Goal: Task Accomplishment & Management: Manage account settings

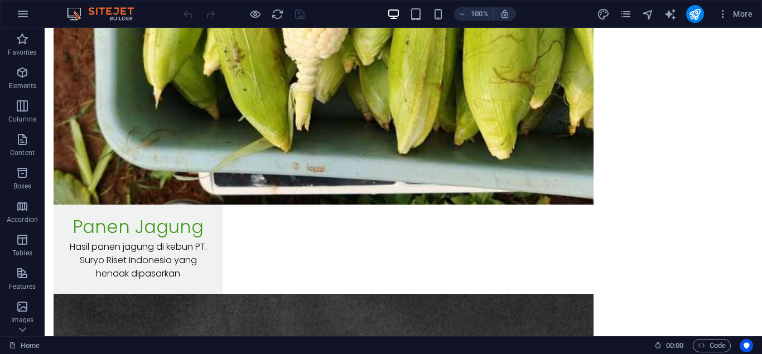
scroll to position [10106, 0]
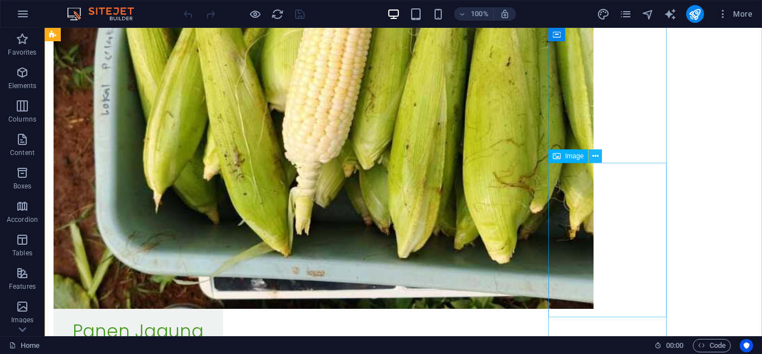
click at [596, 159] on icon at bounding box center [596, 157] width 6 height 12
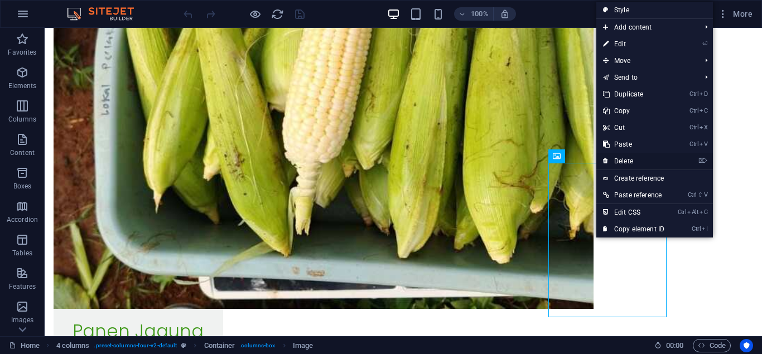
click at [640, 159] on link "⌦ Delete" at bounding box center [634, 161] width 75 height 17
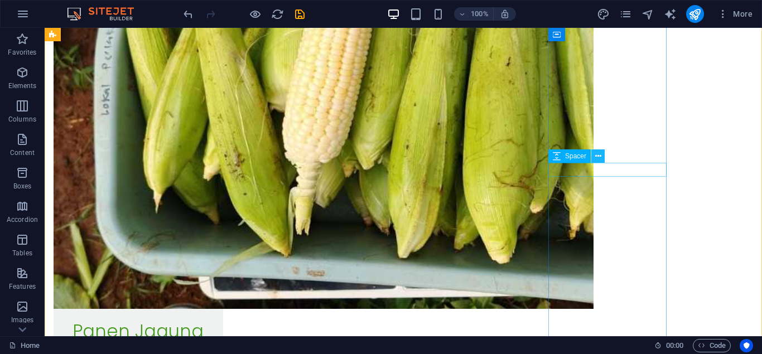
click at [597, 158] on icon at bounding box center [599, 157] width 6 height 12
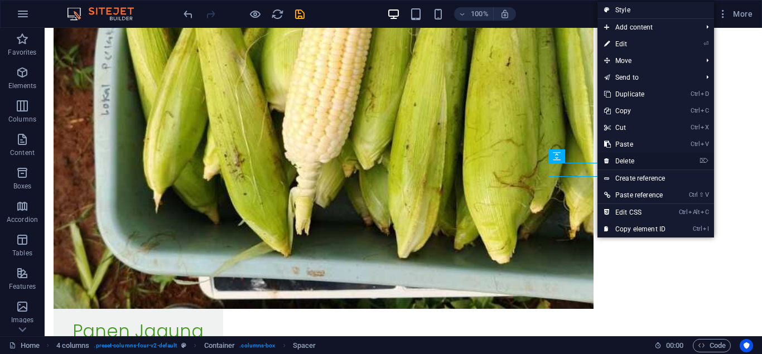
click at [631, 155] on link "⌦ Delete" at bounding box center [635, 161] width 75 height 17
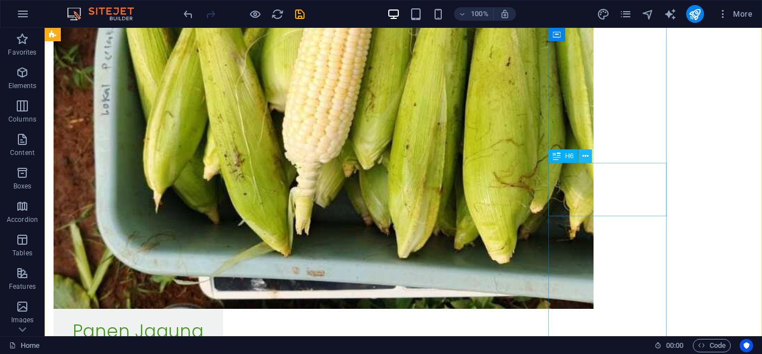
click at [588, 160] on icon at bounding box center [586, 157] width 6 height 12
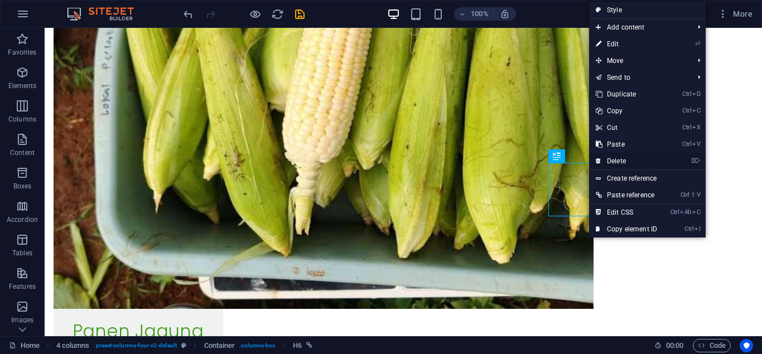
click at [616, 157] on link "⌦ Delete" at bounding box center [626, 161] width 75 height 17
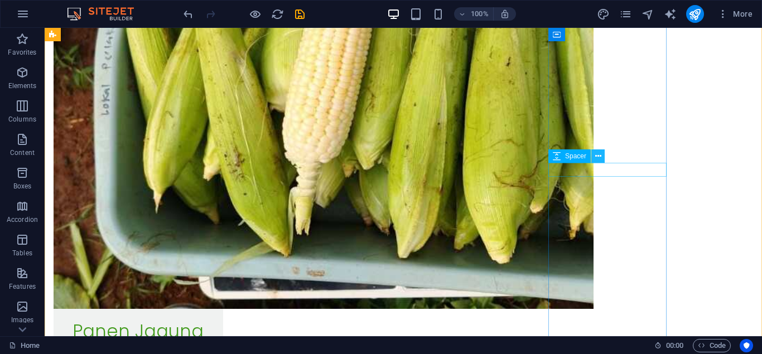
click at [601, 160] on icon at bounding box center [599, 157] width 6 height 12
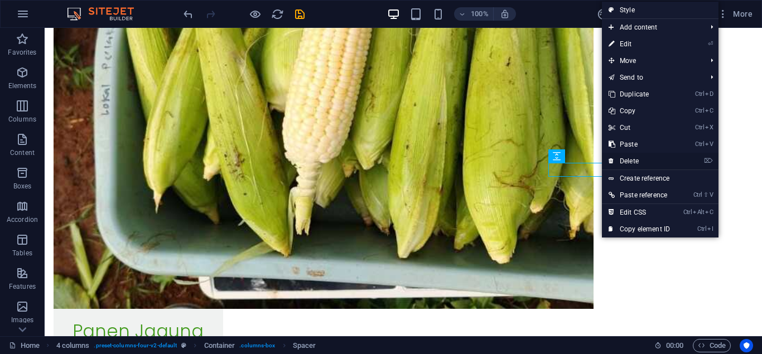
click at [636, 159] on link "⌦ Delete" at bounding box center [639, 161] width 75 height 17
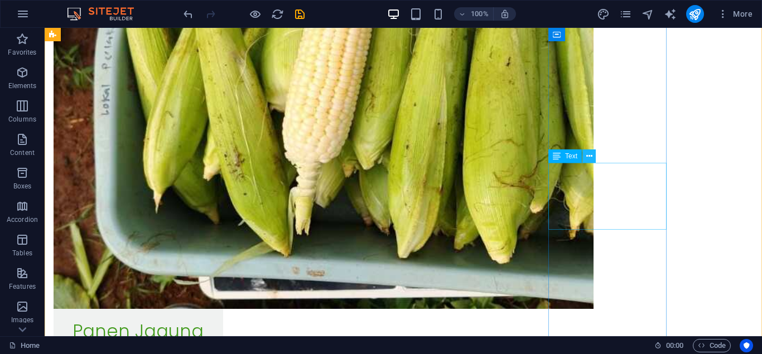
click at [590, 157] on icon at bounding box center [590, 157] width 6 height 12
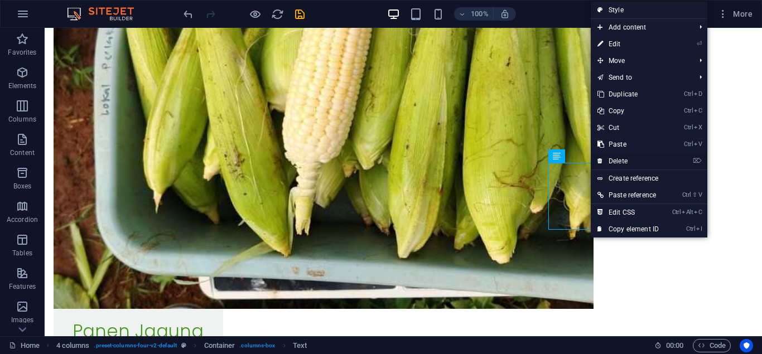
click at [615, 161] on link "⌦ Delete" at bounding box center [628, 161] width 75 height 17
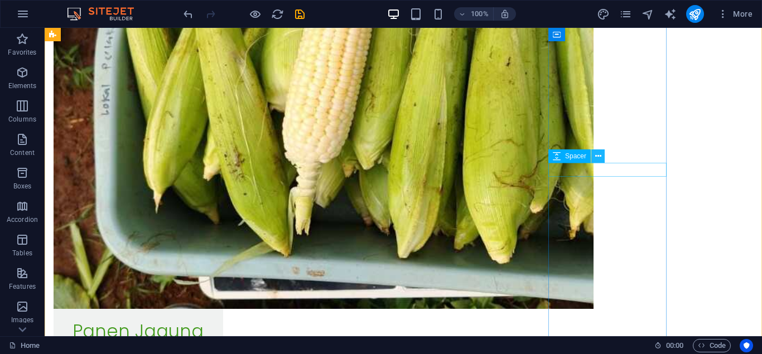
click at [598, 160] on icon at bounding box center [599, 157] width 6 height 12
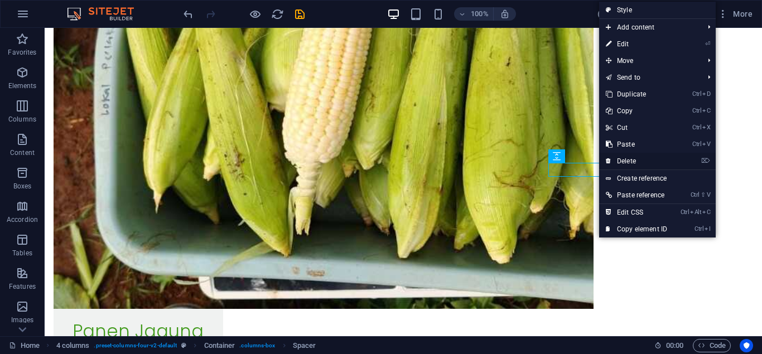
click at [620, 159] on link "⌦ Delete" at bounding box center [636, 161] width 75 height 17
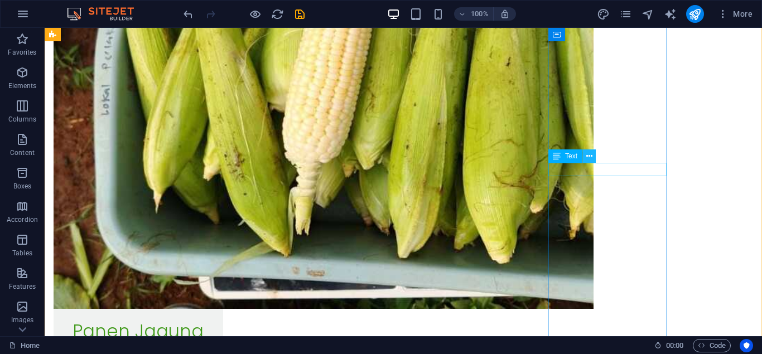
click at [595, 159] on button at bounding box center [589, 156] width 13 height 13
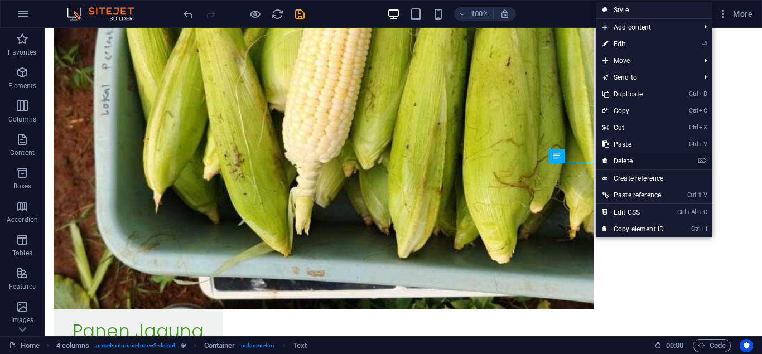
click at [636, 155] on link "⌦ Delete" at bounding box center [633, 161] width 75 height 17
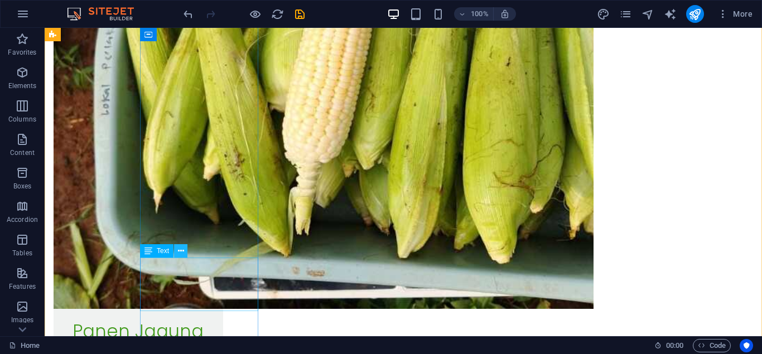
click at [181, 254] on icon at bounding box center [181, 252] width 6 height 12
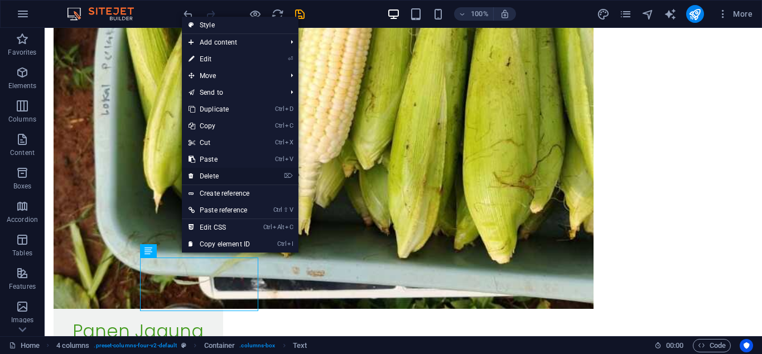
click at [223, 173] on link "⌦ Delete" at bounding box center [219, 176] width 75 height 17
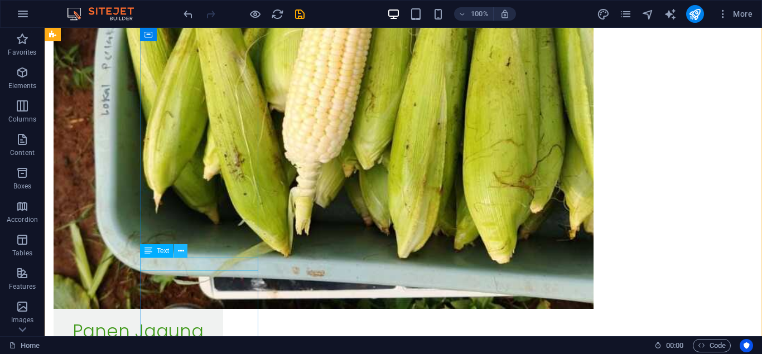
click at [181, 251] on icon at bounding box center [181, 252] width 6 height 12
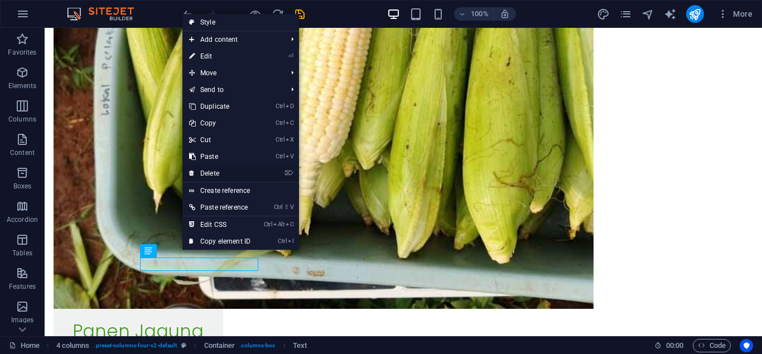
click at [220, 170] on link "⌦ Delete" at bounding box center [220, 173] width 75 height 17
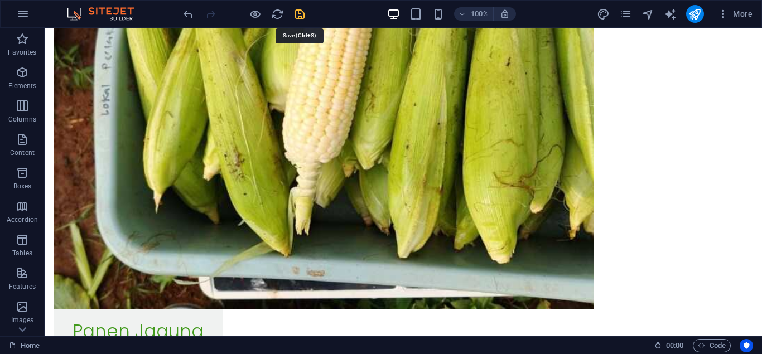
click at [298, 18] on icon "save" at bounding box center [300, 14] width 13 height 13
select select
checkbox input "false"
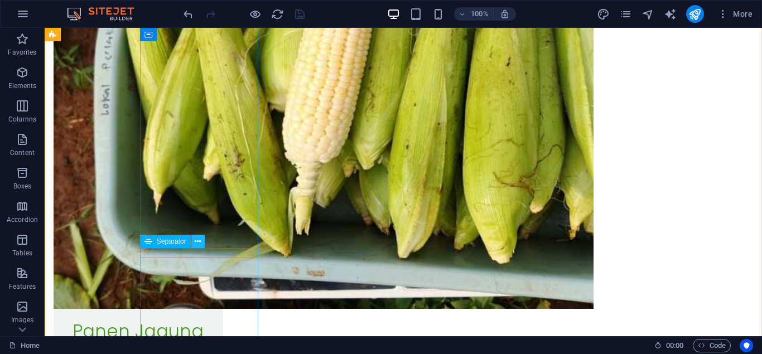
click at [197, 244] on icon at bounding box center [198, 242] width 6 height 12
click at [196, 243] on icon at bounding box center [198, 242] width 6 height 12
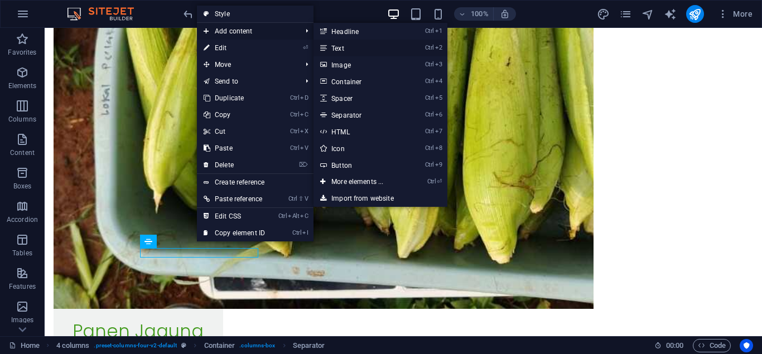
drag, startPoint x: 358, startPoint y: 42, endPoint x: 107, endPoint y: 51, distance: 251.9
click at [358, 42] on link "Ctrl 2 Text" at bounding box center [360, 48] width 92 height 17
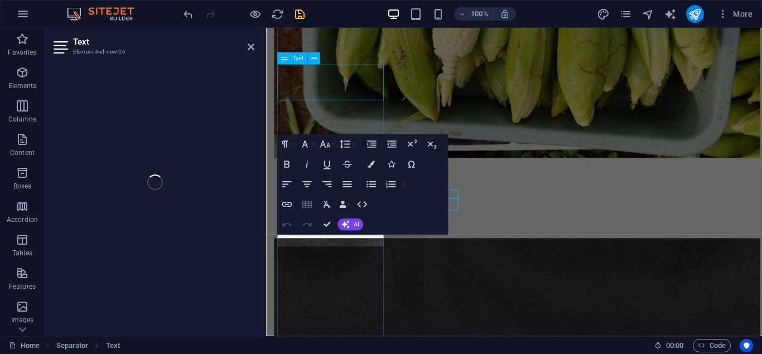
scroll to position [10147, 0]
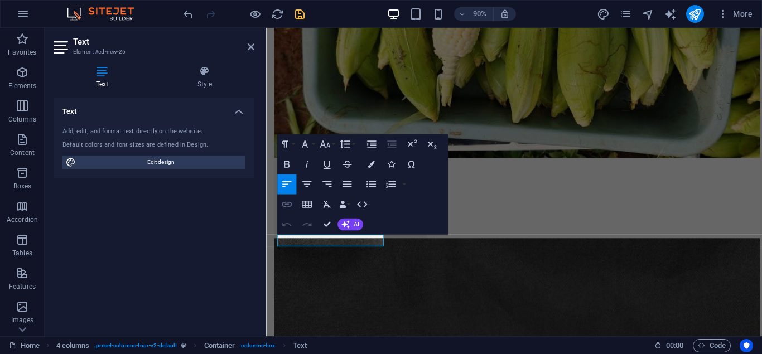
click at [290, 201] on icon "button" at bounding box center [287, 205] width 12 height 12
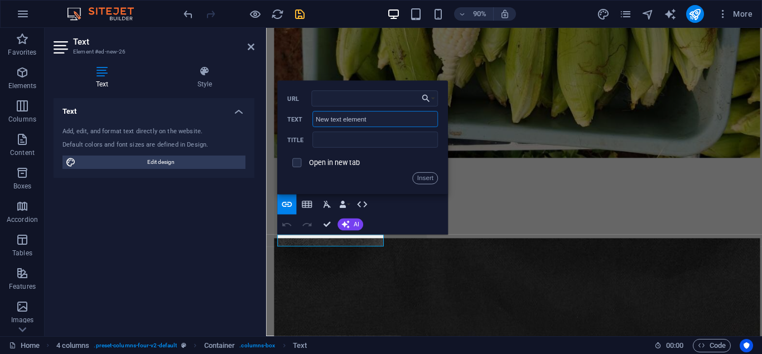
click at [379, 118] on input "New text element" at bounding box center [375, 120] width 126 height 16
type input "Lini Bisnis Pertanian: PT. SRI Kembangkan Perikanan Lele untuk Diversifikasi Pe…"
click at [418, 146] on input "text" at bounding box center [375, 140] width 126 height 16
paste input "Lini Bisnis Pertanian: PT. SRI Kembangkan Perikanan Lele untuk Diversifikasi Pe…"
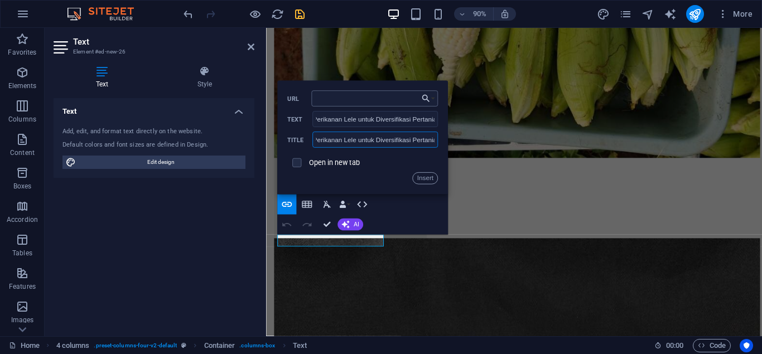
type input "Lini Bisnis Pertanian: PT. SRI Kembangkan Perikanan Lele untuk Diversifikasi Pe…"
click at [382, 100] on input "URL" at bounding box center [374, 99] width 126 height 16
type input "/id/lini-bisnis-pertanian-pt-sri-di-perikanan-lele"
click at [421, 183] on button "Insert" at bounding box center [424, 179] width 25 height 12
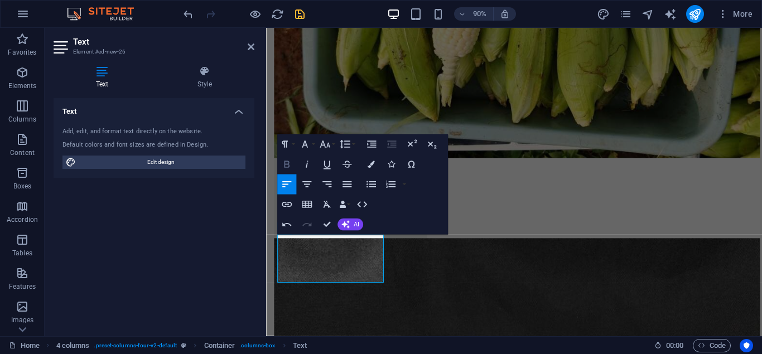
click at [282, 164] on icon "button" at bounding box center [287, 165] width 12 height 12
click at [290, 204] on icon "button" at bounding box center [287, 205] width 12 height 12
type input "Lini Bisnis Pertanian: PT. SRI Kembangkan Perikanan Lele untuk Diversifikasi Pe…"
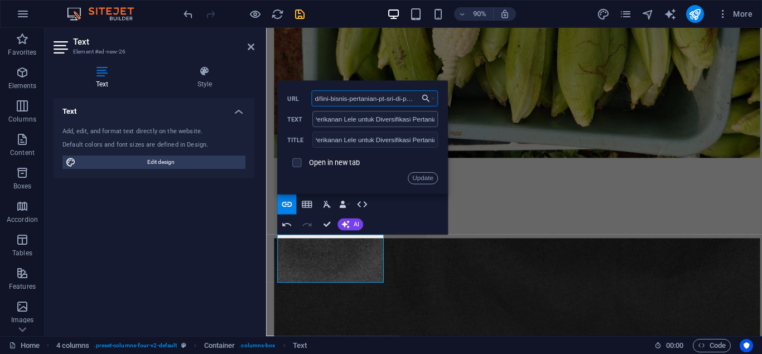
scroll to position [0, 0]
click at [422, 180] on button "Update" at bounding box center [423, 179] width 30 height 12
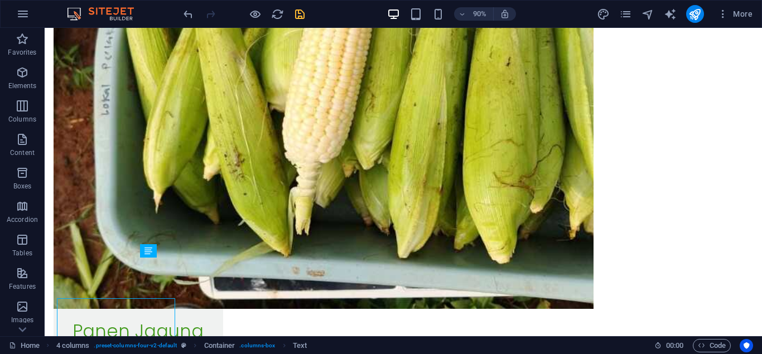
scroll to position [10106, 0]
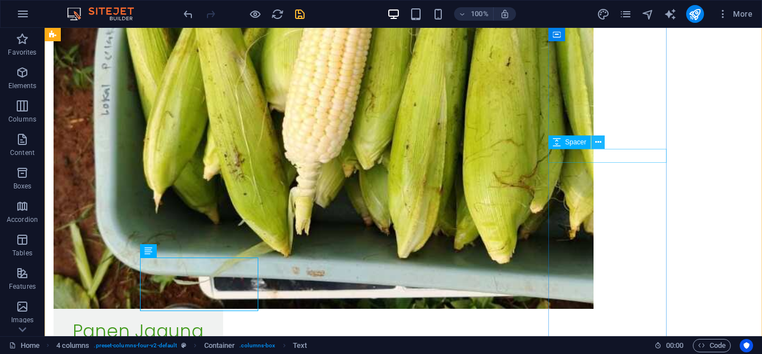
click at [596, 145] on icon at bounding box center [599, 143] width 6 height 12
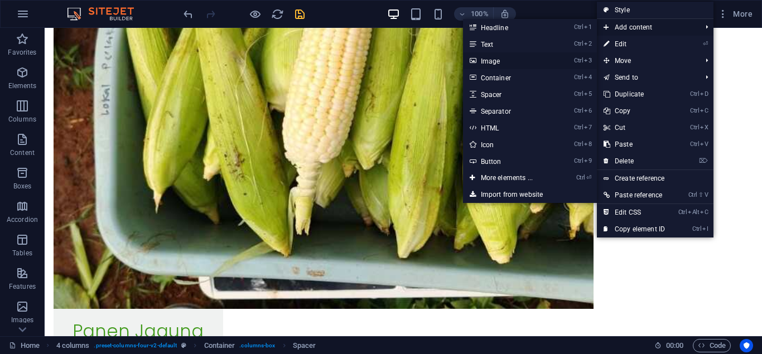
click at [529, 59] on link "Ctrl 3 Image" at bounding box center [509, 60] width 92 height 17
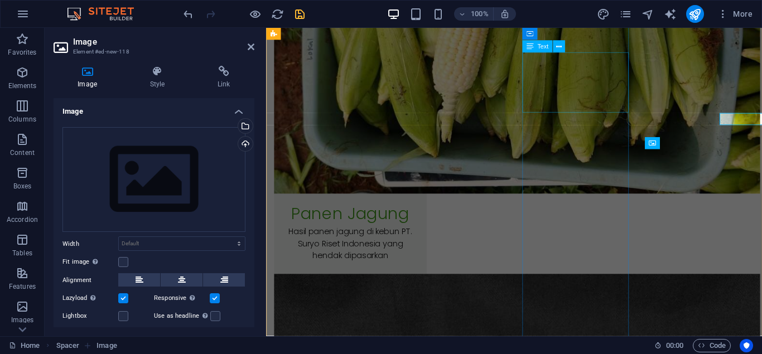
scroll to position [10147, 0]
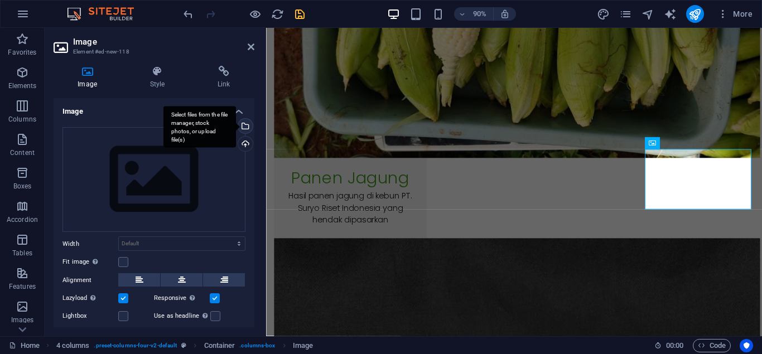
click at [236, 125] on div "Select files from the file manager, stock photos, or upload file(s)" at bounding box center [200, 127] width 73 height 42
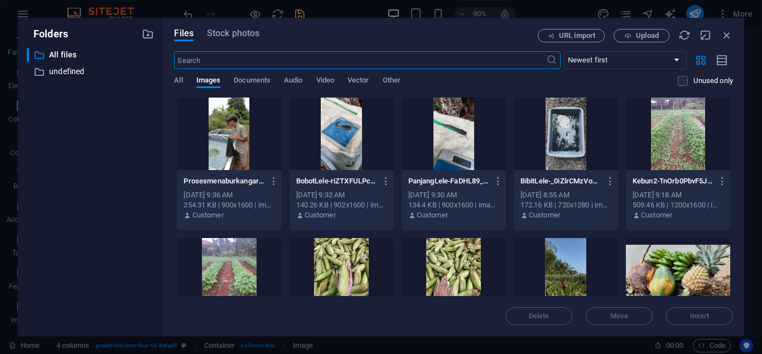
scroll to position [10490, 0]
click at [559, 149] on div at bounding box center [566, 134] width 104 height 73
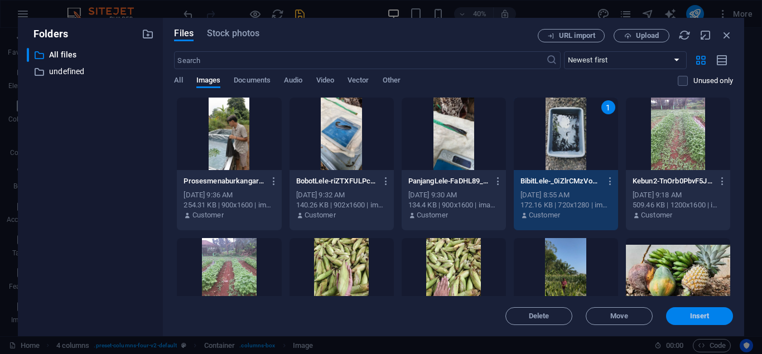
click at [701, 314] on span "Insert" at bounding box center [700, 316] width 20 height 7
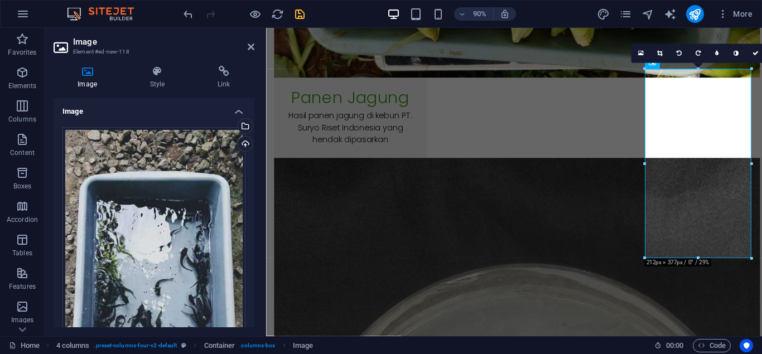
scroll to position [10215, 0]
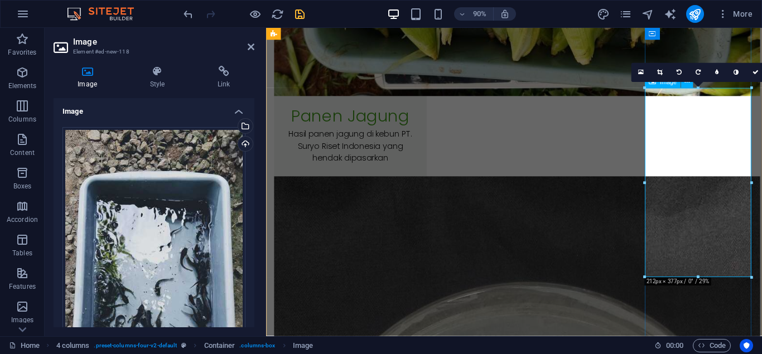
drag, startPoint x: 746, startPoint y: 303, endPoint x: 742, endPoint y: 257, distance: 46.0
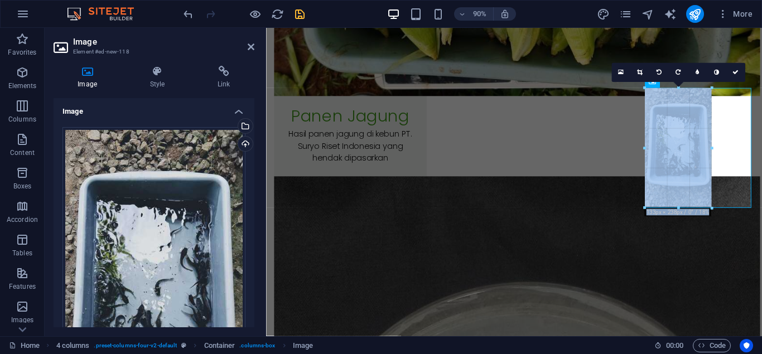
drag, startPoint x: 697, startPoint y: 276, endPoint x: 680, endPoint y: 199, distance: 78.8
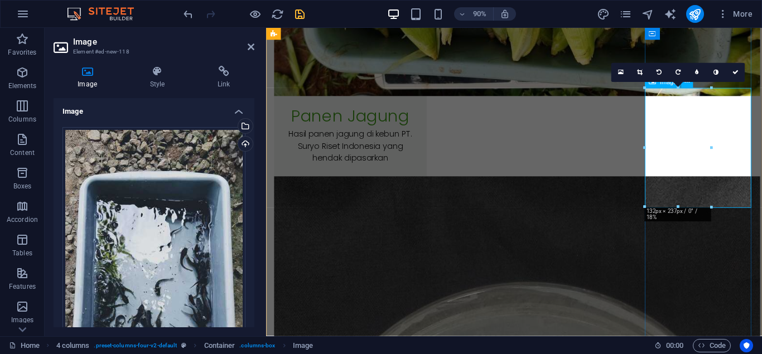
type input "132"
select select "px"
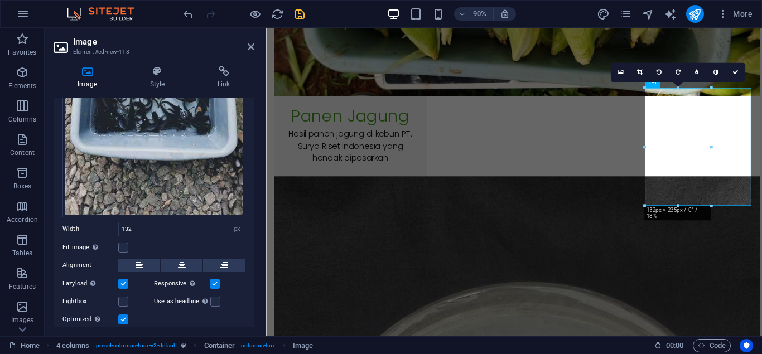
scroll to position [233, 0]
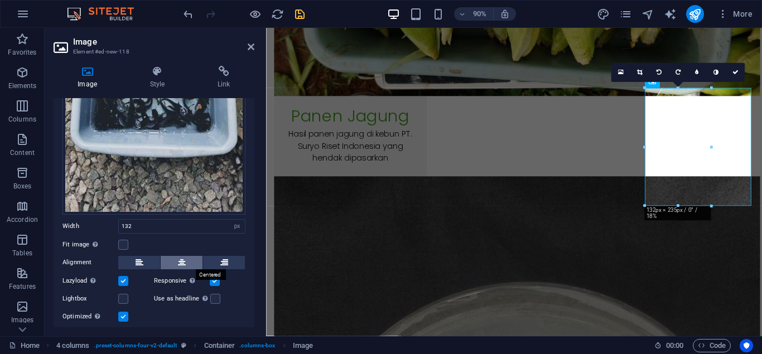
click at [190, 258] on button at bounding box center [182, 262] width 42 height 13
click at [754, 75] on icon at bounding box center [755, 73] width 6 height 6
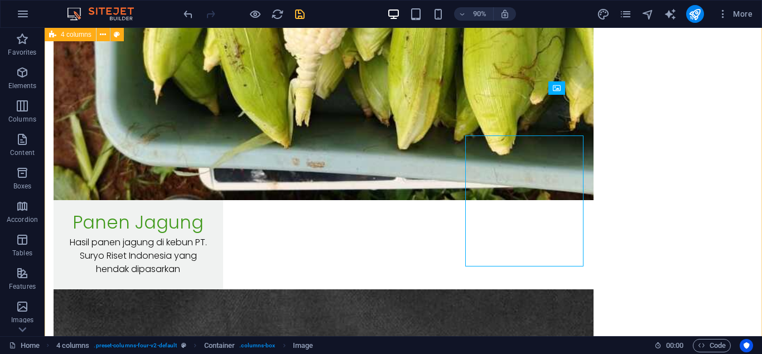
scroll to position [10175, 0]
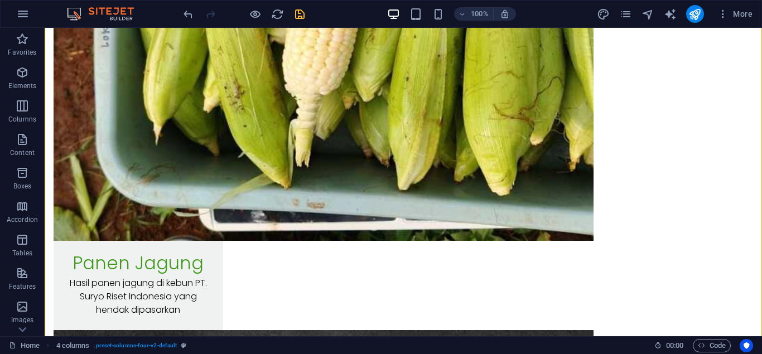
scroll to position [10189, 0]
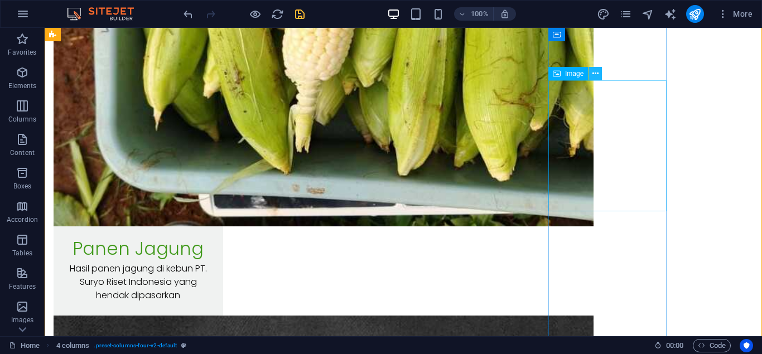
click at [593, 74] on icon at bounding box center [596, 74] width 6 height 12
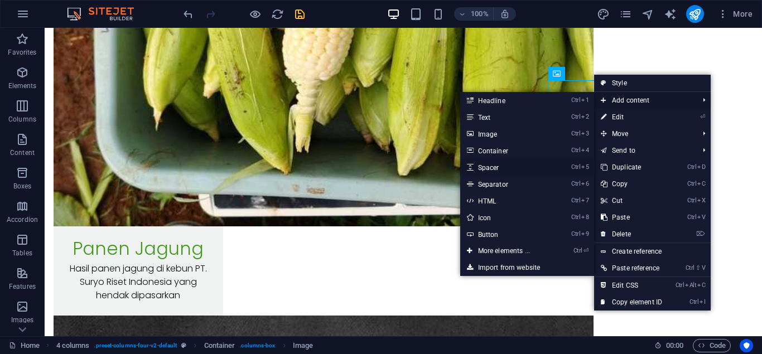
click at [516, 164] on link "Ctrl 5 Spacer" at bounding box center [506, 167] width 92 height 17
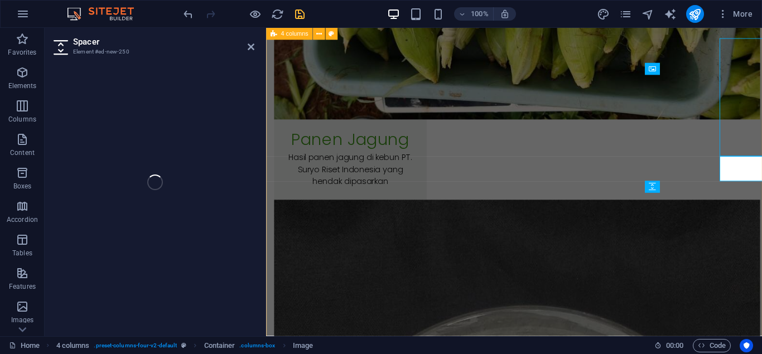
select select "px"
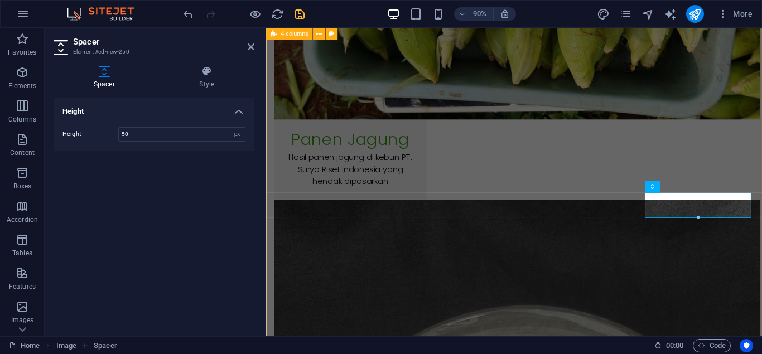
scroll to position [10230, 0]
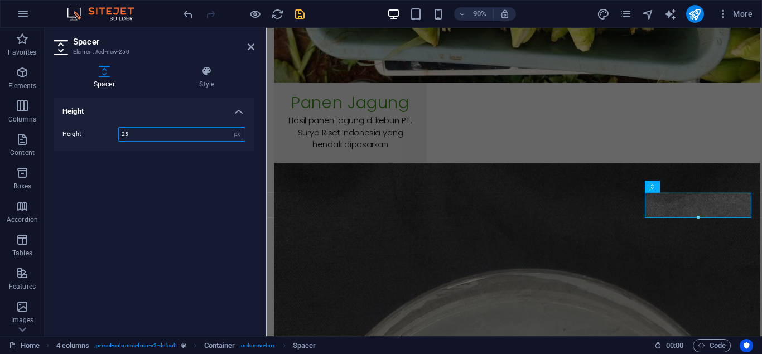
type input "25"
click at [248, 47] on icon at bounding box center [251, 46] width 7 height 9
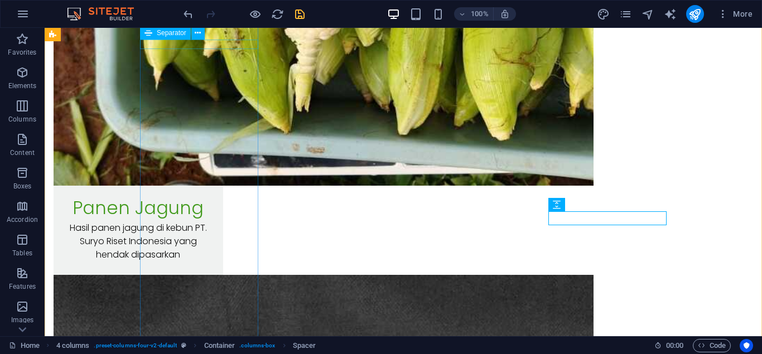
scroll to position [10189, 0]
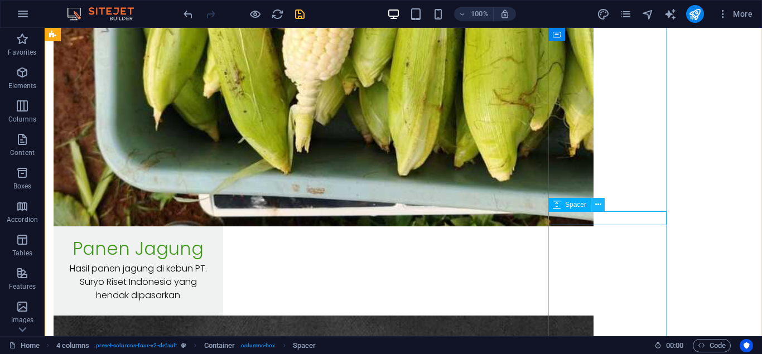
click at [596, 208] on icon at bounding box center [599, 205] width 6 height 12
click at [601, 202] on icon at bounding box center [599, 205] width 6 height 12
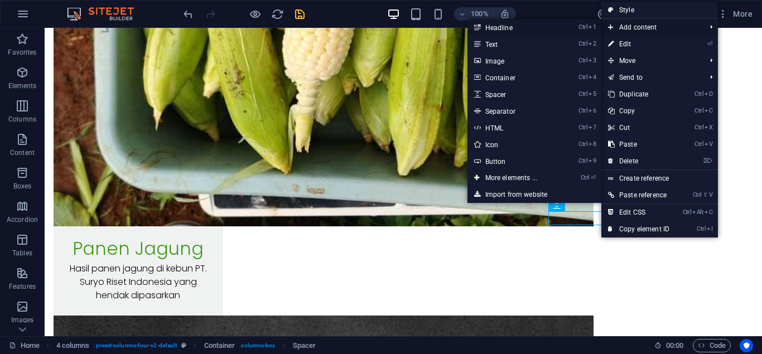
click at [514, 27] on link "Ctrl 1 Headline" at bounding box center [514, 27] width 92 height 17
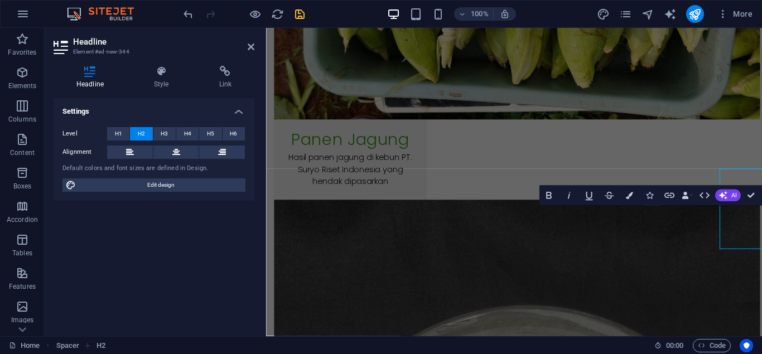
scroll to position [10230, 0]
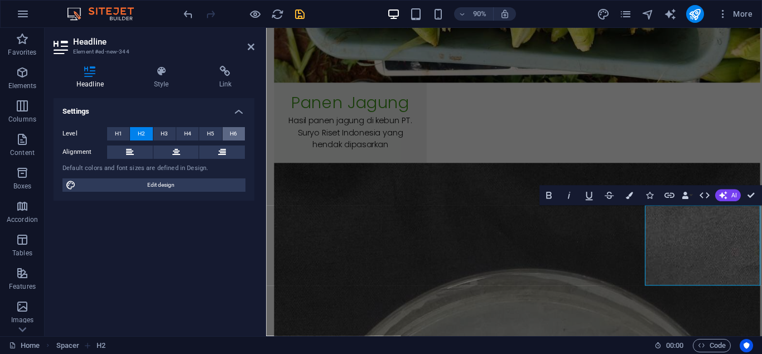
click at [231, 137] on span "H6" at bounding box center [233, 133] width 7 height 13
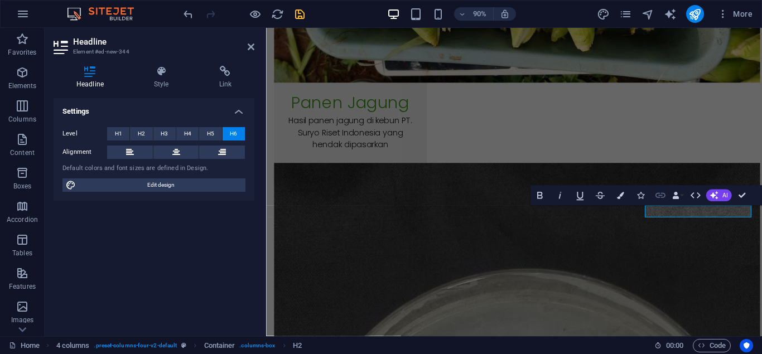
click at [656, 194] on icon "button" at bounding box center [661, 196] width 12 height 12
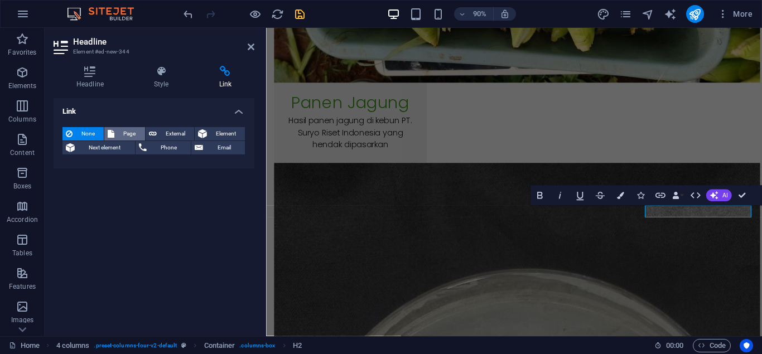
click at [122, 137] on span "Page" at bounding box center [129, 133] width 23 height 13
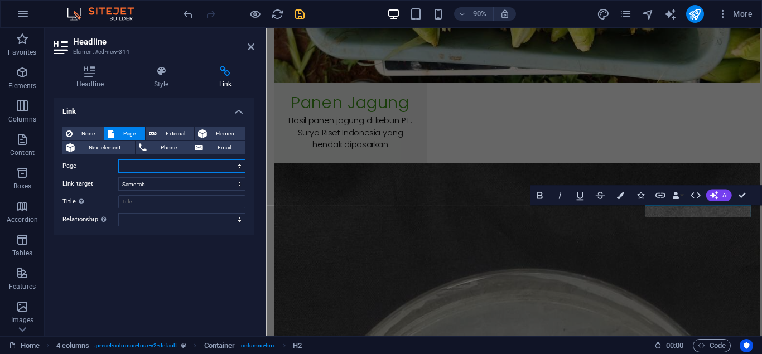
select select
select select "26"
click at [200, 202] on input "Title Additional link description, should not be the same as the link text. The…" at bounding box center [181, 201] width 127 height 13
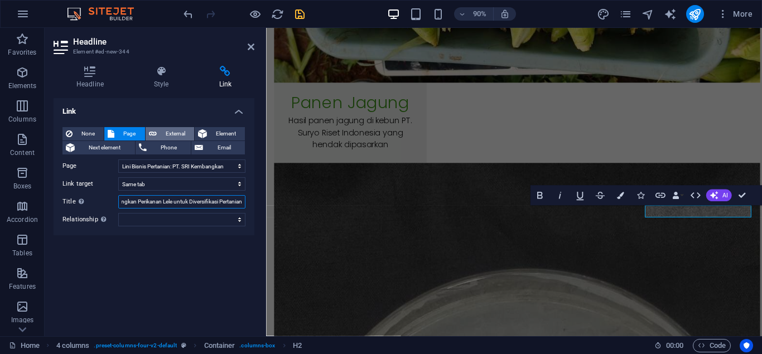
type input "Lini Bisnis Pertanian: PT. SRI Kembangkan Perikanan Lele untuk Diversifikasi Pe…"
click at [171, 132] on span "External" at bounding box center [175, 133] width 31 height 13
select select "blank"
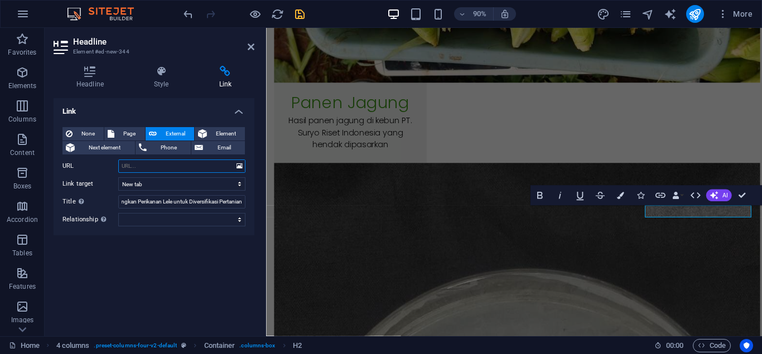
click at [167, 163] on input "URL" at bounding box center [181, 166] width 127 height 13
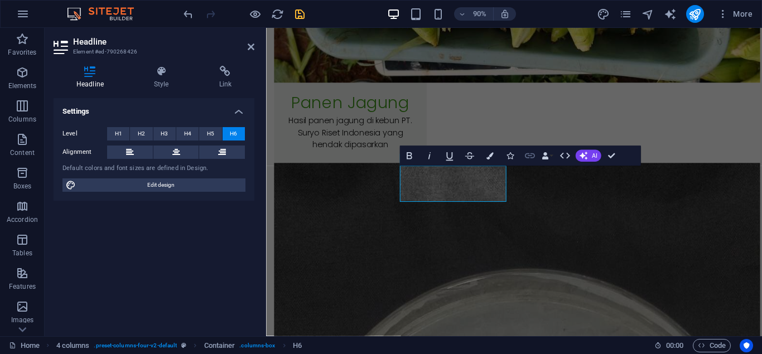
click at [529, 160] on icon "button" at bounding box center [530, 156] width 12 height 12
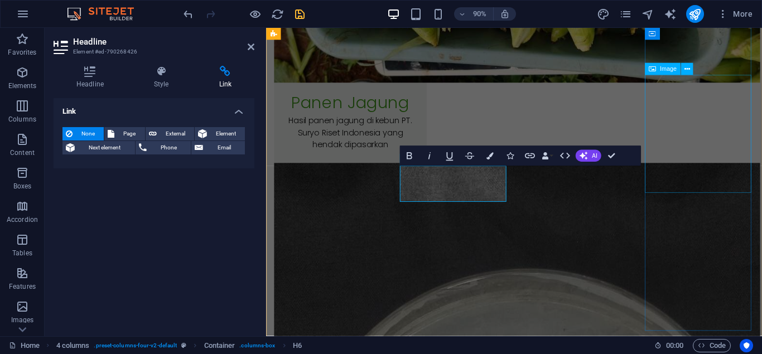
select select "px"
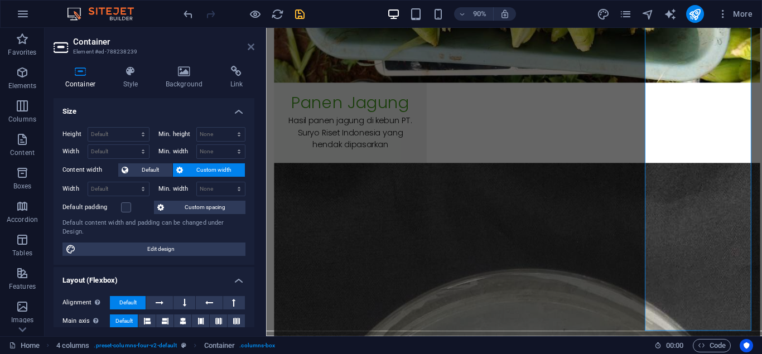
click at [251, 48] on icon at bounding box center [251, 46] width 7 height 9
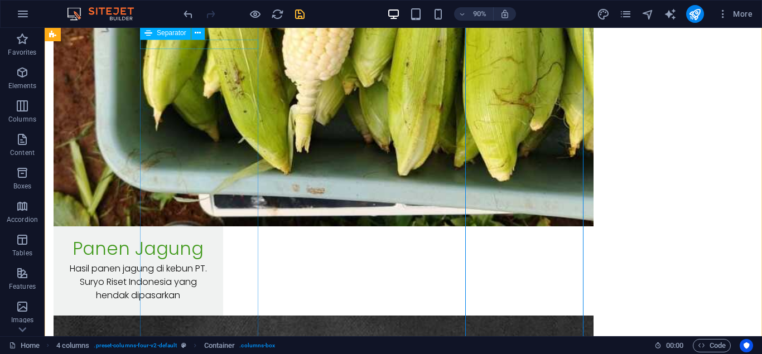
scroll to position [10189, 0]
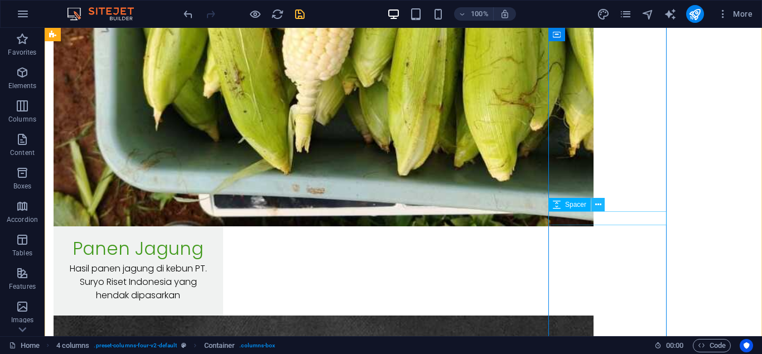
click at [598, 203] on icon at bounding box center [599, 205] width 6 height 12
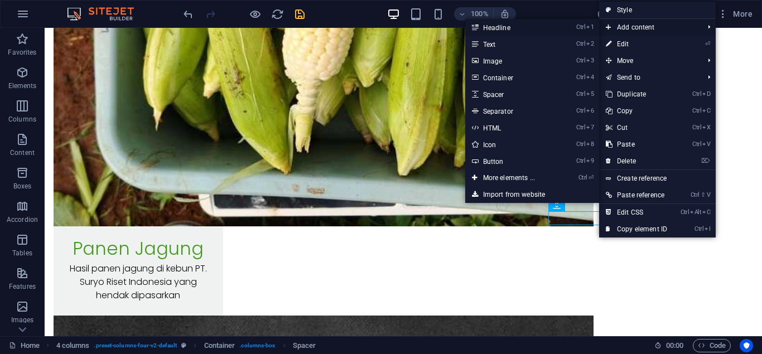
click at [521, 26] on link "Ctrl 1 Headline" at bounding box center [512, 27] width 92 height 17
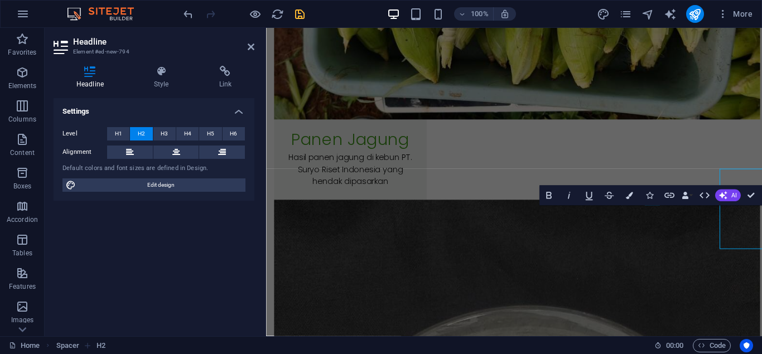
scroll to position [10230, 0]
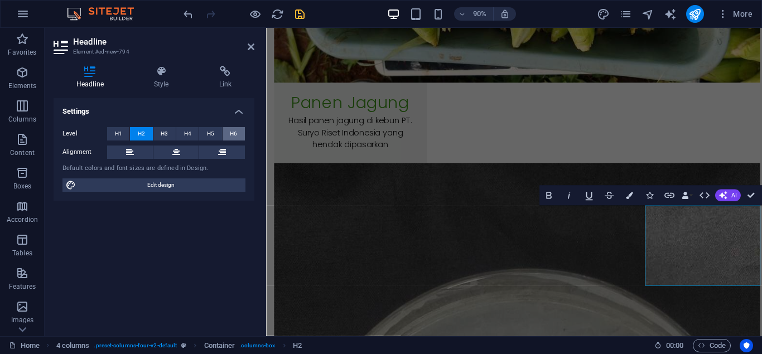
click at [229, 136] on button "H6" at bounding box center [234, 133] width 22 height 13
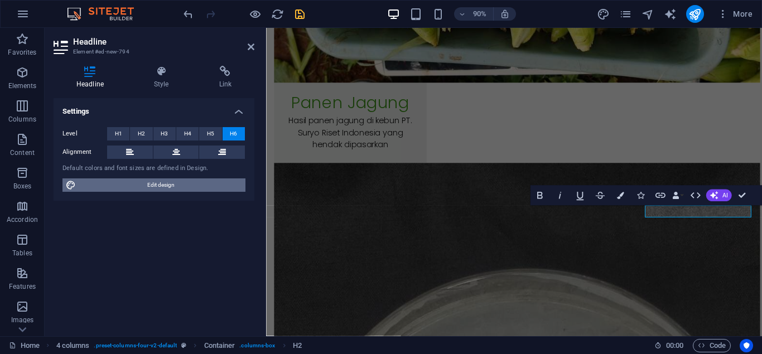
click at [183, 186] on span "Edit design" at bounding box center [160, 185] width 163 height 13
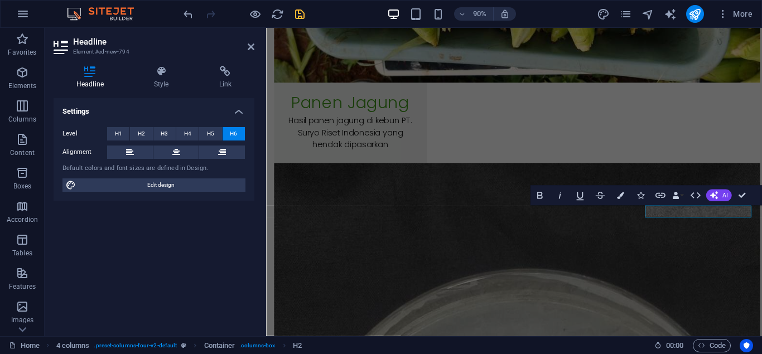
scroll to position [10573, 0]
select select "700"
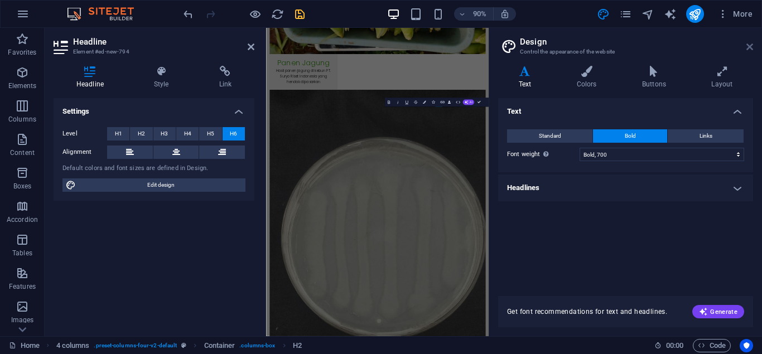
click at [749, 49] on icon at bounding box center [750, 46] width 7 height 9
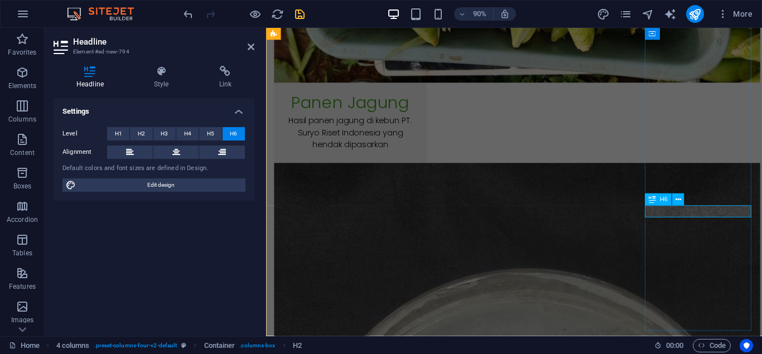
scroll to position [608, 6]
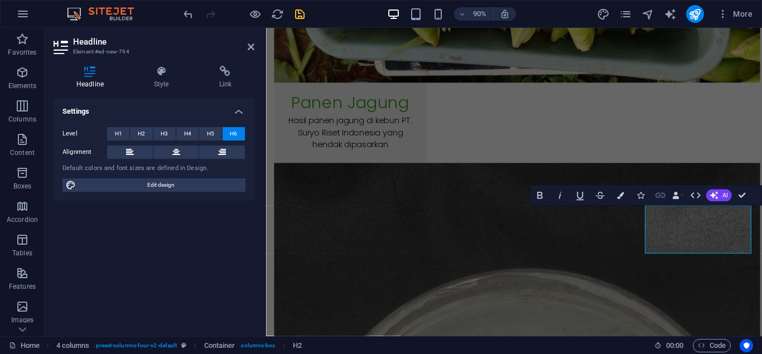
click at [659, 198] on icon "button" at bounding box center [661, 195] width 10 height 5
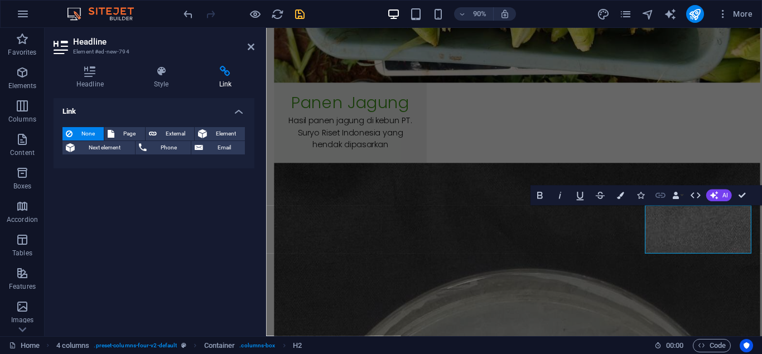
click at [659, 198] on icon "button" at bounding box center [661, 195] width 10 height 5
click at [135, 133] on span "Page" at bounding box center [129, 133] width 23 height 13
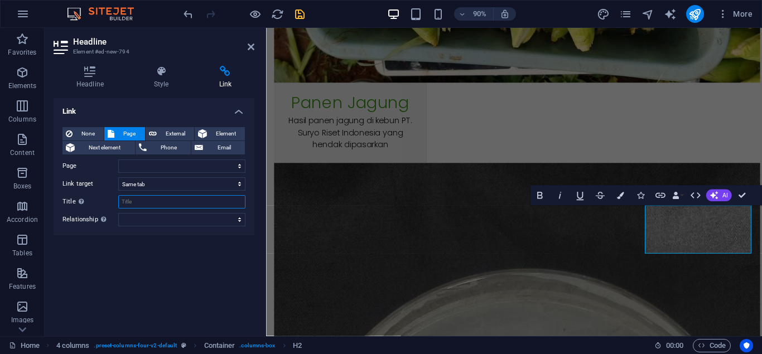
click at [160, 198] on input "Title Additional link description, should not be the same as the link text. The…" at bounding box center [181, 201] width 127 height 13
paste input "Lini Bisnis Pertanian: PT. SRI Kembangkan Perikanan Lele untuk Diversifikasi Pe…"
select select
type input "Lini Bisnis Pertanian: PT. SRI Kembangkan Perikanan Lele untuk Diversifikasi Pe…"
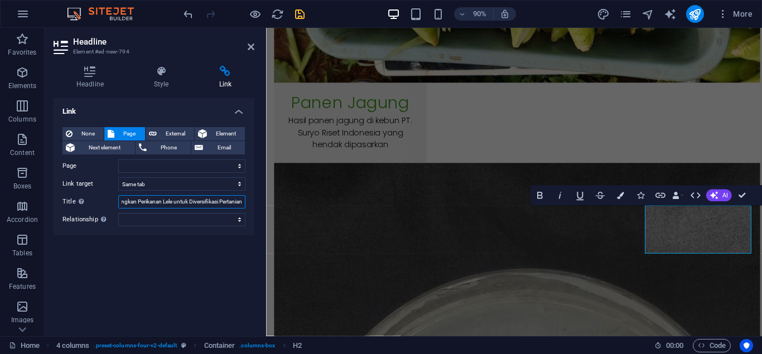
select select
type input "Lini Bisnis Pertanian: PT. SRI Kembangkan Perikanan Lele untuk Diversifikasi Pe…"
click at [118, 160] on select "Home Subpage Profil Kami Berita Produk Kami Layanan Riset Layanan Professional …" at bounding box center [181, 166] width 127 height 13
select select "26"
click at [173, 132] on span "External" at bounding box center [175, 133] width 31 height 13
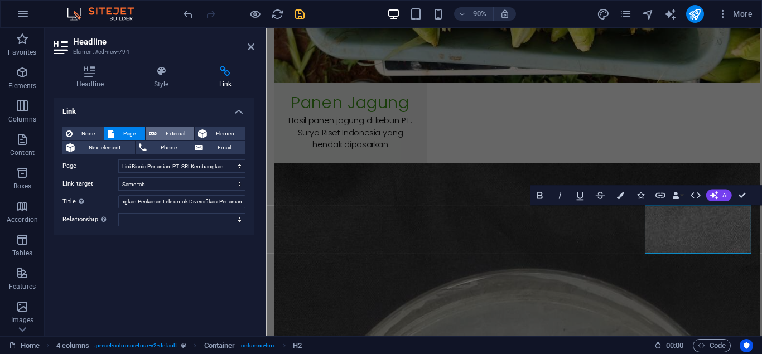
select select "blank"
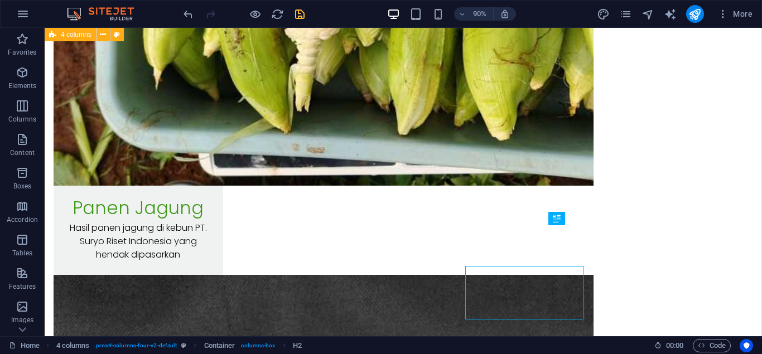
scroll to position [10189, 0]
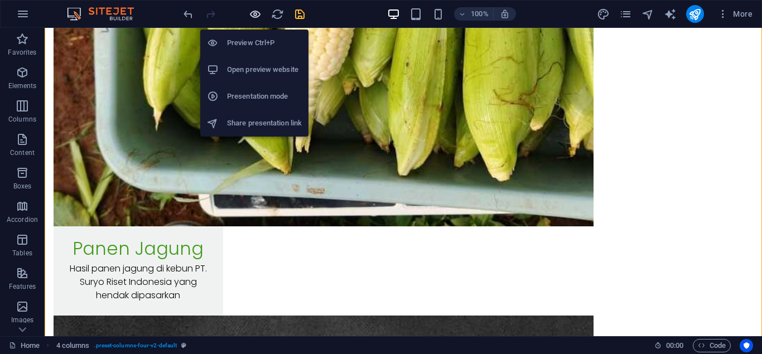
click at [251, 12] on icon "button" at bounding box center [255, 14] width 13 height 13
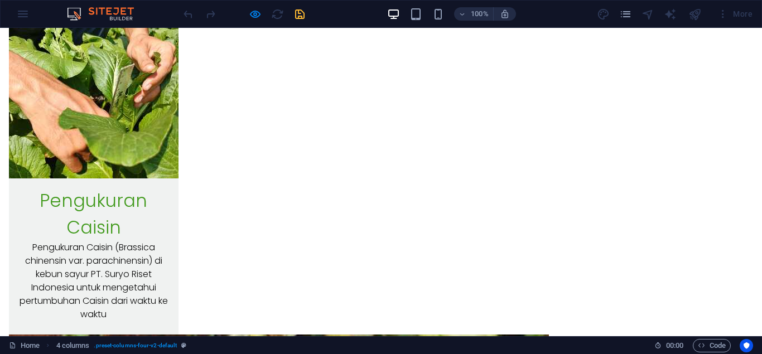
scroll to position [7447, 0]
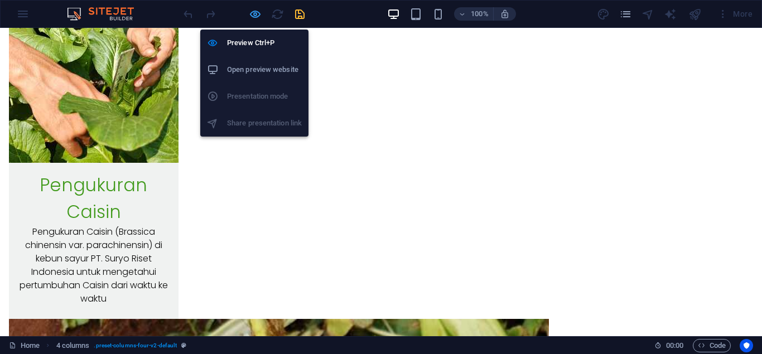
click at [261, 14] on icon "button" at bounding box center [255, 14] width 13 height 13
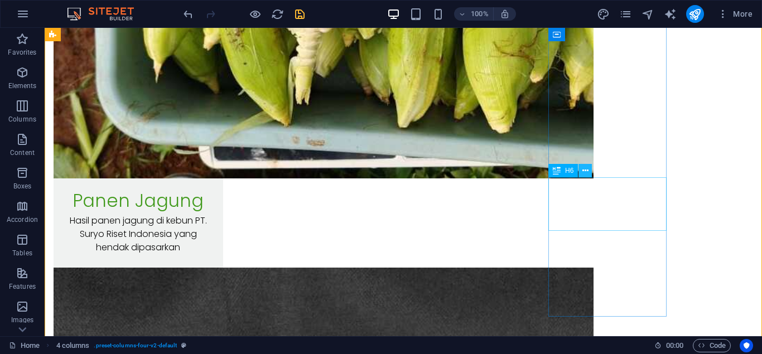
click at [587, 172] on icon at bounding box center [586, 171] width 6 height 12
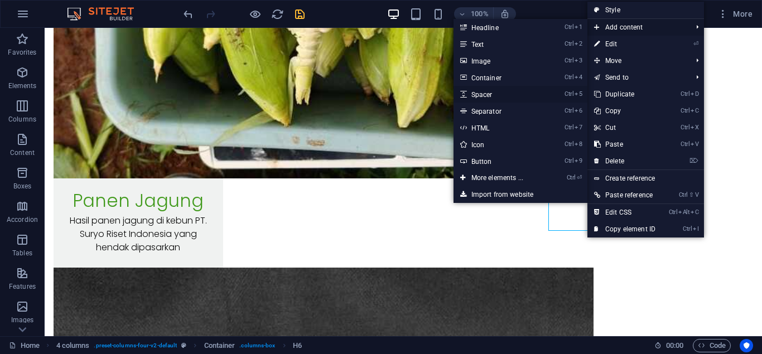
click at [513, 93] on link "Ctrl 5 Spacer" at bounding box center [500, 94] width 92 height 17
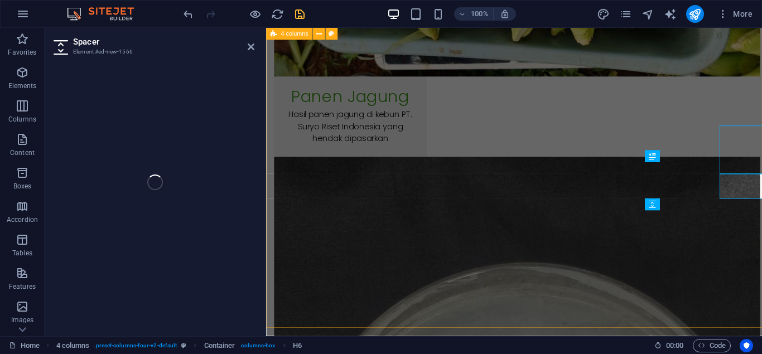
select select "px"
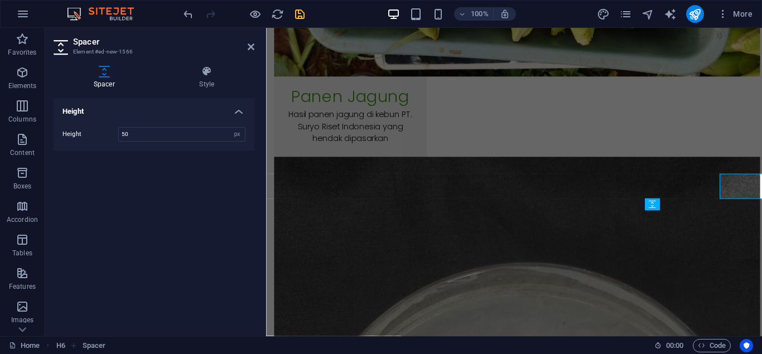
scroll to position [10278, 0]
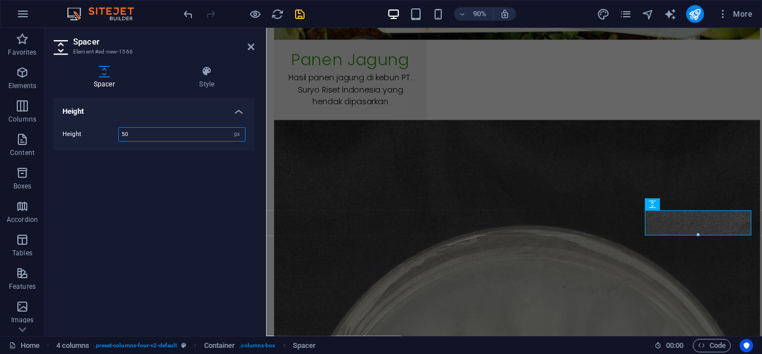
type input "5"
type input "25"
click at [252, 46] on icon at bounding box center [251, 46] width 7 height 9
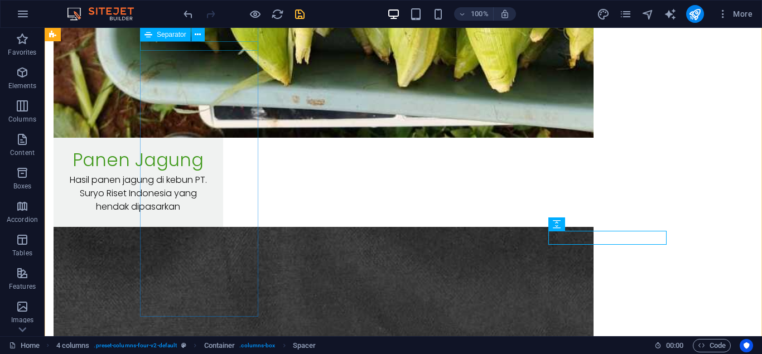
scroll to position [10237, 0]
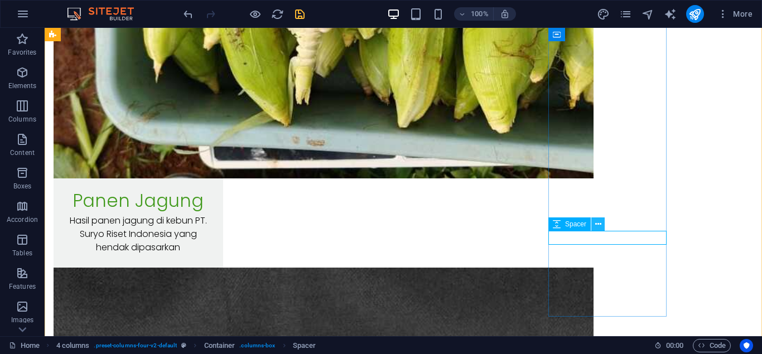
click at [597, 226] on icon at bounding box center [599, 225] width 6 height 12
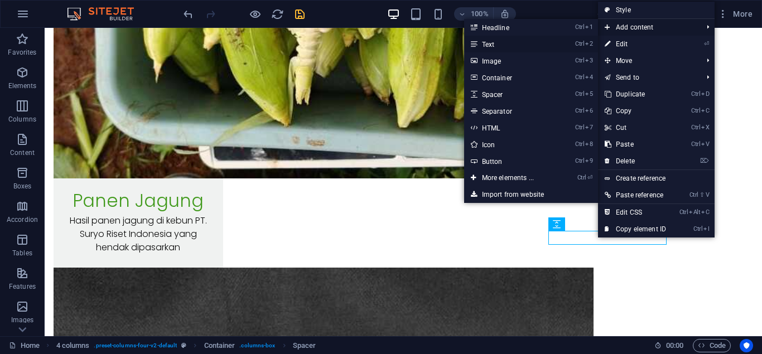
click at [505, 43] on link "Ctrl 2 Text" at bounding box center [510, 44] width 92 height 17
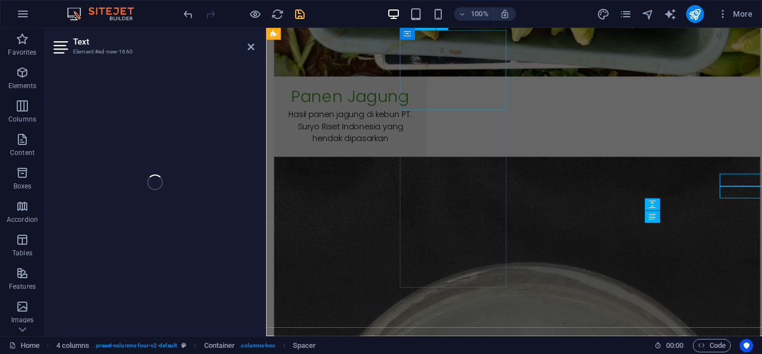
scroll to position [10278, 0]
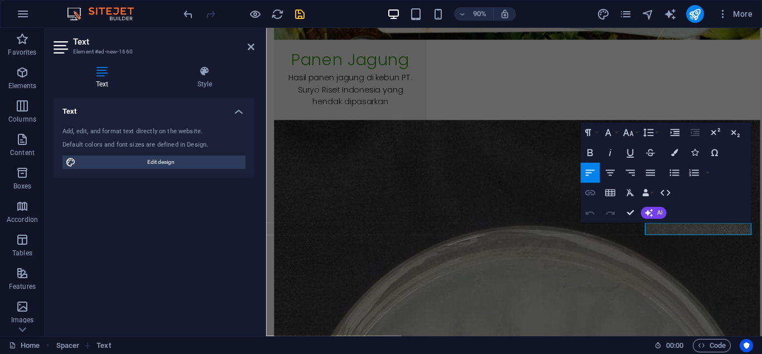
click at [589, 193] on icon "button" at bounding box center [591, 193] width 10 height 5
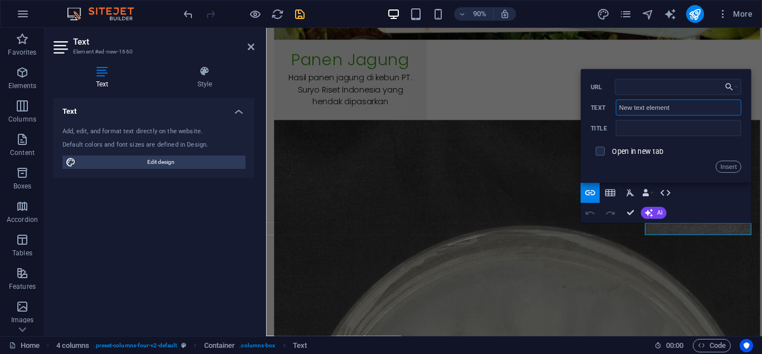
click at [675, 108] on input "New text element" at bounding box center [679, 108] width 126 height 16
paste input "PT. Suryo Riset Indonesia (PT. SRI) kini memperluas pengembangan sektor pertani…"
type input "PT. Suryo Riset Indonesia (PT. SRI) kini memperluas pengembangan sektor pertani…"
type input "Lini Bisnis Pertanian: PT. SRI Kembangkan Perikanan Lele untuk Diversifikasi Pe…"
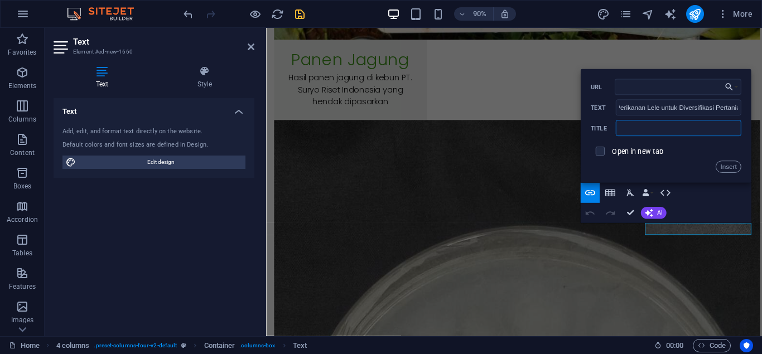
click at [698, 132] on input "text" at bounding box center [679, 129] width 126 height 16
paste input "Lini Bisnis Pertanian: PT. SRI Kembangkan Perikanan Lele untuk Diversifikasi Pe…"
type input "Lini Bisnis Pertanian: PT. SRI Kembangkan Perikanan Lele untuk Diversifikasi Pe…"
click at [666, 92] on input "URL" at bounding box center [678, 87] width 126 height 16
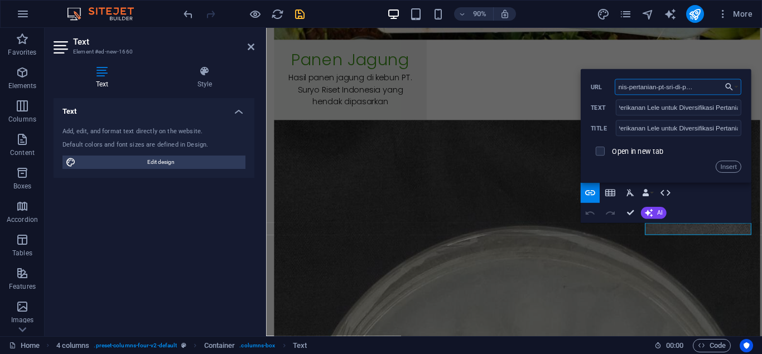
type input "/id/lini-bisnis-pertanian-pt-sri-di-perikanan-lele"
click at [726, 162] on button "Insert" at bounding box center [728, 167] width 25 height 12
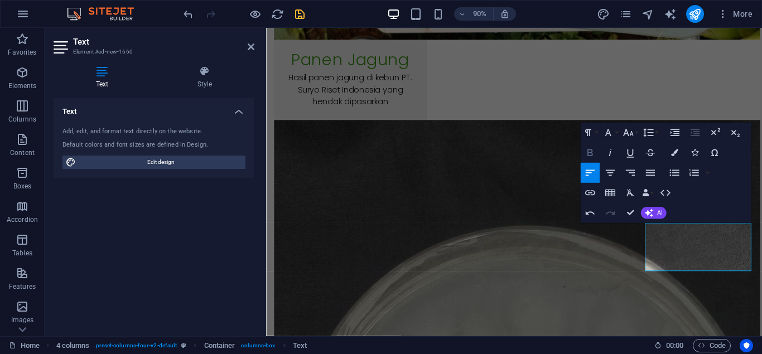
click at [588, 153] on icon "button" at bounding box center [590, 153] width 12 height 12
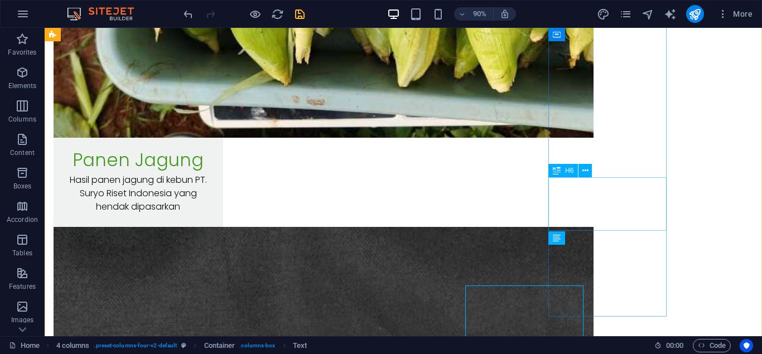
scroll to position [10237, 0]
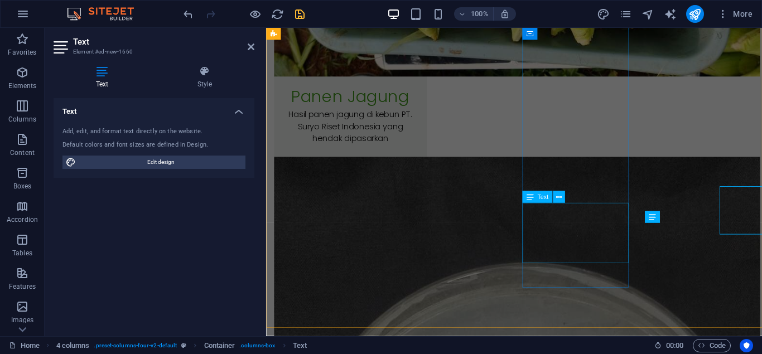
scroll to position [10278, 0]
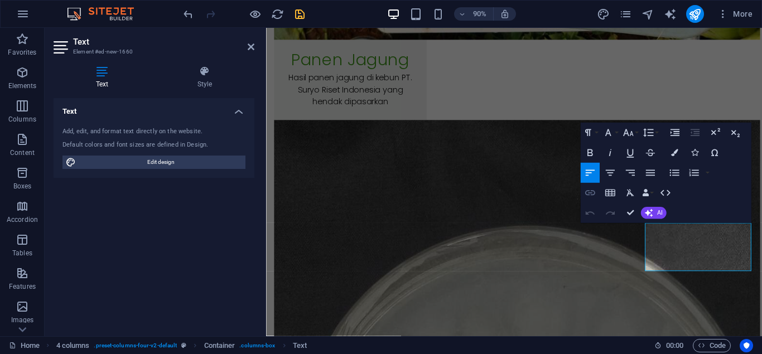
click at [593, 192] on icon "button" at bounding box center [590, 193] width 12 height 12
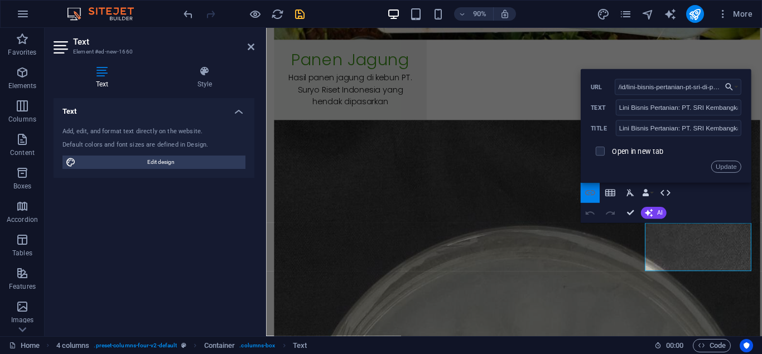
scroll to position [0, 145]
click at [685, 112] on input "Lini Bisnis Pertanian: PT. SRI Kembangkan Perikanan Lele untuk Diversifikasi Pe…" at bounding box center [679, 108] width 126 height 16
paste input "PT. Suryo Riset Indonesia (PT. SRI) kini memperluas pengembangan sektor pertani…"
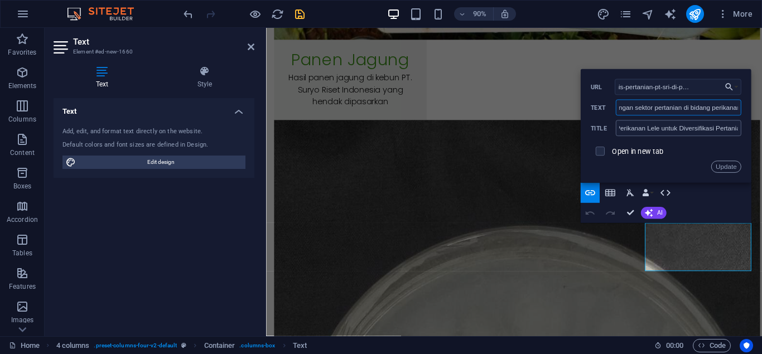
type input "PT. Suryo Riset Indonesia (PT. SRI) kini memperluas pengembangan sektor pertani…"
click at [690, 124] on input "Lini Bisnis Pertanian: PT. SRI Kembangkan Perikanan Lele untuk Diversifikasi Pe…" at bounding box center [679, 129] width 126 height 16
type input "Lini Bisnis Pertanian: PT. SRI Kembangkan Perikanan Lele untuk Divesifikasi Per…"
paste input "PT. Suryo Riset Indonesia (PT. SRI) kini memperluas pengembangan sektor pertani…"
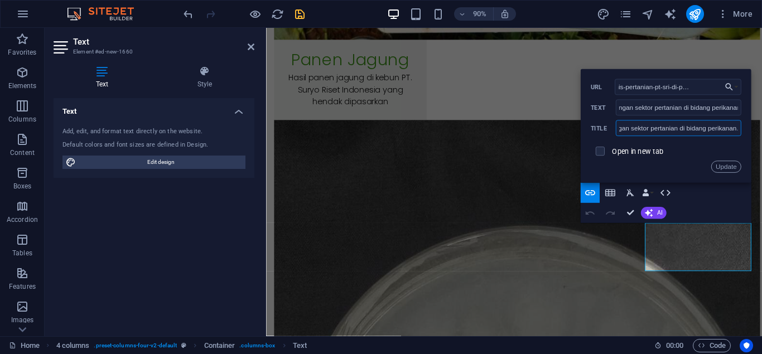
scroll to position [0, 213]
type input "PT. Suryo Riset Indonesia (PT. SRI) kini memperluas pengembangan sektor pertani…"
click at [722, 109] on input "PT. Suryo Riset Indonesia (PT. SRI) kini memperluas pengembangan sektor pertani…" at bounding box center [679, 108] width 126 height 16
click at [732, 165] on button "Update" at bounding box center [726, 167] width 30 height 12
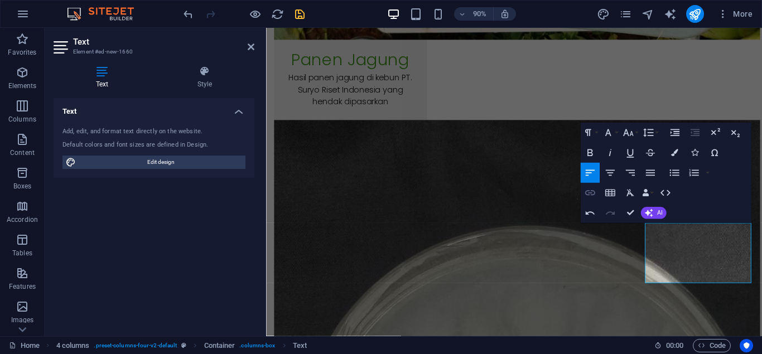
click at [586, 185] on button "Insert Link" at bounding box center [590, 193] width 19 height 20
type input "PT. Suryo Riset Indonesia (PT. SRI) kini memperluas pengembangan sektor pertani…"
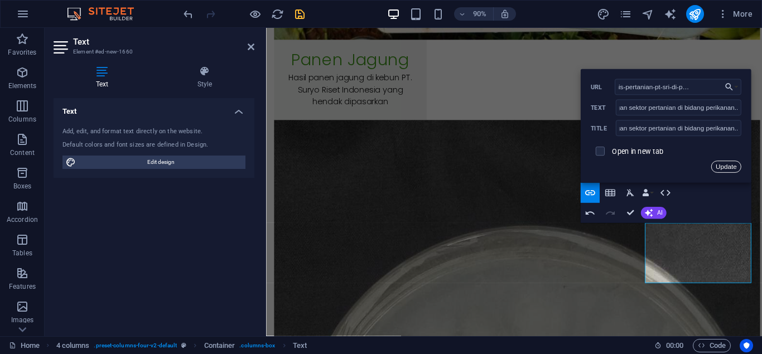
click at [726, 166] on button "Update" at bounding box center [726, 167] width 30 height 12
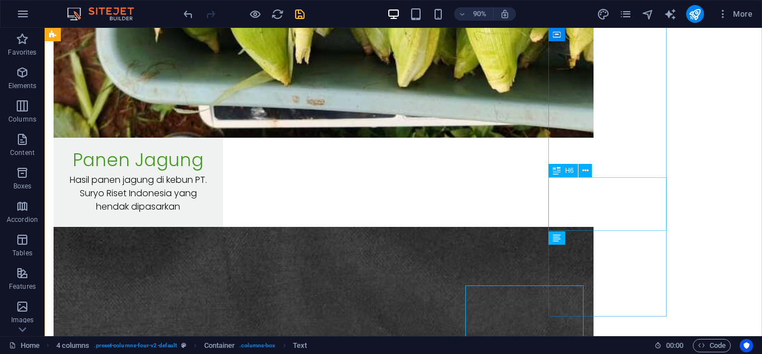
scroll to position [10237, 0]
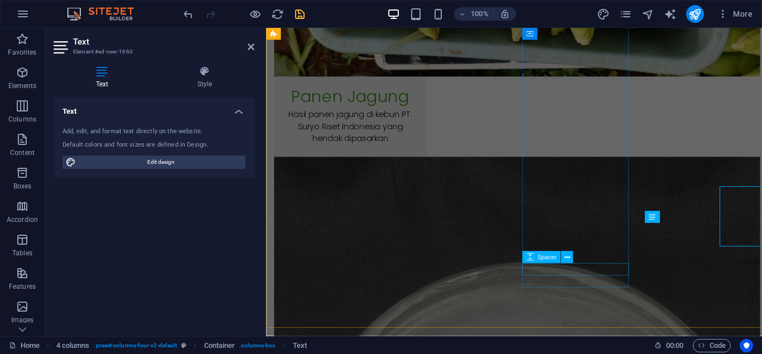
scroll to position [10278, 0]
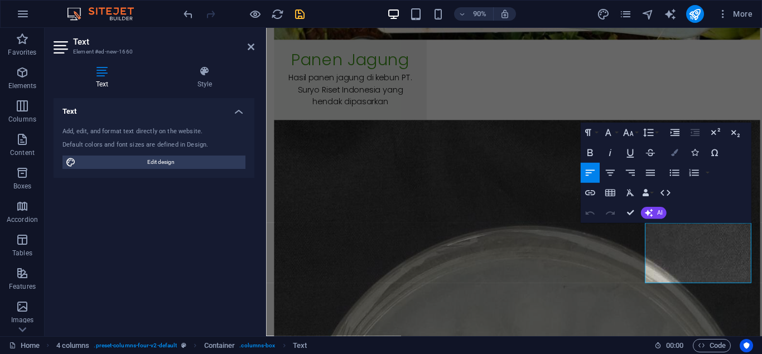
click at [672, 151] on icon "button" at bounding box center [674, 153] width 7 height 7
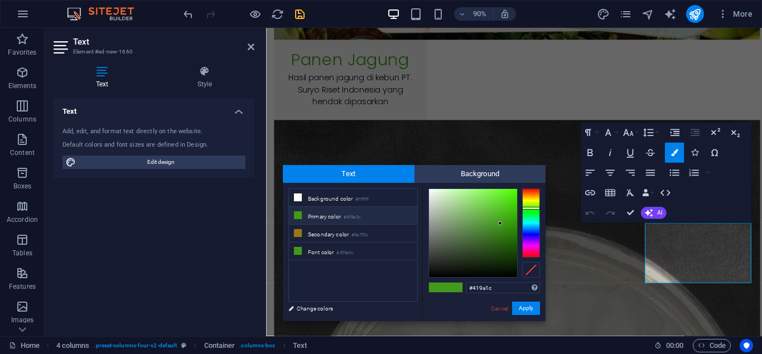
type input "#000000"
click at [431, 277] on div at bounding box center [473, 233] width 88 height 88
click at [527, 311] on button "Apply" at bounding box center [526, 308] width 28 height 13
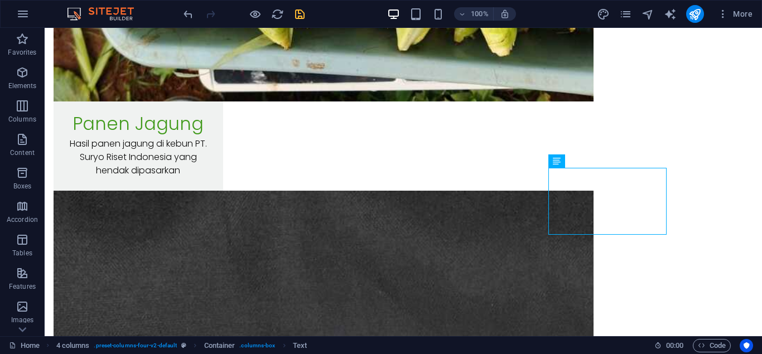
scroll to position [10293, 0]
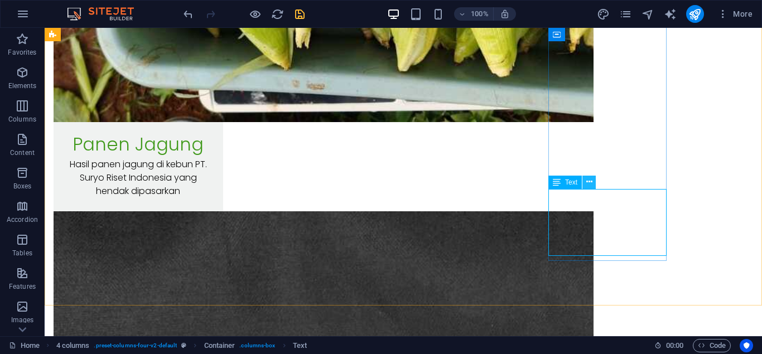
click at [588, 185] on icon at bounding box center [590, 182] width 6 height 12
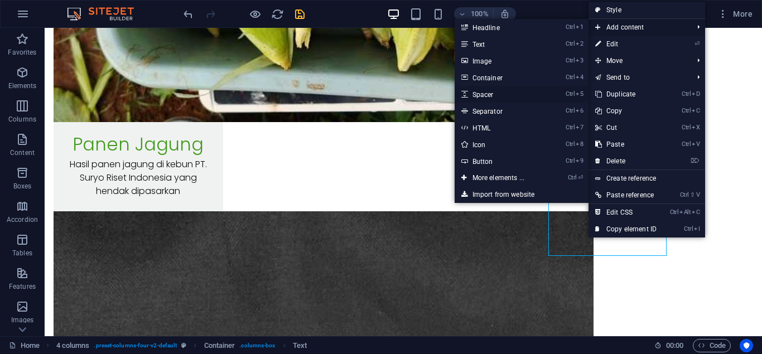
click at [503, 89] on link "Ctrl 5 Spacer" at bounding box center [501, 94] width 92 height 17
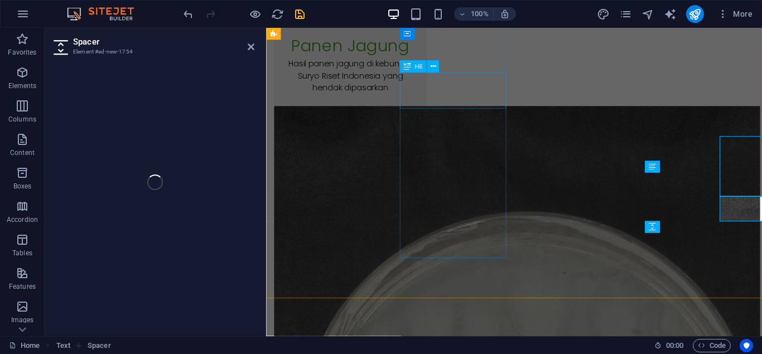
scroll to position [10334, 0]
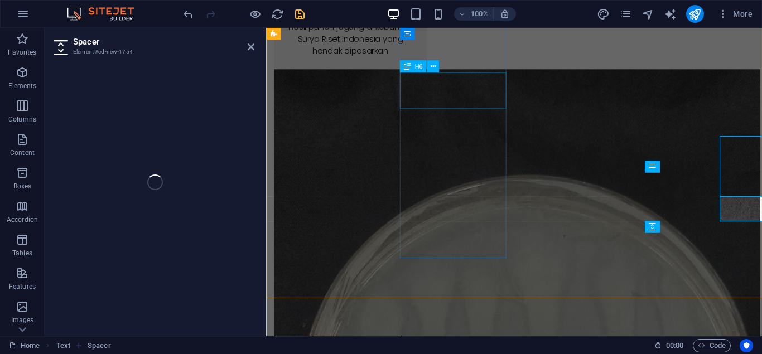
select select "px"
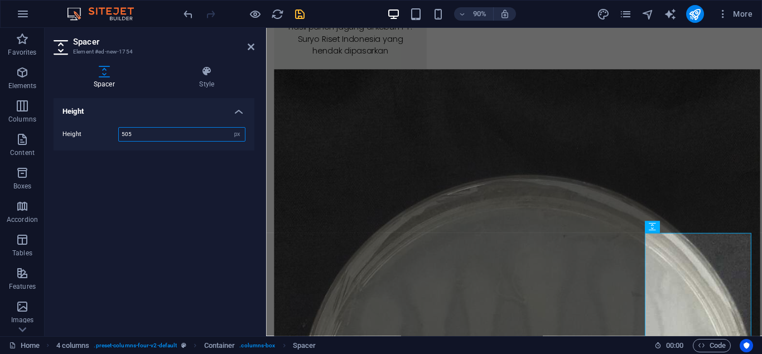
click at [138, 134] on input "505" at bounding box center [182, 134] width 126 height 13
type input "5"
type input "25"
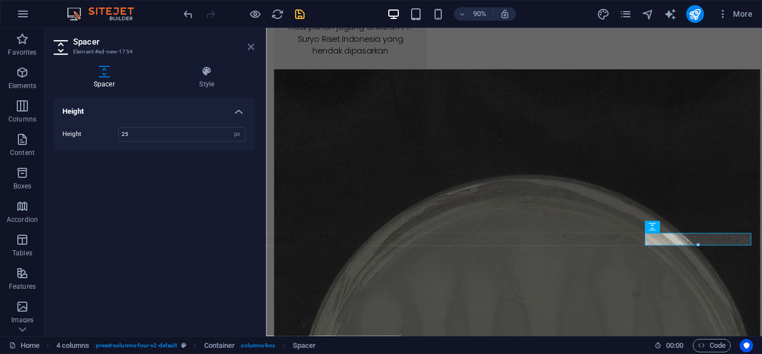
click at [253, 47] on icon at bounding box center [251, 46] width 7 height 9
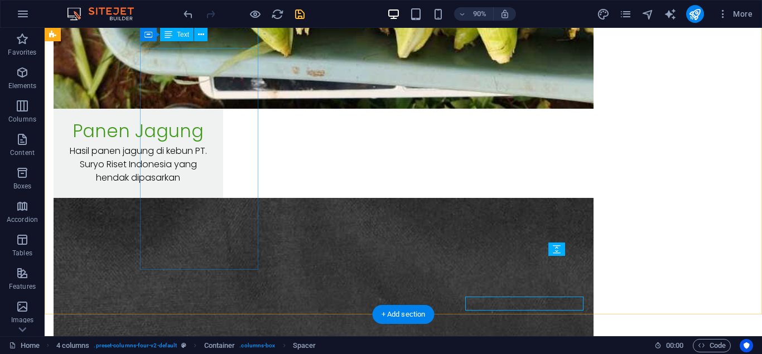
scroll to position [10293, 0]
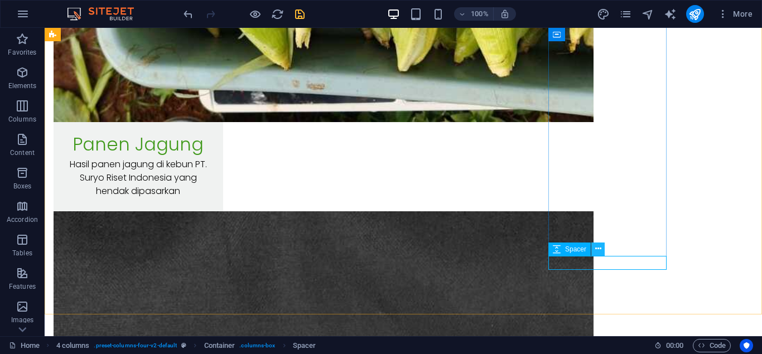
click at [599, 249] on icon at bounding box center [599, 249] width 6 height 12
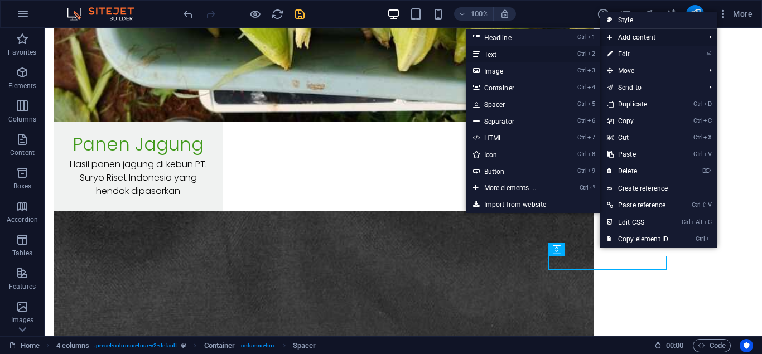
click at [521, 53] on link "Ctrl 2 Text" at bounding box center [513, 54] width 92 height 17
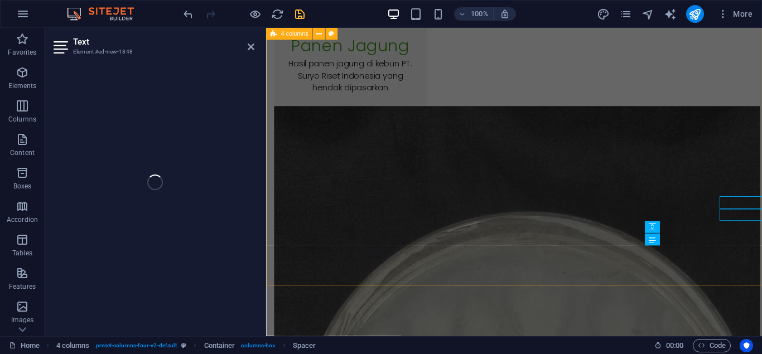
scroll to position [10334, 0]
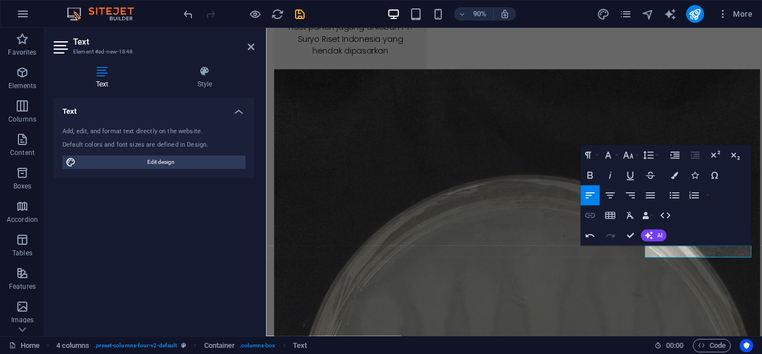
click at [590, 217] on icon "button" at bounding box center [590, 215] width 12 height 12
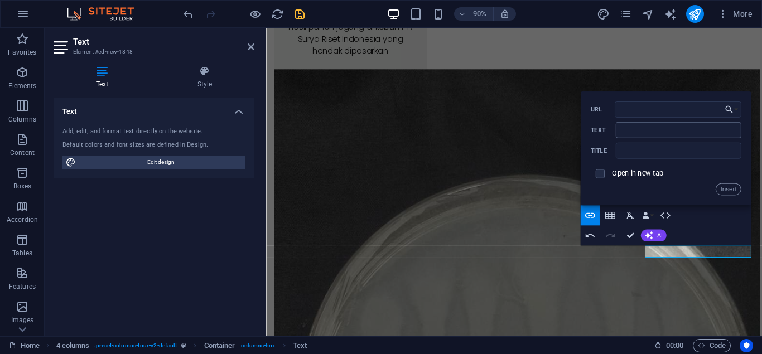
click at [664, 134] on div "URL Text Title Open in new tab Insert" at bounding box center [666, 149] width 151 height 94
click at [664, 134] on input "Text" at bounding box center [679, 130] width 126 height 16
type input "Baca Selengkapnya"
click at [668, 152] on input "text" at bounding box center [679, 151] width 126 height 16
paste input "Baca Selengkapnya"
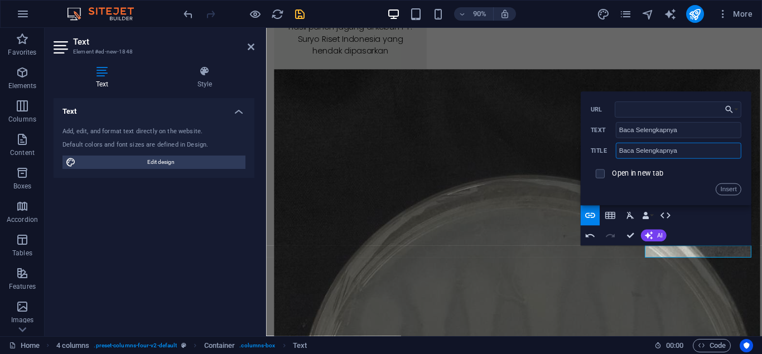
paste input "Baca Selengkapnya"
type input "Baca Selengkapnya"
click at [693, 114] on input "URL" at bounding box center [678, 110] width 126 height 16
type input "/id/lini-bisnis-pertanian-pt-sri-di-perikanan-lele"
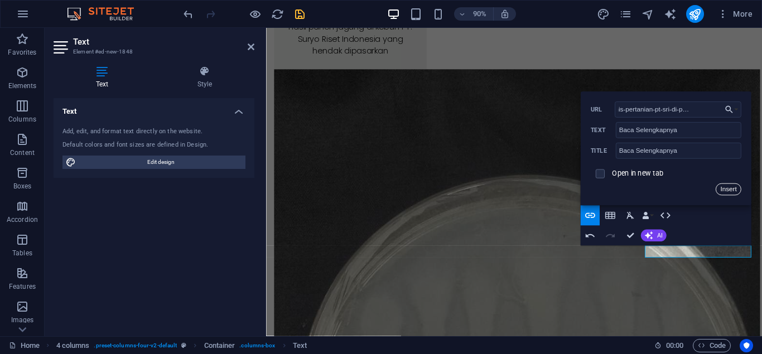
click at [735, 189] on button "Insert" at bounding box center [728, 190] width 25 height 12
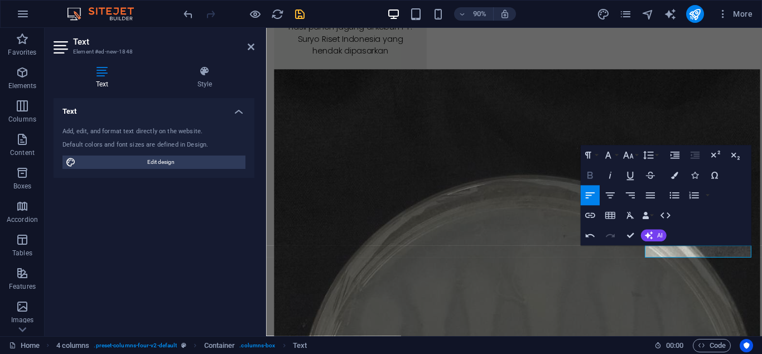
click at [588, 183] on button "Bold" at bounding box center [590, 175] width 19 height 20
click at [613, 179] on icon "button" at bounding box center [611, 175] width 12 height 12
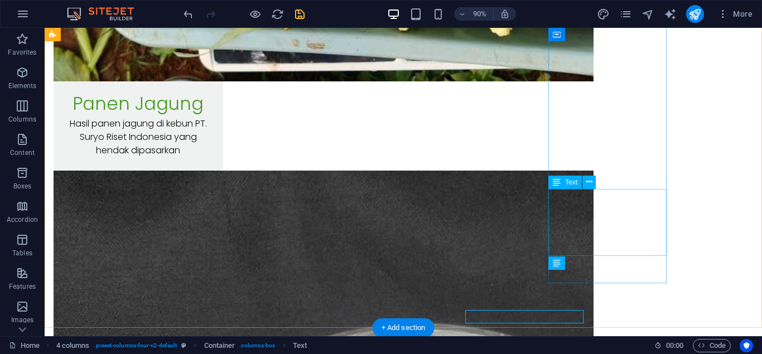
scroll to position [10293, 0]
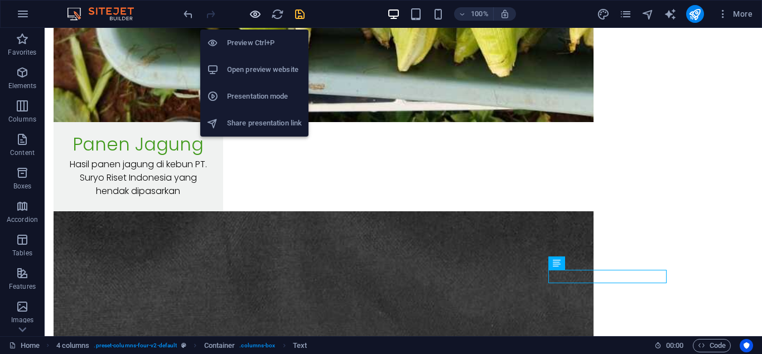
click at [253, 16] on icon "button" at bounding box center [255, 14] width 13 height 13
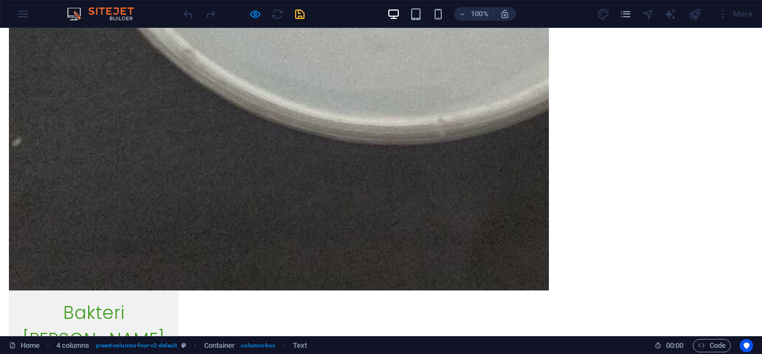
scroll to position [7503, 0]
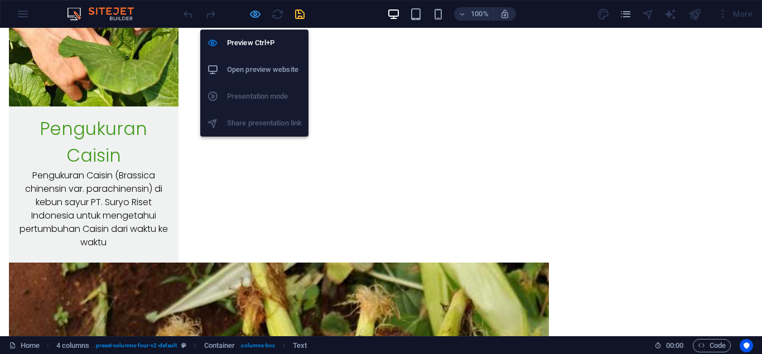
click at [258, 13] on icon "button" at bounding box center [255, 14] width 13 height 13
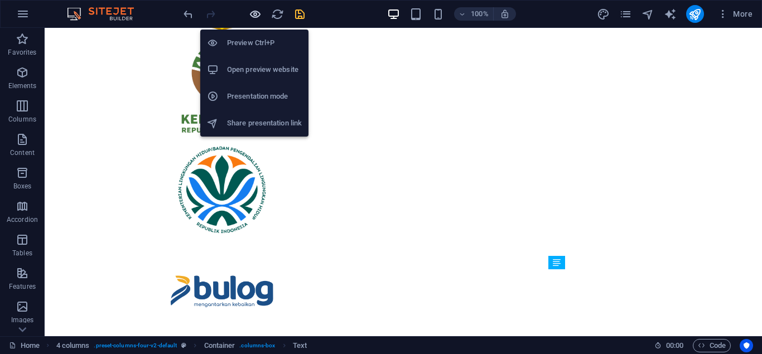
scroll to position [10293, 0]
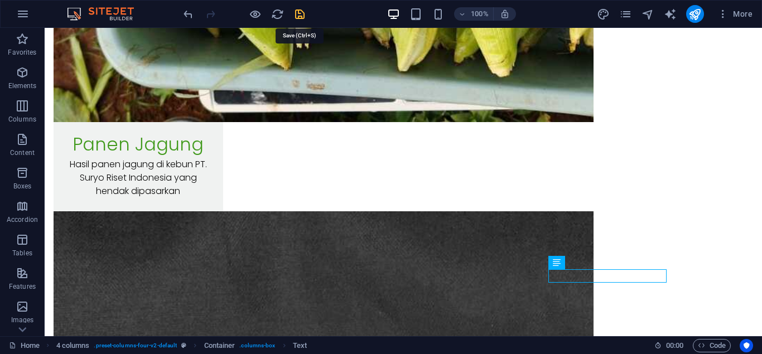
drag, startPoint x: 301, startPoint y: 13, endPoint x: 557, endPoint y: 3, distance: 255.8
click at [301, 13] on icon "save" at bounding box center [300, 14] width 13 height 13
select select "Content 3"
checkbox input "false"
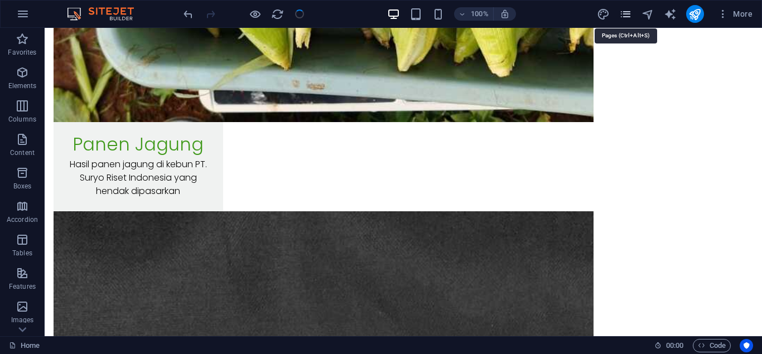
click at [629, 18] on icon "pages" at bounding box center [626, 14] width 13 height 13
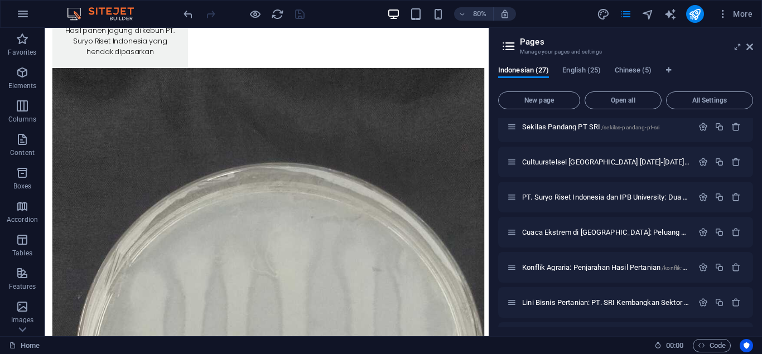
scroll to position [775, 0]
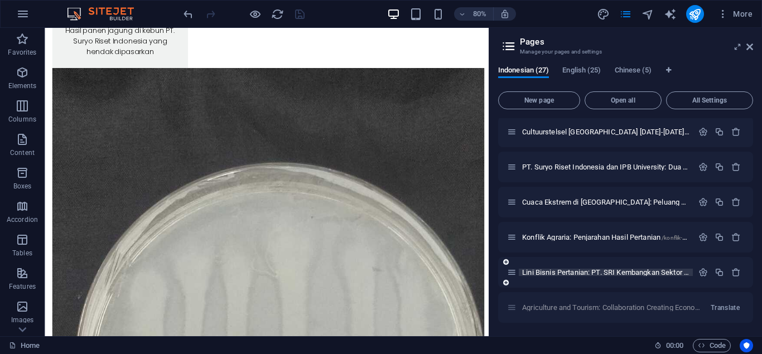
click at [666, 271] on span "Lini Bisnis Pertanian: PT. SRI Kembangkan Sektor Perikanan untuk Diversifikasi …" at bounding box center [700, 272] width 356 height 8
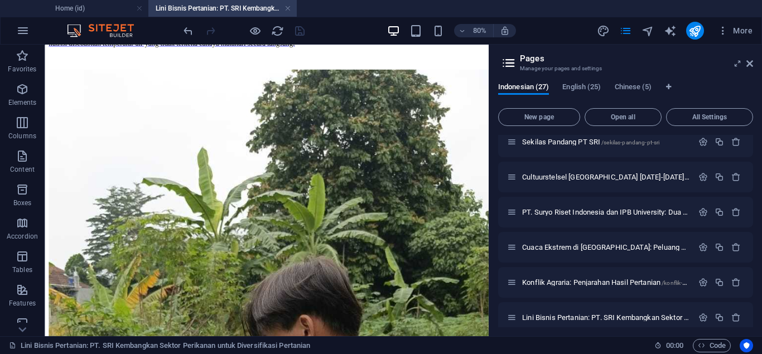
scroll to position [4704, 0]
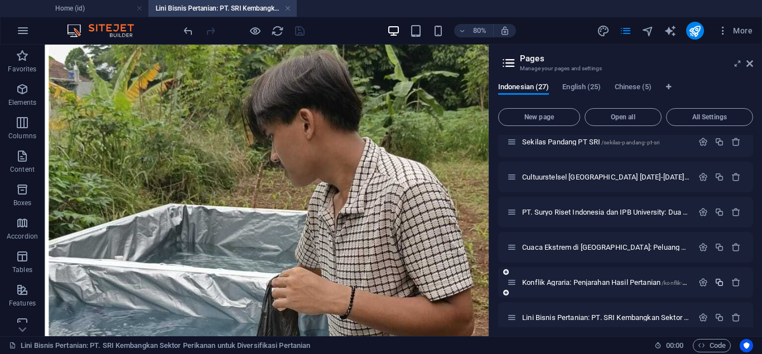
click at [722, 279] on icon "button" at bounding box center [719, 282] width 9 height 9
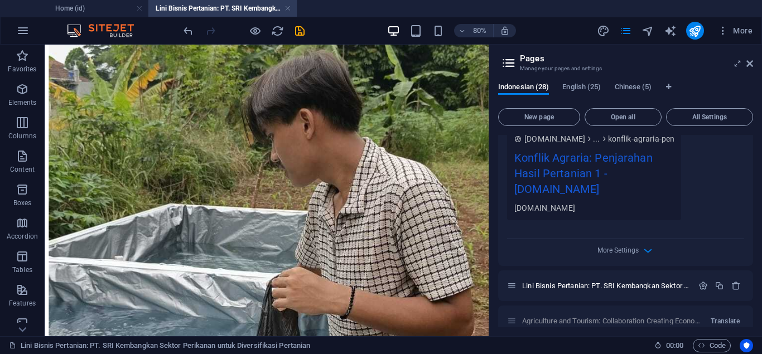
scroll to position [1265, 0]
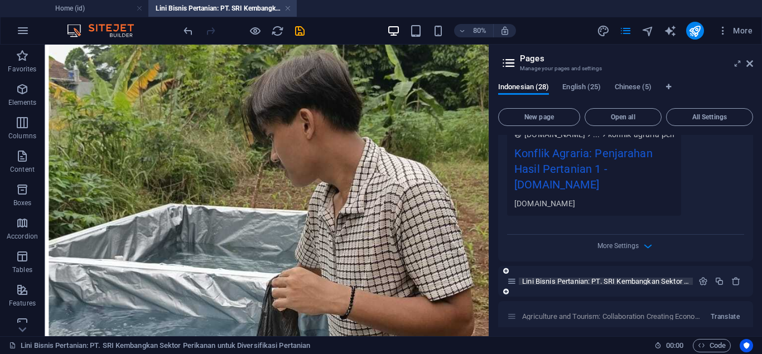
click at [677, 280] on span "Lini Bisnis Pertanian: PT. SRI Kembangkan Sektor Perikanan untuk Diversifikasi …" at bounding box center [700, 281] width 356 height 8
click at [707, 283] on icon "button" at bounding box center [703, 281] width 9 height 9
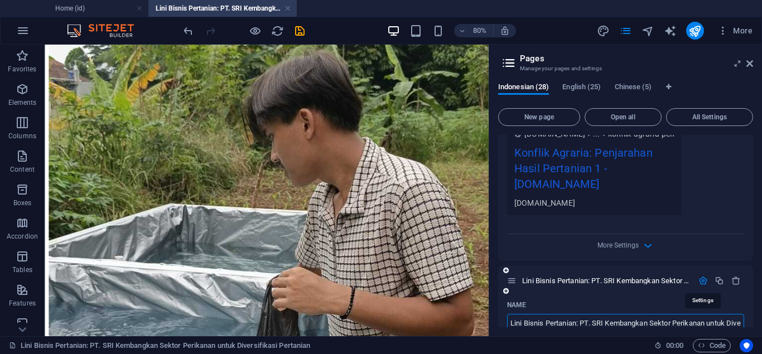
scroll to position [0, 63]
click at [725, 282] on icon "button" at bounding box center [719, 280] width 9 height 9
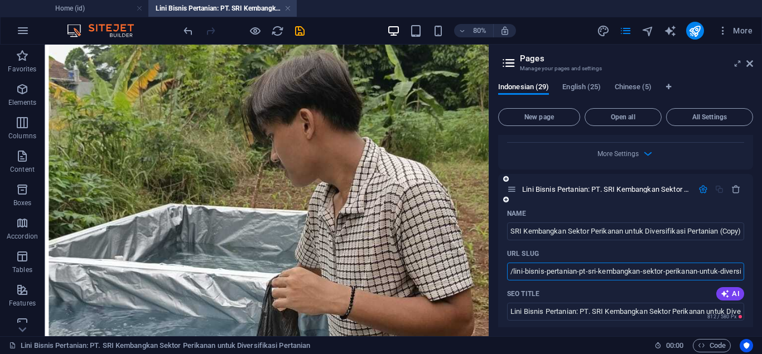
scroll to position [0, 0]
click at [702, 275] on input "/lini-bisnis-pertanian-pt-sri-kembangkan-sektor-perikanan-untuk-diversifikasi-p…" at bounding box center [625, 272] width 237 height 18
type input "/id/lini-bisnis-pertanian-pt-sri-di-perikanan-lele"
drag, startPoint x: 71, startPoint y: 8, endPoint x: 376, endPoint y: 159, distance: 339.2
click at [71, 8] on h4 "Home (id)" at bounding box center [74, 8] width 148 height 12
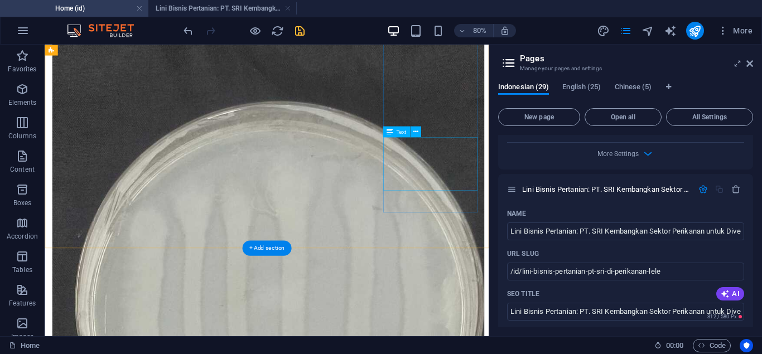
scroll to position [10396, 0]
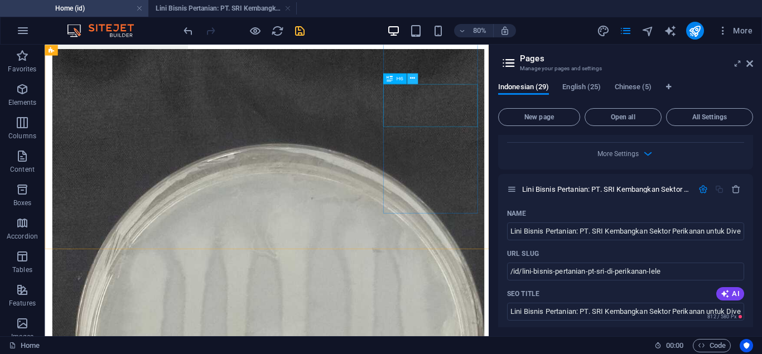
click at [410, 79] on icon at bounding box center [412, 78] width 5 height 9
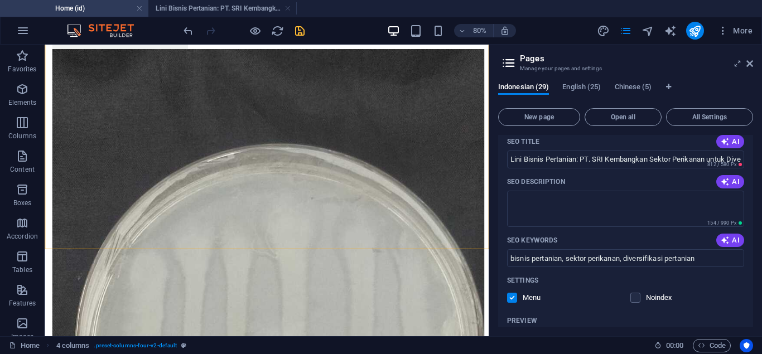
scroll to position [1932, 0]
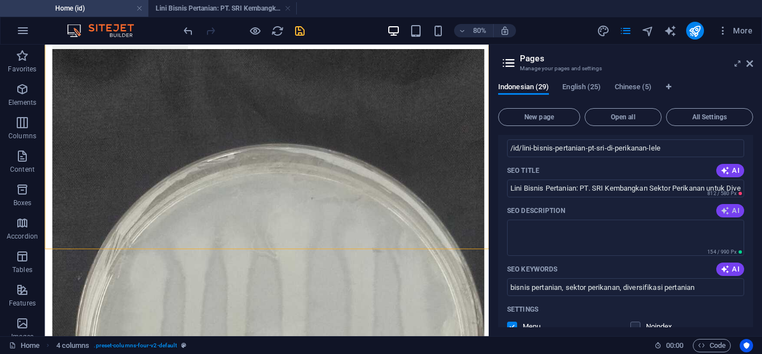
click at [727, 215] on button "AI" at bounding box center [731, 210] width 28 height 13
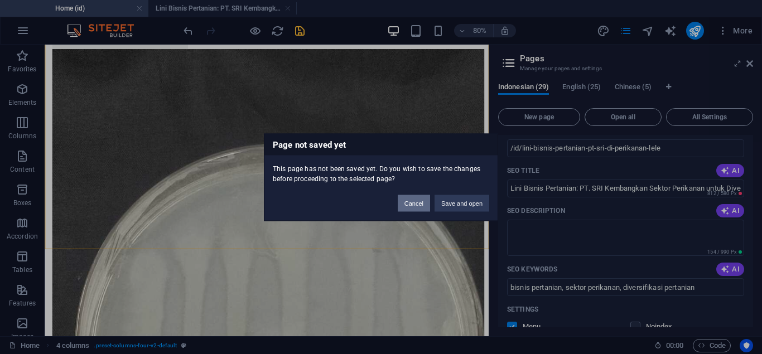
click at [411, 198] on button "Cancel" at bounding box center [414, 203] width 32 height 17
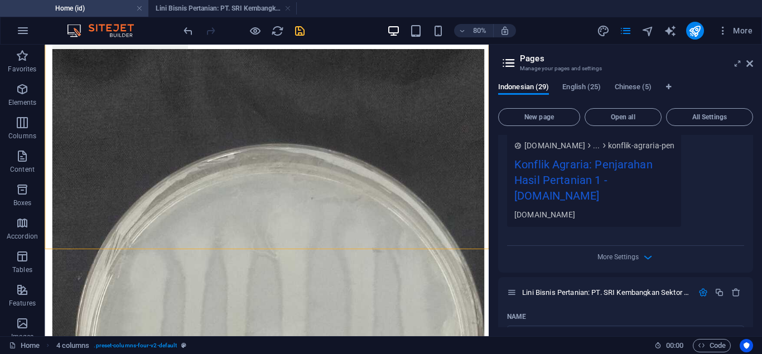
scroll to position [1400, 0]
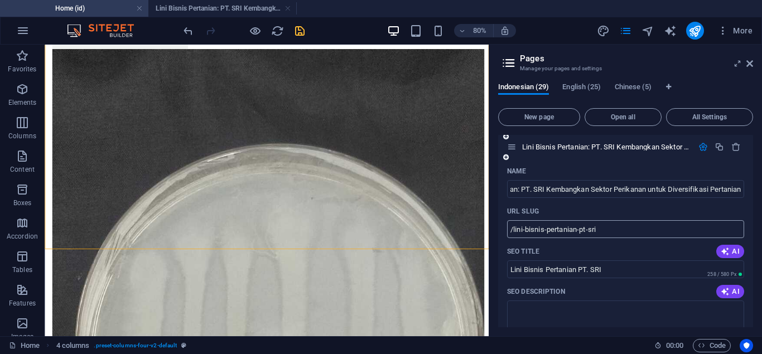
click at [658, 229] on input "/lini-bisnis-pertanian-pt-sri" at bounding box center [625, 229] width 237 height 18
type input "/lini-bisnis-pertanian-pt-sri-di-perikanan-lele"
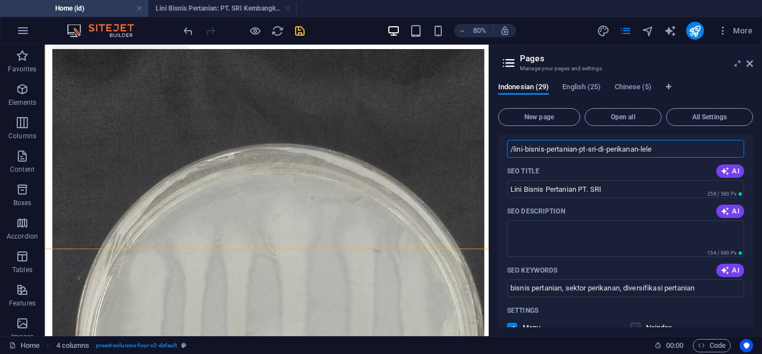
scroll to position [1459, 0]
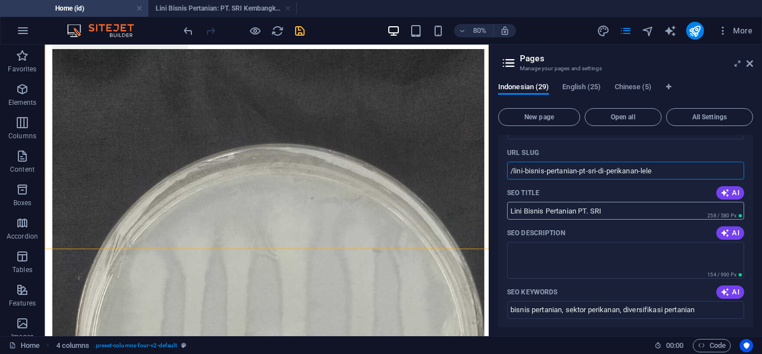
click at [663, 209] on input "Lini Bisnis Pertanian PT. SRI" at bounding box center [625, 211] width 237 height 18
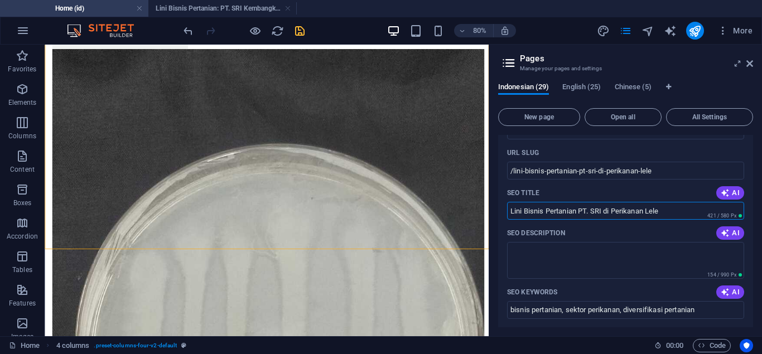
type input "Lini Bisnis Pertanian PT. SRI di Perikanan Lele"
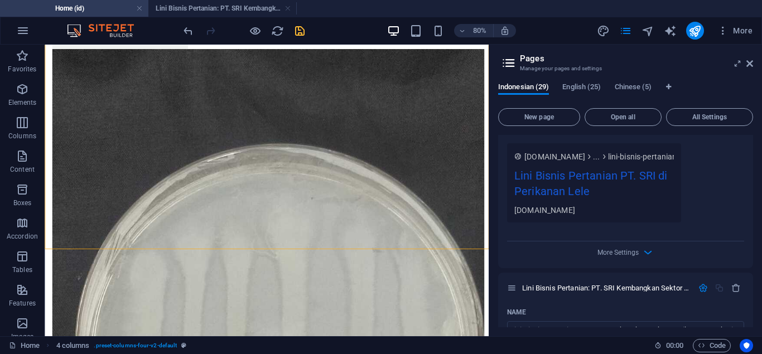
scroll to position [1740, 0]
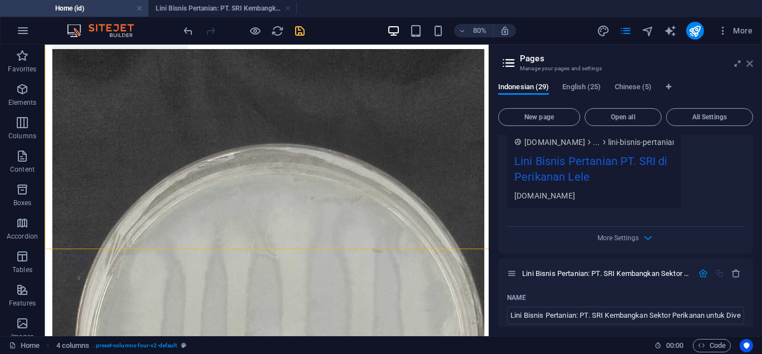
click at [750, 63] on icon at bounding box center [750, 63] width 7 height 9
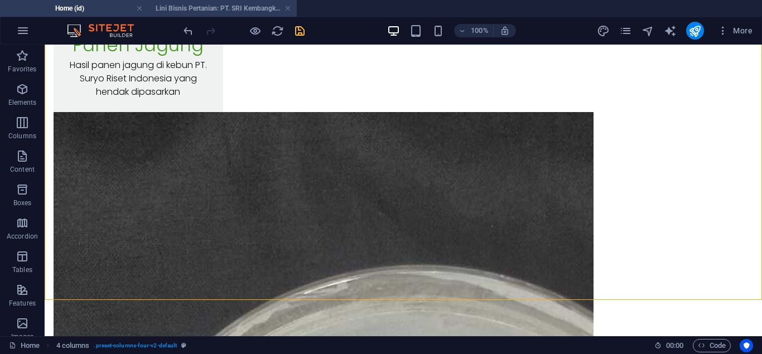
scroll to position [10324, 0]
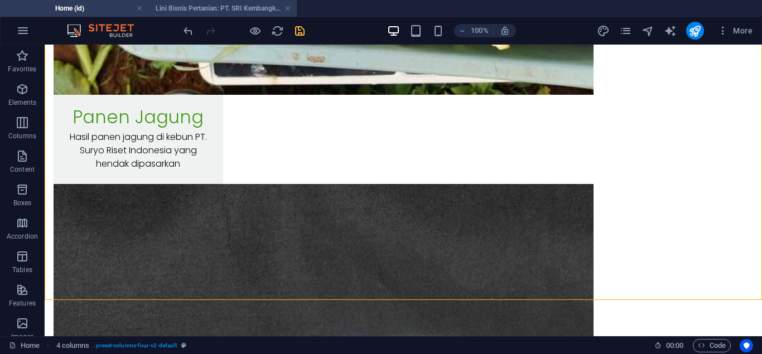
click at [237, 8] on h4 "Lini Bisnis Pertanian: PT. SRI Kembangkan Sektor Perikanan untuk Diversifikasi …" at bounding box center [222, 8] width 148 height 12
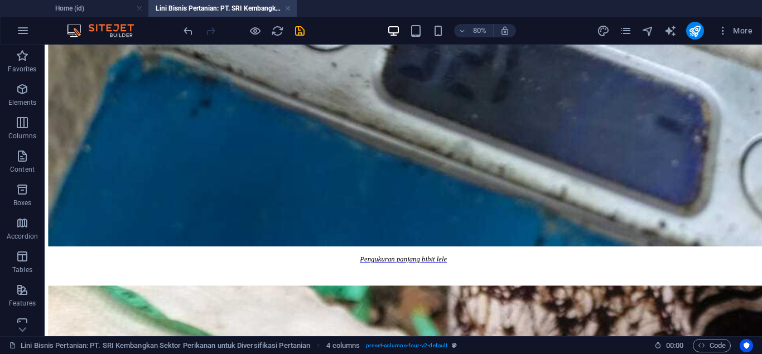
scroll to position [4722, 0]
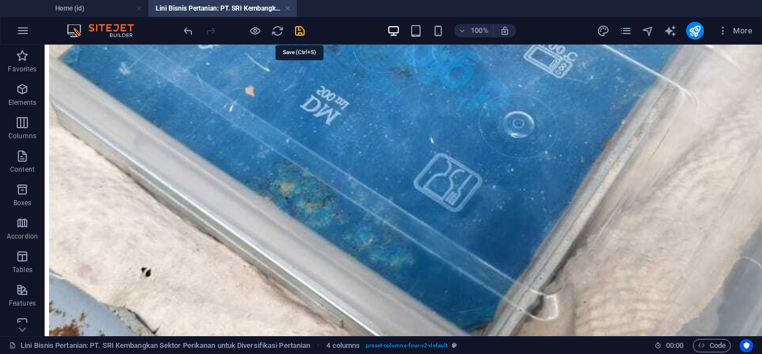
click at [301, 31] on icon "save" at bounding box center [300, 31] width 13 height 13
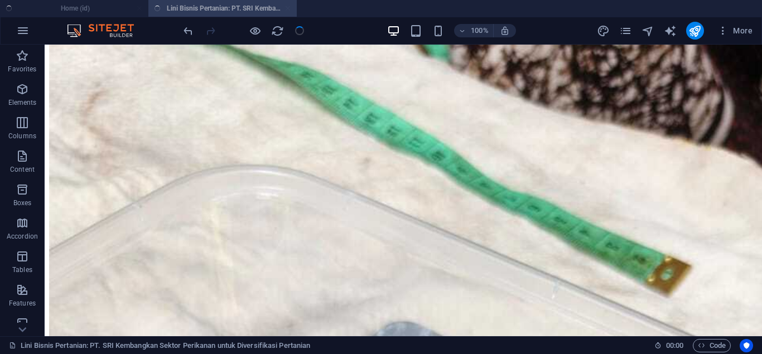
scroll to position [4090, 0]
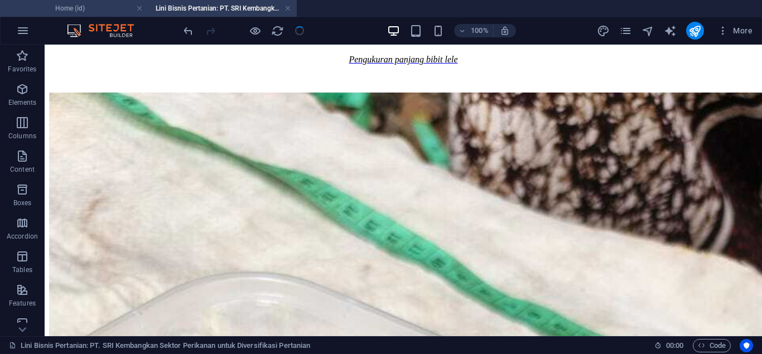
click at [107, 12] on h4 "Home (id)" at bounding box center [74, 8] width 148 height 12
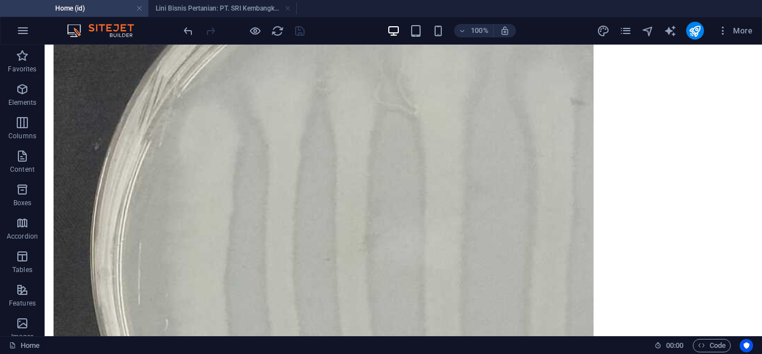
scroll to position [10754, 0]
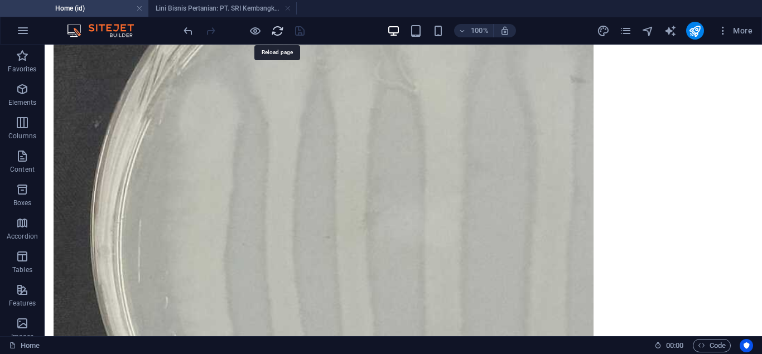
click at [274, 35] on icon "reload" at bounding box center [277, 31] width 13 height 13
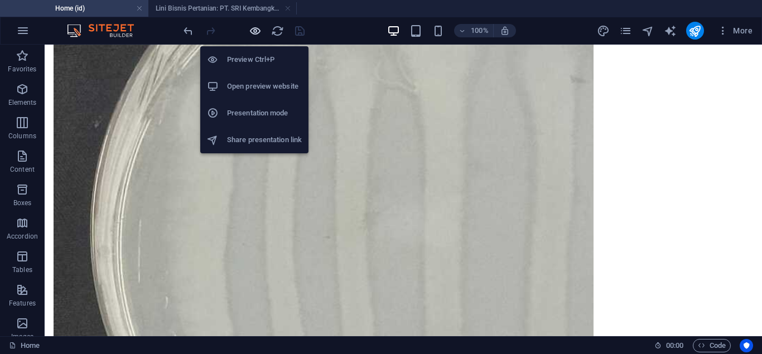
click at [255, 31] on icon "button" at bounding box center [255, 31] width 13 height 13
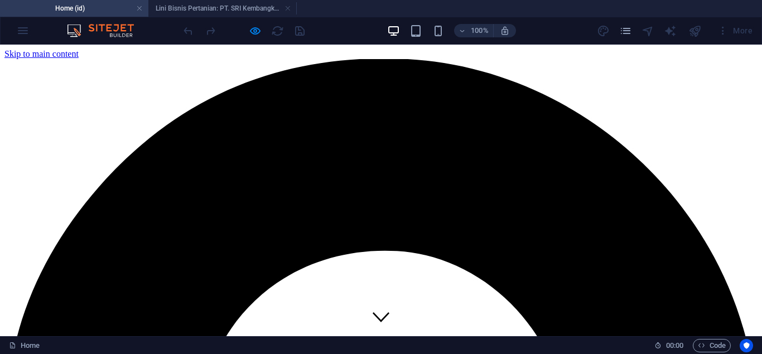
drag, startPoint x: 700, startPoint y: 73, endPoint x: 762, endPoint y: 65, distance: 62.4
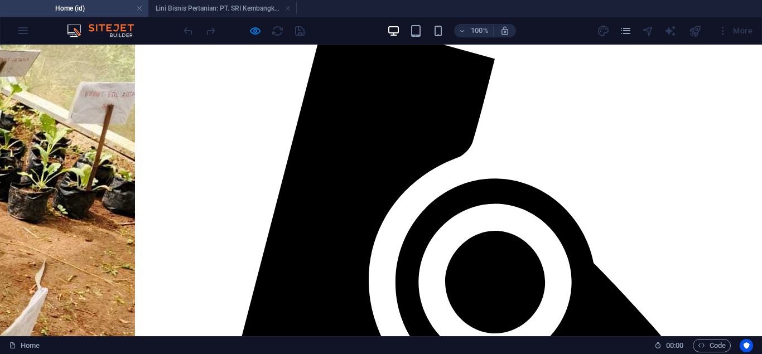
scroll to position [7540, 0]
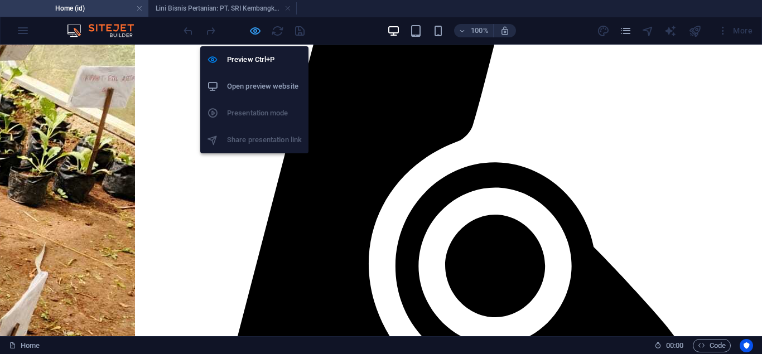
click at [253, 31] on icon "button" at bounding box center [255, 31] width 13 height 13
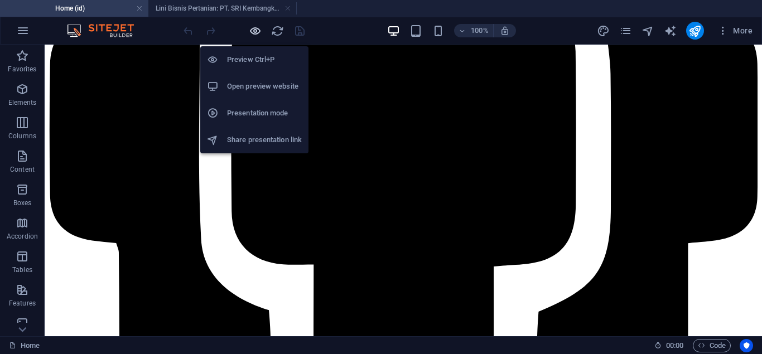
click at [253, 31] on icon "button" at bounding box center [255, 31] width 13 height 13
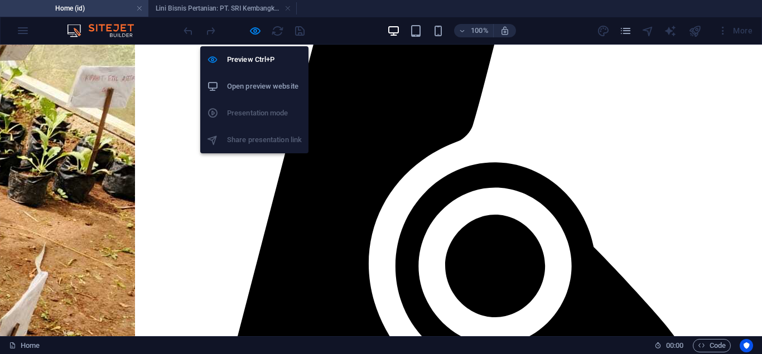
click at [256, 82] on h6 "Open preview website" at bounding box center [264, 86] width 75 height 13
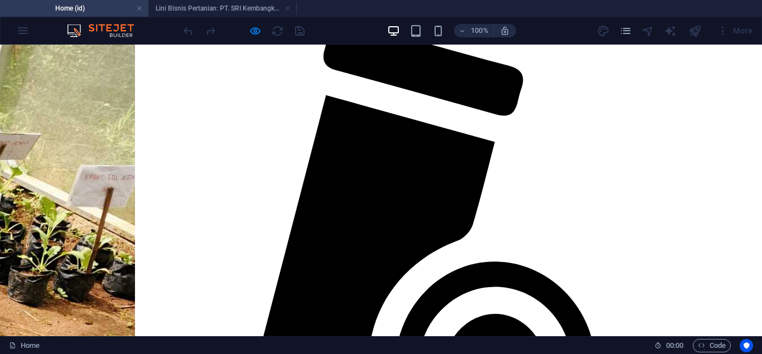
scroll to position [7425, 0]
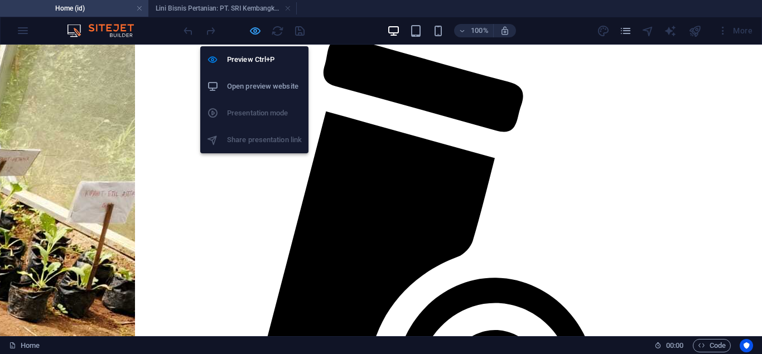
click at [249, 33] on icon "button" at bounding box center [255, 31] width 13 height 13
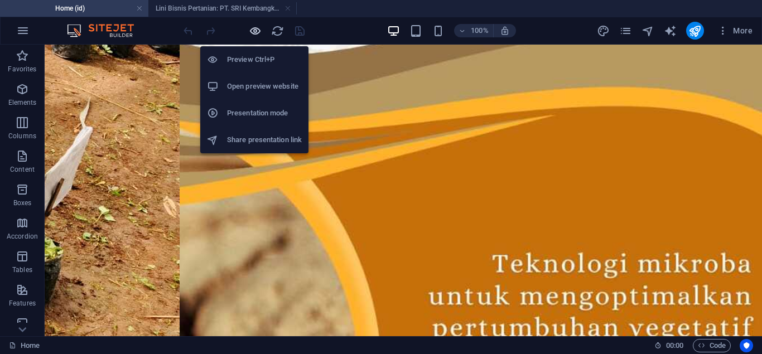
scroll to position [10215, 0]
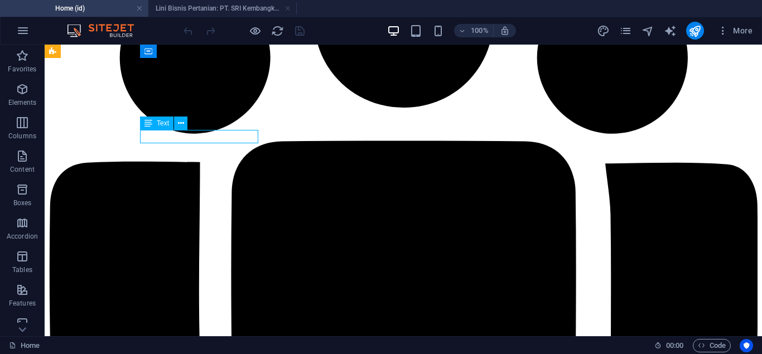
scroll to position [10254, 0]
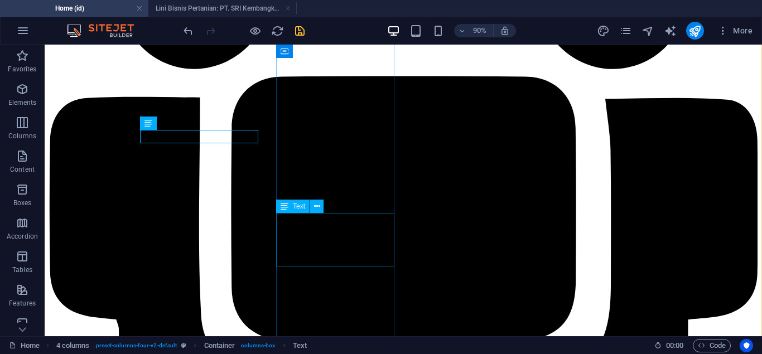
scroll to position [10215, 0]
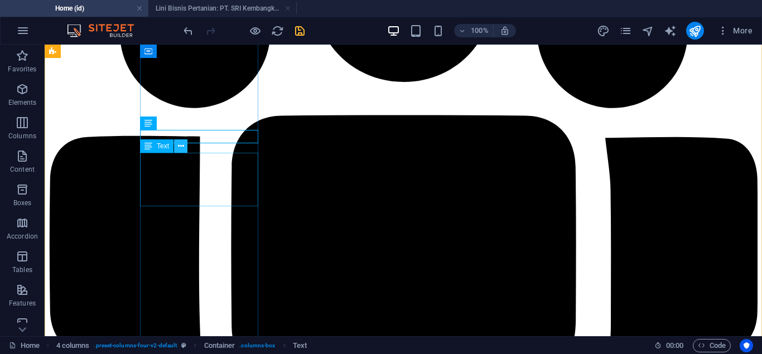
click at [178, 151] on icon at bounding box center [181, 147] width 6 height 12
click at [179, 146] on icon at bounding box center [181, 147] width 6 height 12
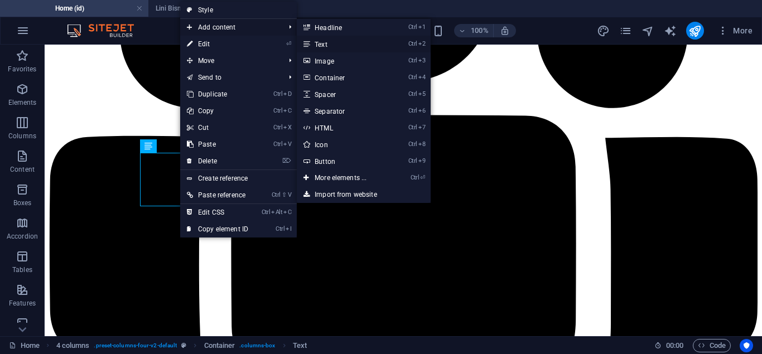
click at [330, 41] on link "Ctrl 2 Text" at bounding box center [343, 44] width 92 height 17
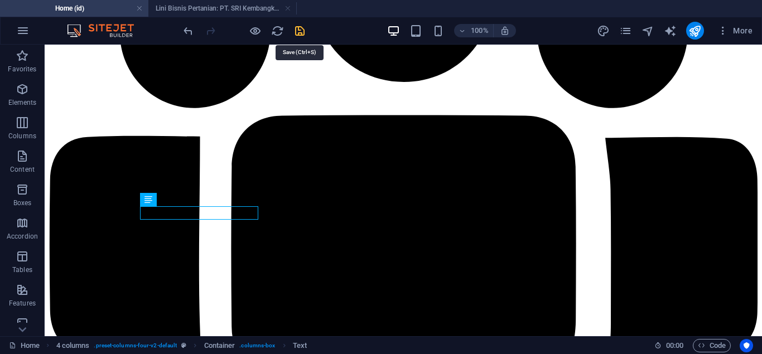
drag, startPoint x: 302, startPoint y: 28, endPoint x: 215, endPoint y: 109, distance: 118.1
click at [302, 28] on icon "save" at bounding box center [300, 31] width 13 height 13
select select "Content 3"
checkbox input "false"
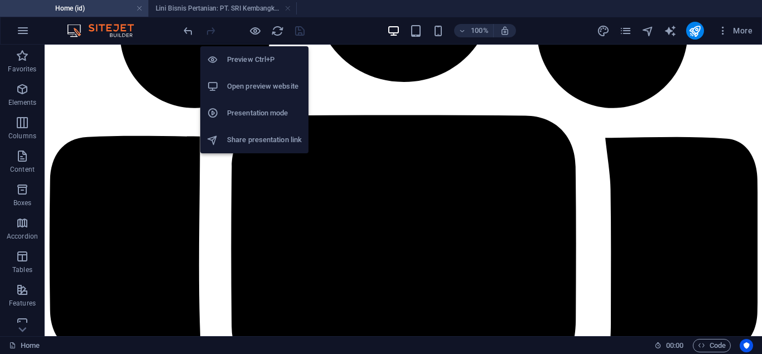
click at [254, 81] on h6 "Open preview website" at bounding box center [264, 86] width 75 height 13
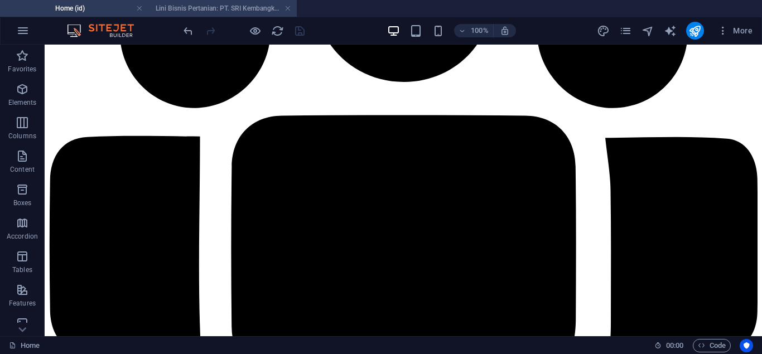
click at [219, 9] on h4 "Lini Bisnis Pertanian: PT. SRI Kembangkan Sektor Perikanan untuk Diversifikasi …" at bounding box center [222, 8] width 148 height 12
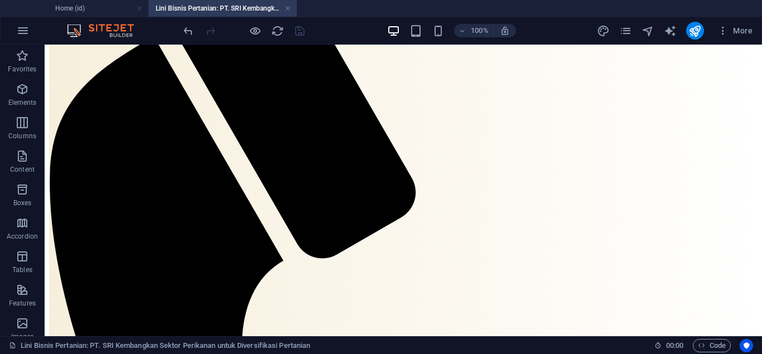
scroll to position [717, 0]
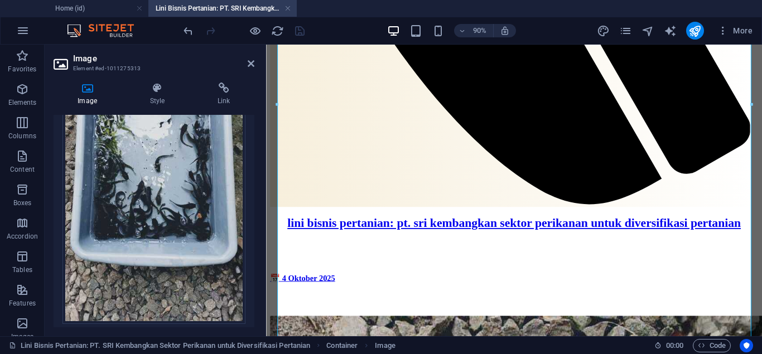
scroll to position [282, 0]
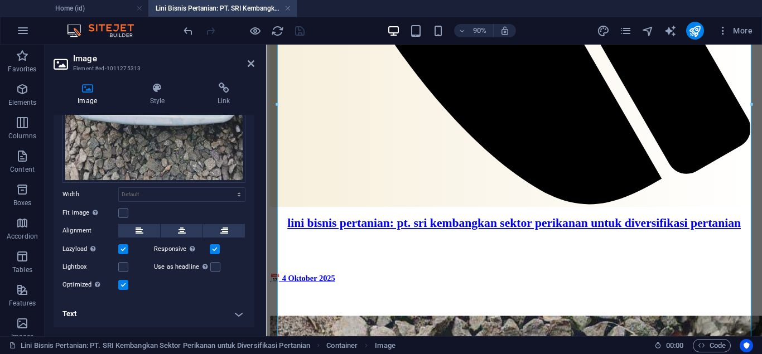
click at [241, 313] on h4 "Text" at bounding box center [154, 314] width 201 height 27
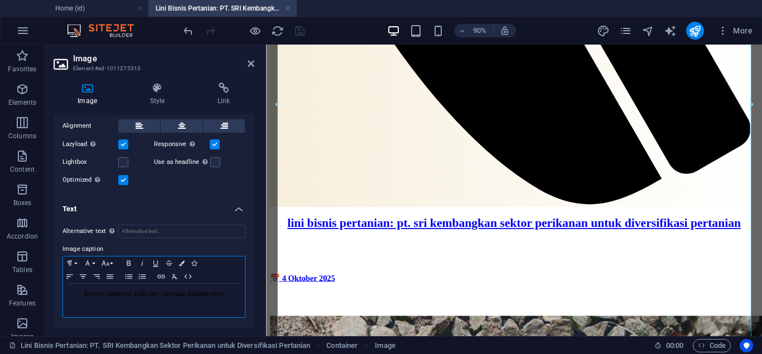
click at [118, 294] on span "Bibit lele sebanyak 1000 ekor yang siap dibudidayakan" at bounding box center [154, 294] width 140 height 6
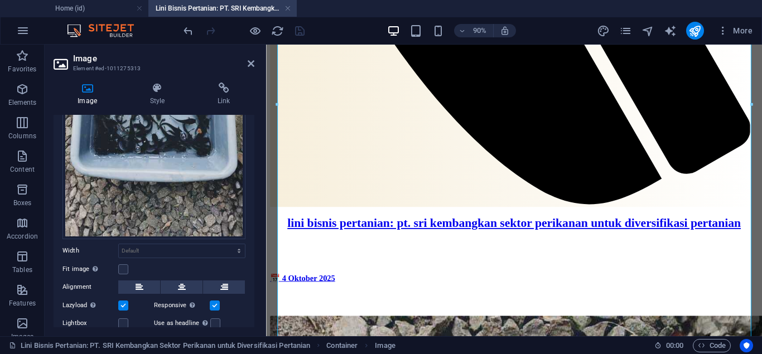
scroll to position [232, 0]
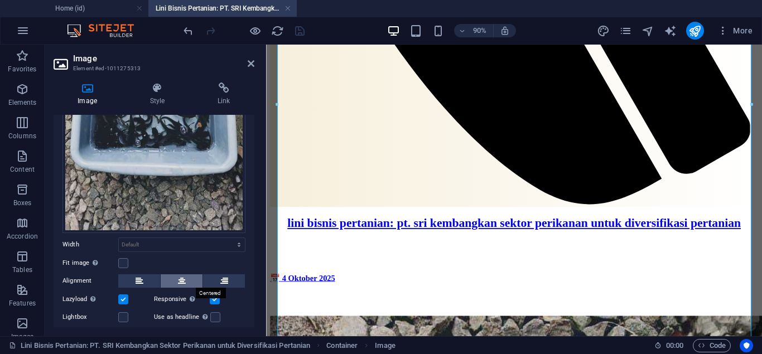
click at [180, 280] on icon at bounding box center [182, 281] width 8 height 13
click at [253, 61] on icon at bounding box center [251, 63] width 7 height 9
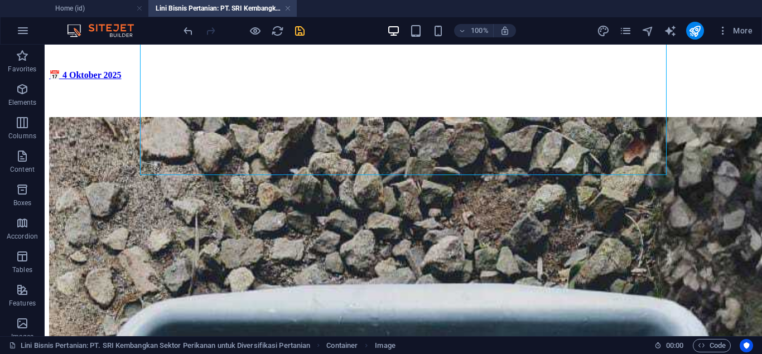
scroll to position [1178, 0]
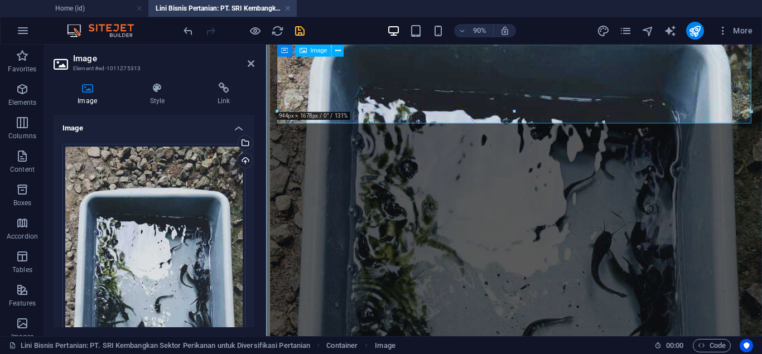
drag, startPoint x: 782, startPoint y: 155, endPoint x: 535, endPoint y: 92, distance: 254.8
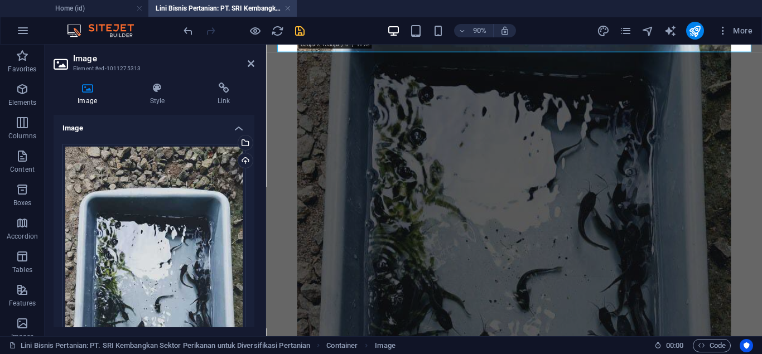
drag, startPoint x: 517, startPoint y: 114, endPoint x: 463, endPoint y: 31, distance: 99.5
click at [463, 45] on section "Favorites Elements Columns Content Boxes Accordion Tables Features Images Slide…" at bounding box center [381, 191] width 762 height 292
type input "858"
select select "px"
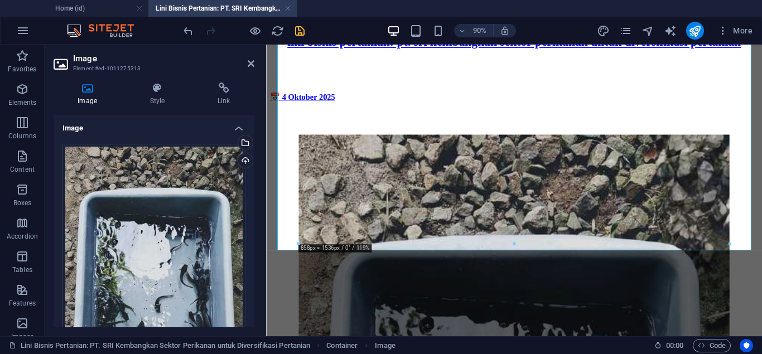
scroll to position [898, 0]
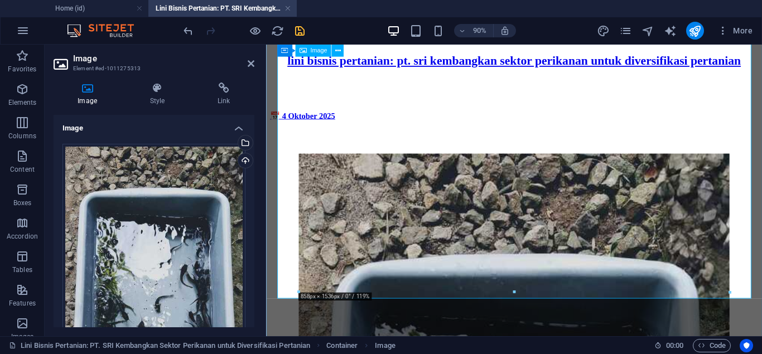
drag, startPoint x: 783, startPoint y: 338, endPoint x: 524, endPoint y: 256, distance: 271.3
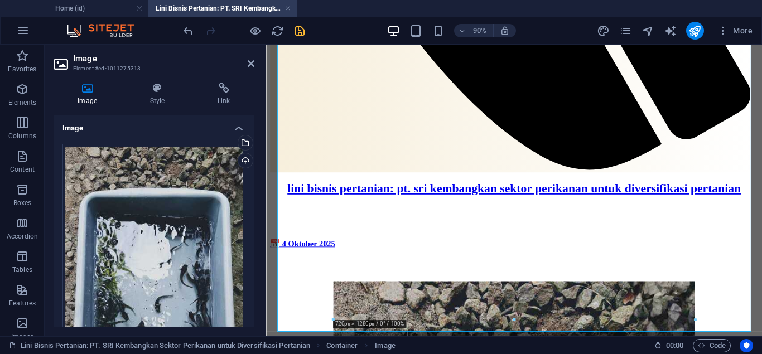
scroll to position [828, 0]
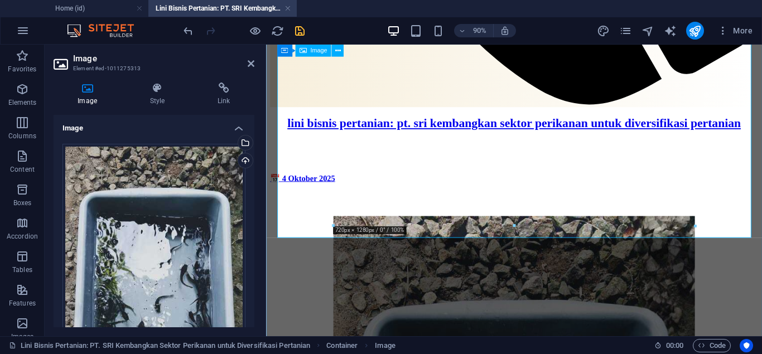
drag, startPoint x: 780, startPoint y: 270, endPoint x: 530, endPoint y: 153, distance: 276.2
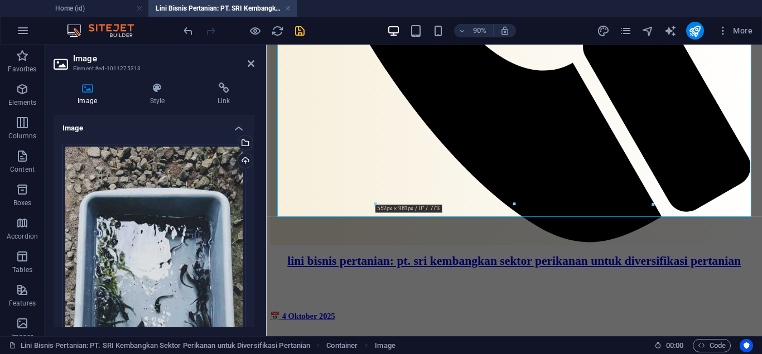
scroll to position [685, 0]
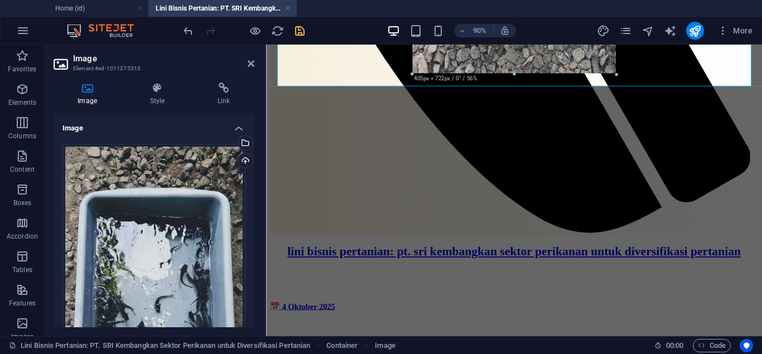
drag, startPoint x: 513, startPoint y: 205, endPoint x: 540, endPoint y: 52, distance: 154.7
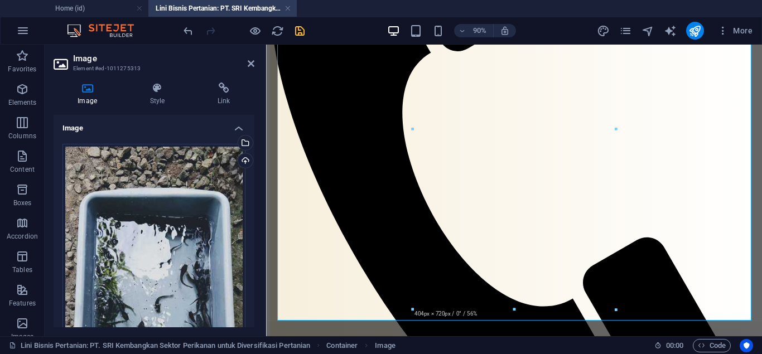
scroll to position [423, 0]
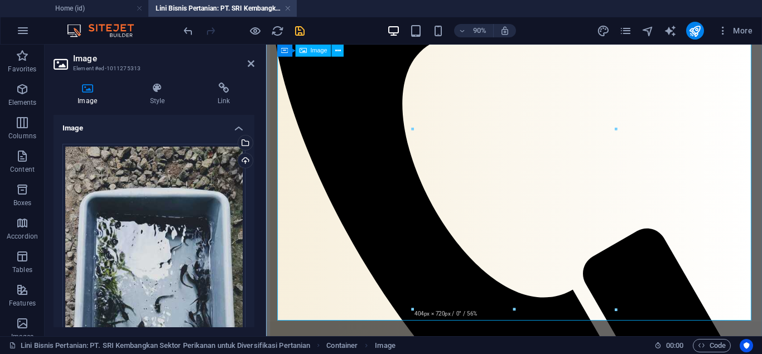
drag, startPoint x: 780, startPoint y: 353, endPoint x: 534, endPoint y: 298, distance: 253.0
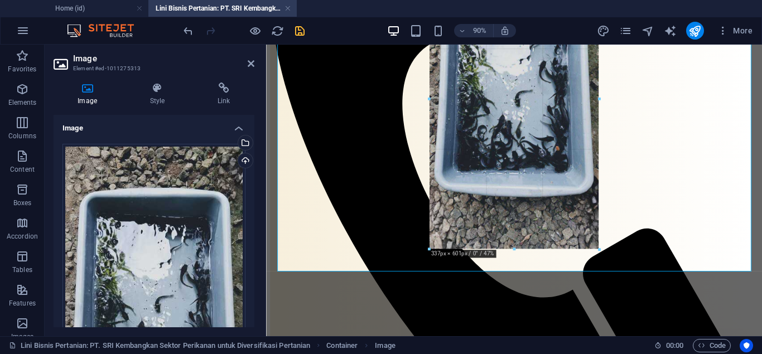
drag, startPoint x: 514, startPoint y: 308, endPoint x: 507, endPoint y: 237, distance: 71.2
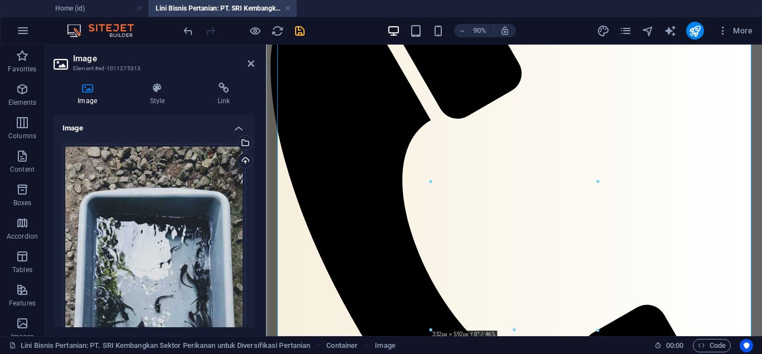
scroll to position [328, 0]
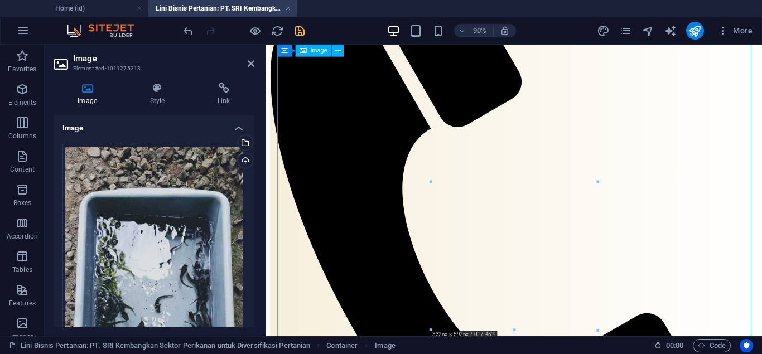
drag, startPoint x: 541, startPoint y: 361, endPoint x: 539, endPoint y: 346, distance: 14.7
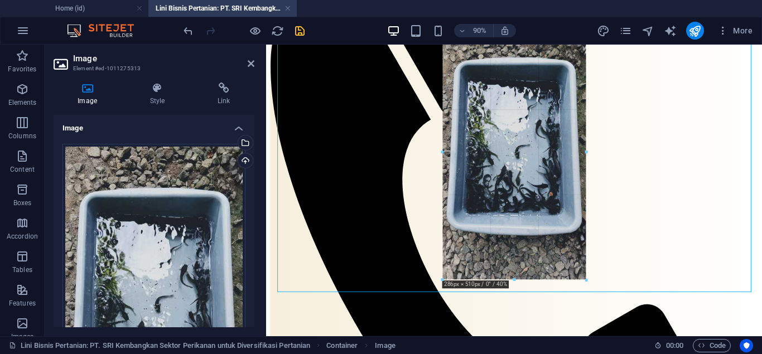
drag, startPoint x: 515, startPoint y: 322, endPoint x: 507, endPoint y: 275, distance: 47.6
type input "285"
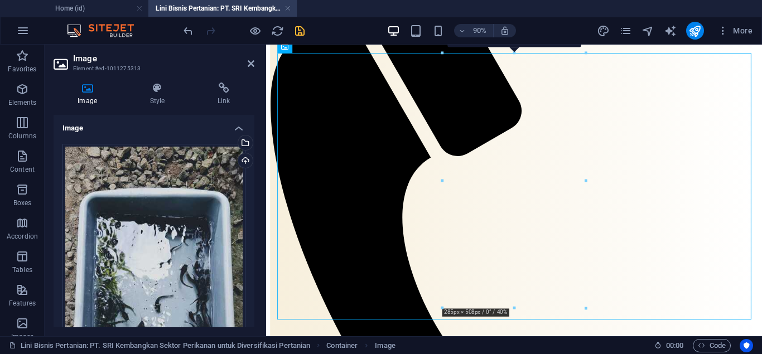
scroll to position [306, 0]
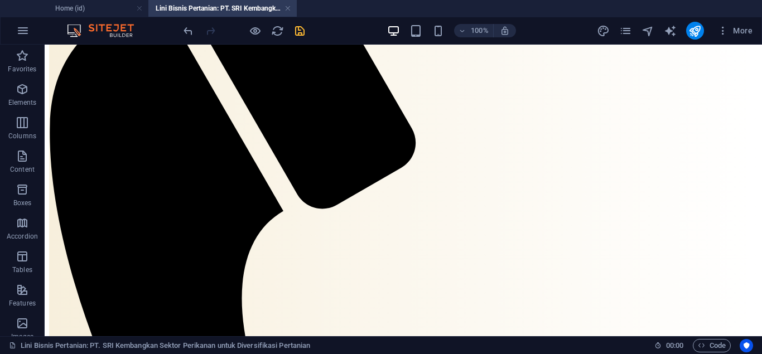
scroll to position [338, 0]
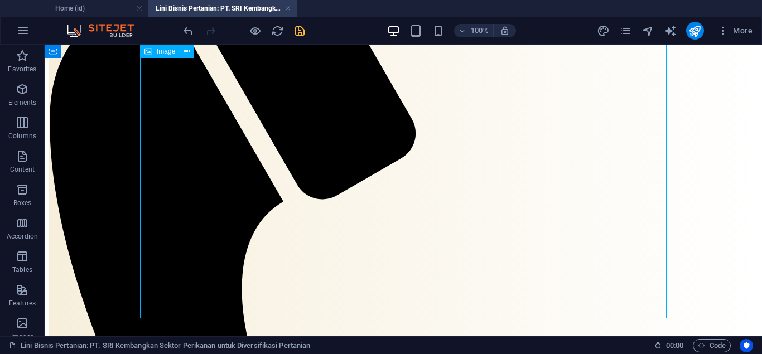
select select "px"
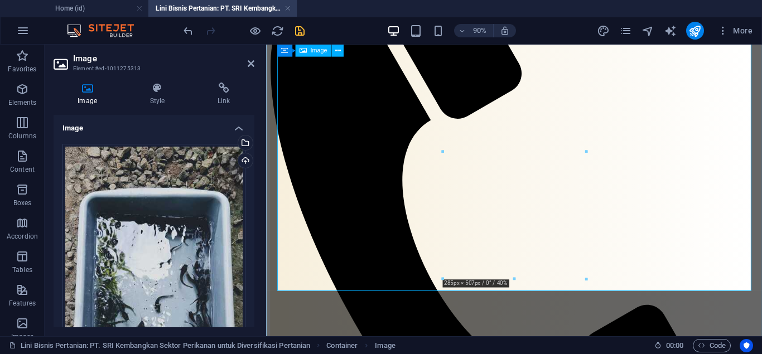
drag, startPoint x: 779, startPoint y: 323, endPoint x: 538, endPoint y: 291, distance: 243.2
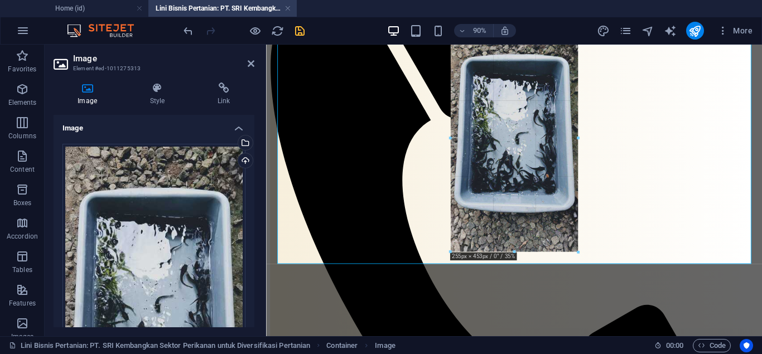
drag, startPoint x: 515, startPoint y: 279, endPoint x: 509, endPoint y: 248, distance: 31.8
type input "255"
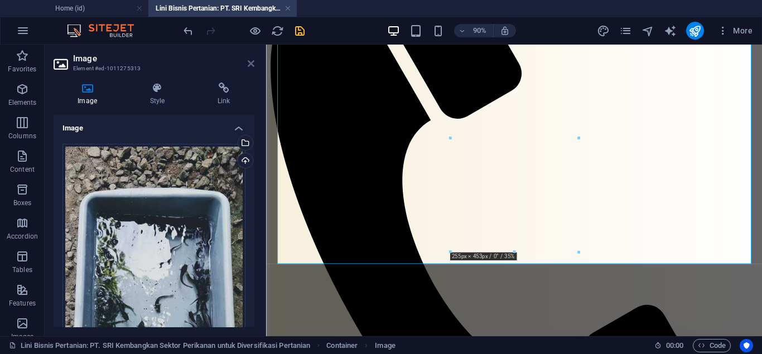
click at [250, 65] on icon at bounding box center [251, 63] width 7 height 9
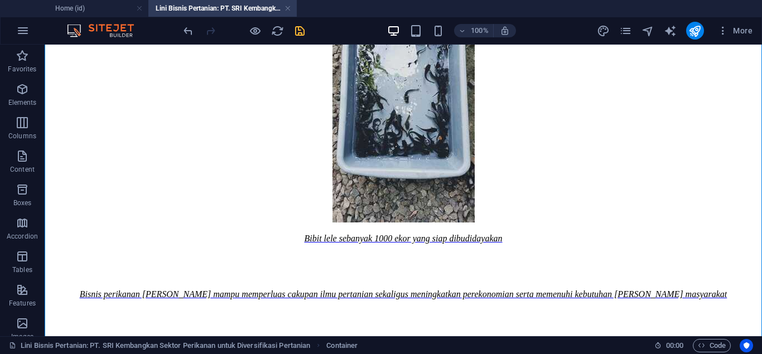
scroll to position [1417, 0]
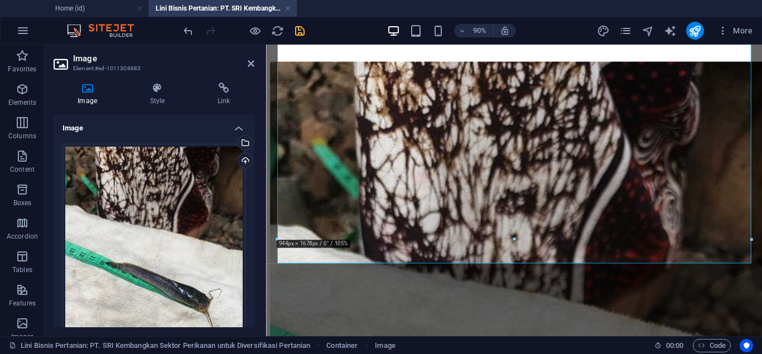
scroll to position [1570, 0]
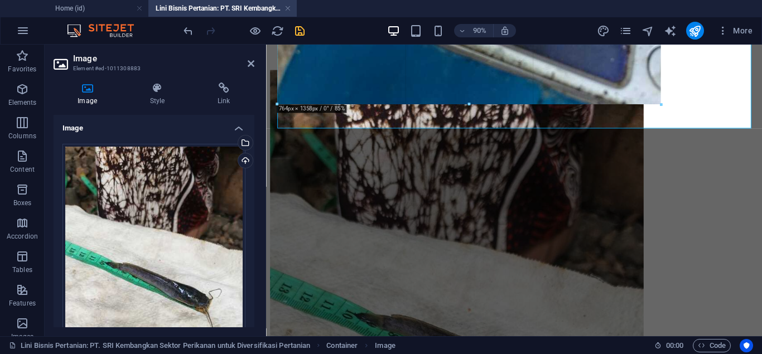
drag, startPoint x: 515, startPoint y: 265, endPoint x: 453, endPoint y: 54, distance: 220.1
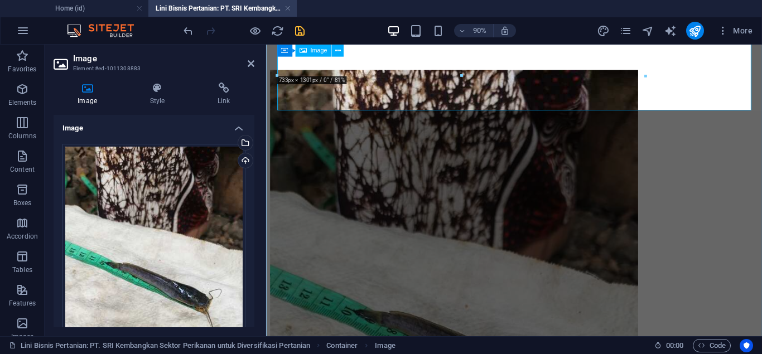
type input "733"
select select "px"
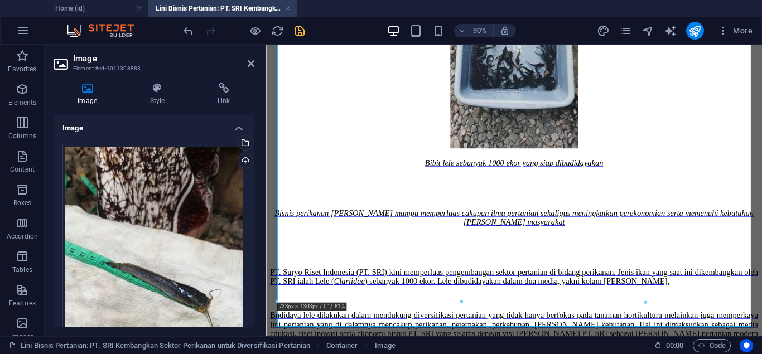
scroll to position [1319, 0]
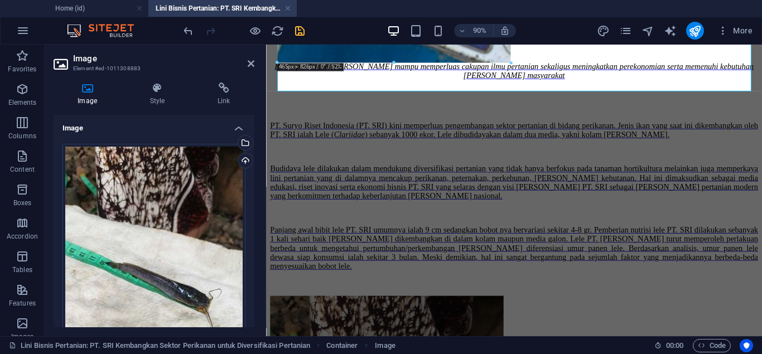
drag, startPoint x: 462, startPoint y: 304, endPoint x: 410, endPoint y: 36, distance: 272.5
click at [410, 45] on section "Favorites Elements Columns Content Boxes Accordion Tables Features Images Slide…" at bounding box center [381, 191] width 762 height 292
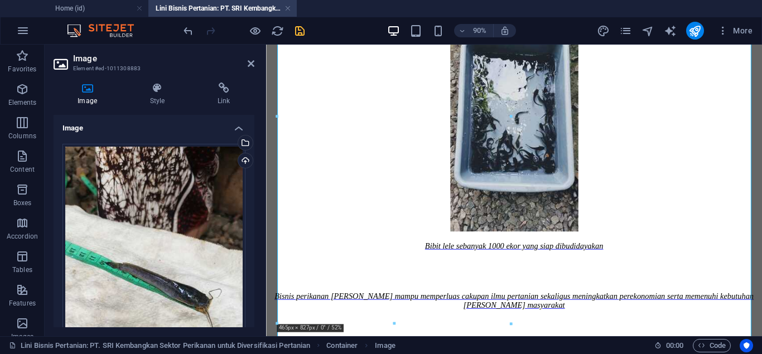
scroll to position [1081, 0]
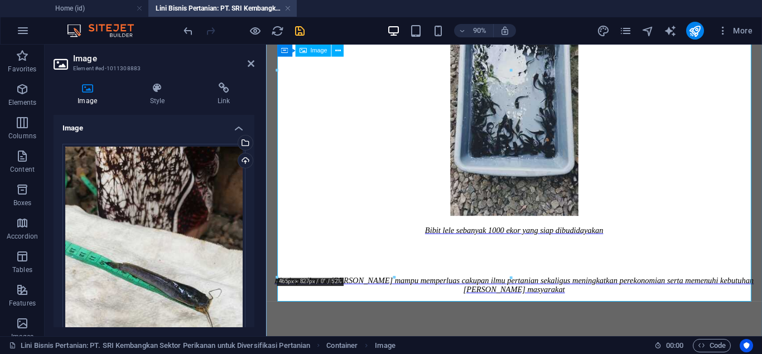
drag, startPoint x: 660, startPoint y: 322, endPoint x: 384, endPoint y: 106, distance: 350.4
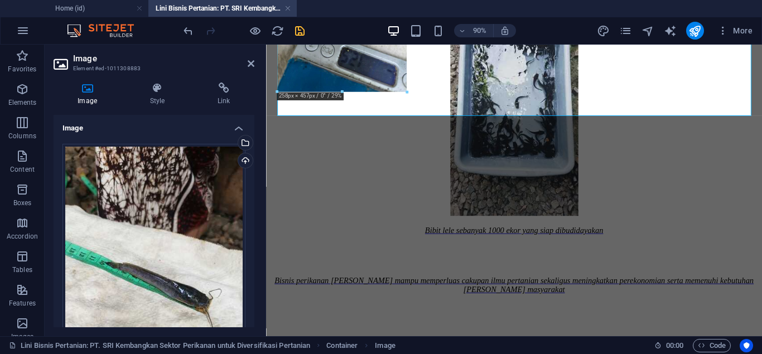
drag, startPoint x: 392, startPoint y: 276, endPoint x: 363, endPoint y: 70, distance: 207.5
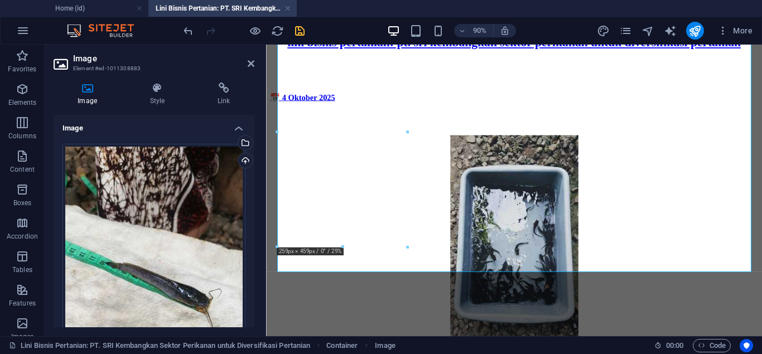
scroll to position [910, 0]
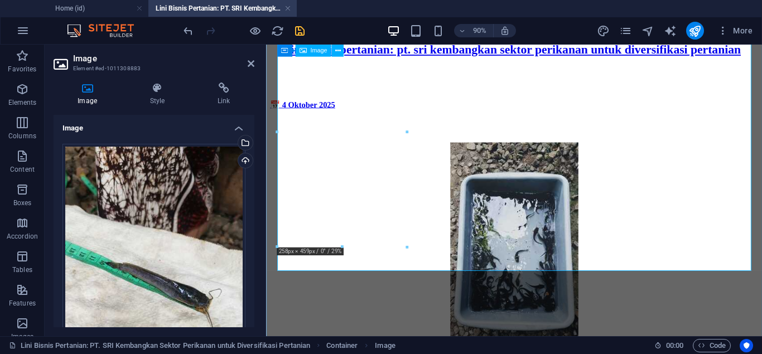
drag, startPoint x: 608, startPoint y: 291, endPoint x: 350, endPoint y: 262, distance: 260.0
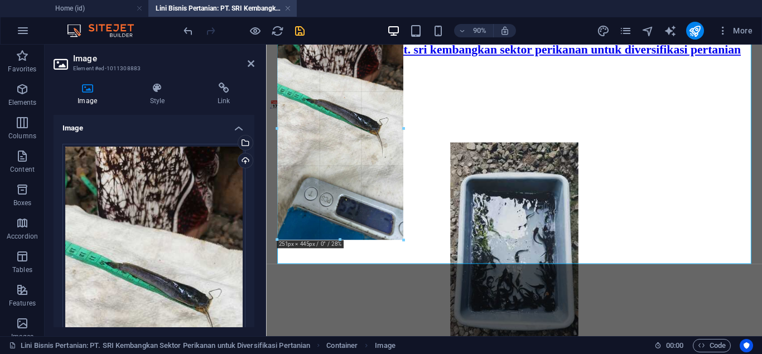
drag, startPoint x: 343, startPoint y: 250, endPoint x: 338, endPoint y: 237, distance: 14.3
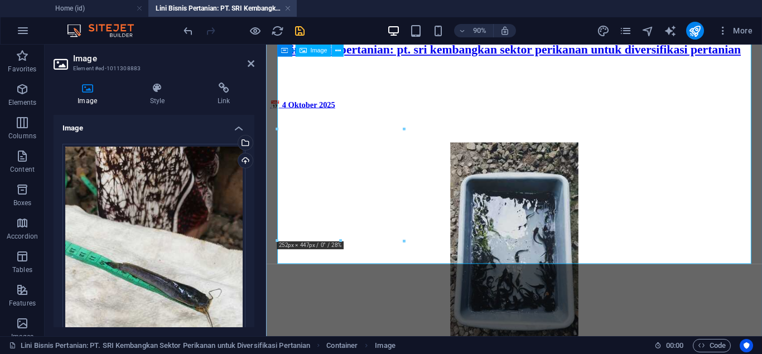
type input "252"
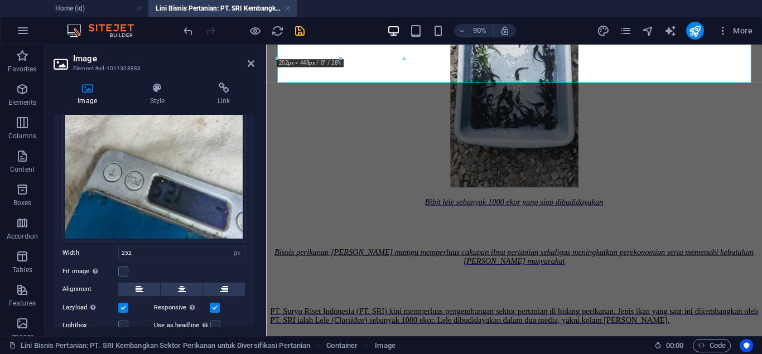
scroll to position [272, 0]
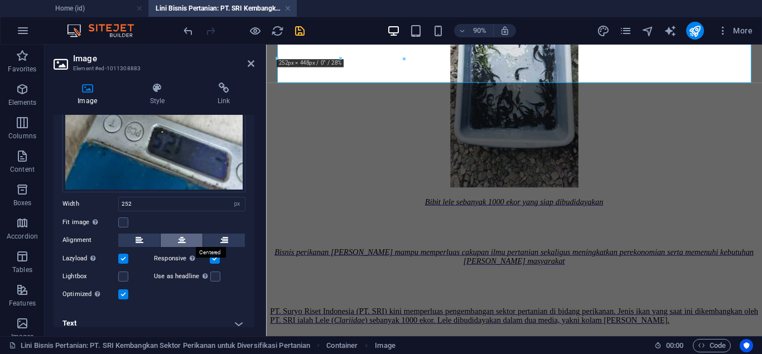
click at [191, 237] on button at bounding box center [182, 240] width 42 height 13
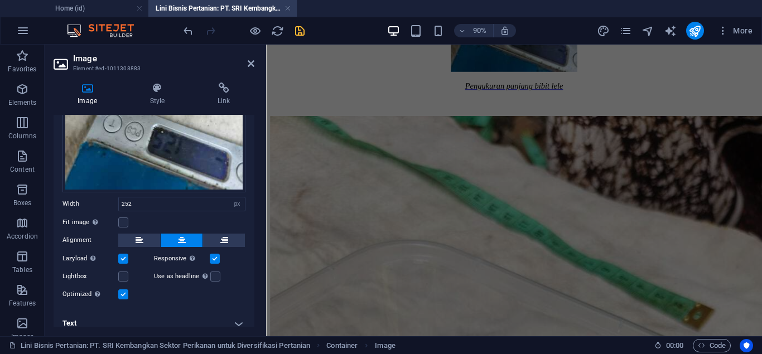
scroll to position [1940, 0]
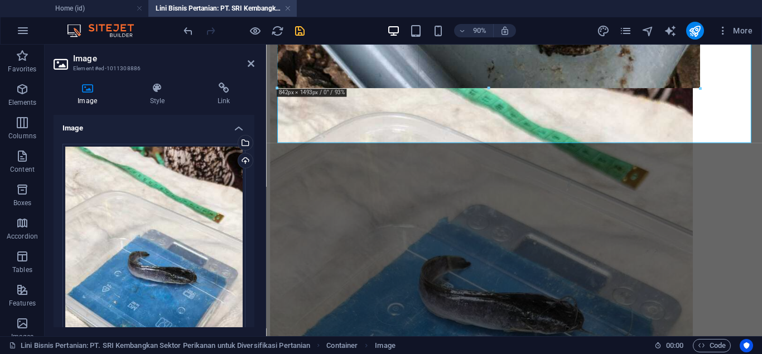
drag, startPoint x: 515, startPoint y: 180, endPoint x: 493, endPoint y: 71, distance: 111.4
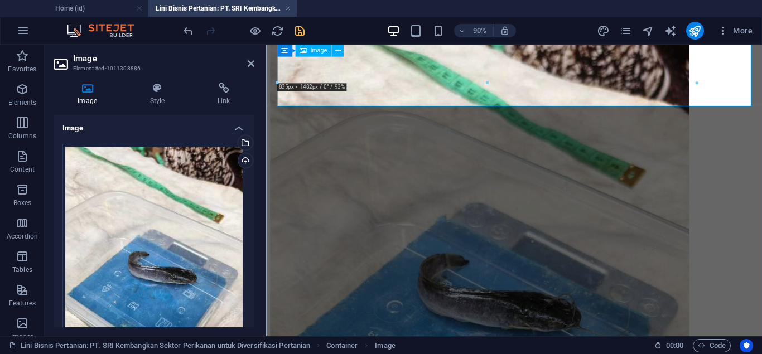
type input "835"
select select "px"
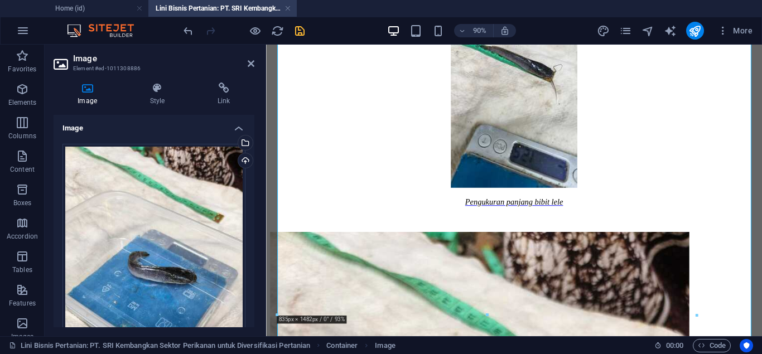
scroll to position [1681, 0]
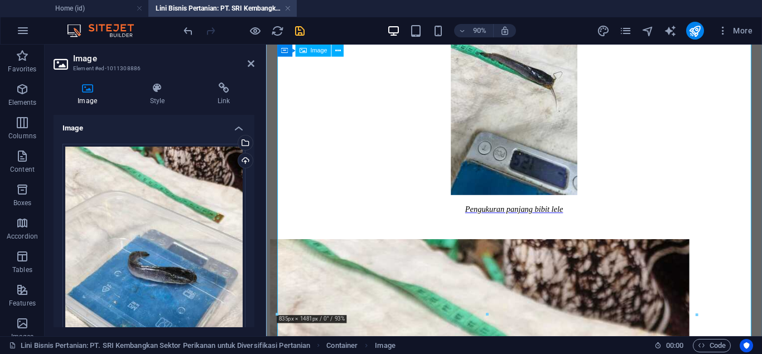
drag, startPoint x: 756, startPoint y: 359, endPoint x: 463, endPoint y: 150, distance: 359.3
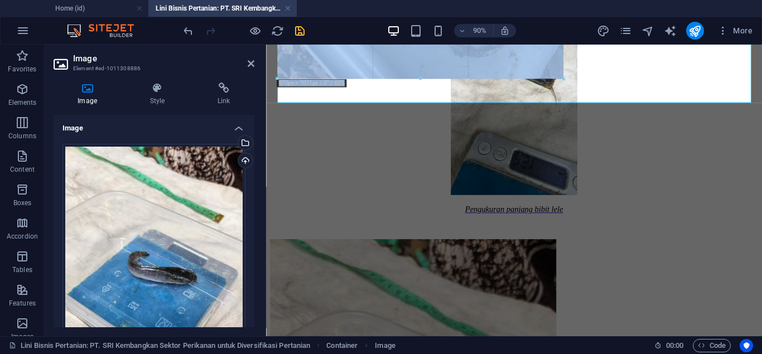
drag, startPoint x: 486, startPoint y: 316, endPoint x: 358, endPoint y: 50, distance: 295.1
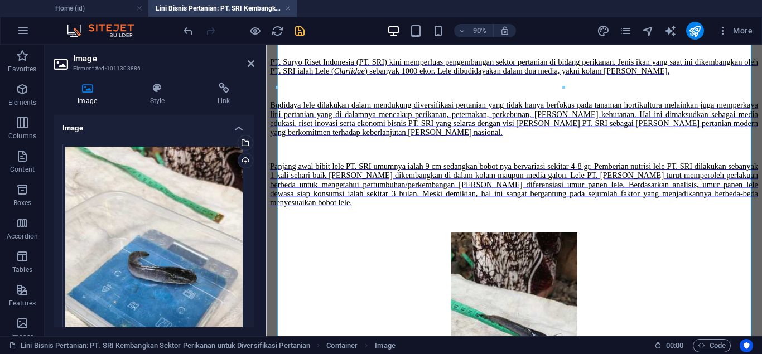
scroll to position [1416, 0]
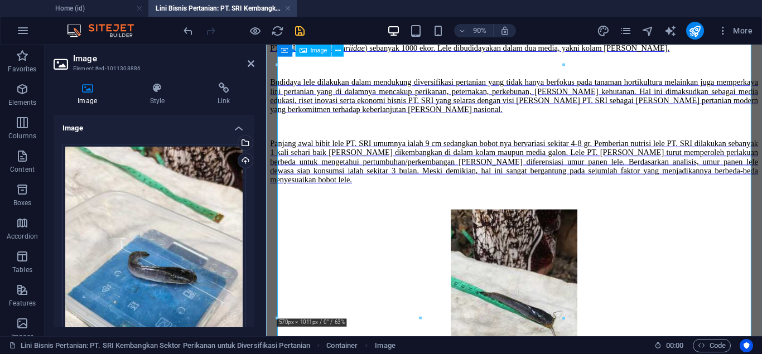
drag, startPoint x: 686, startPoint y: 363, endPoint x: 408, endPoint y: 258, distance: 297.3
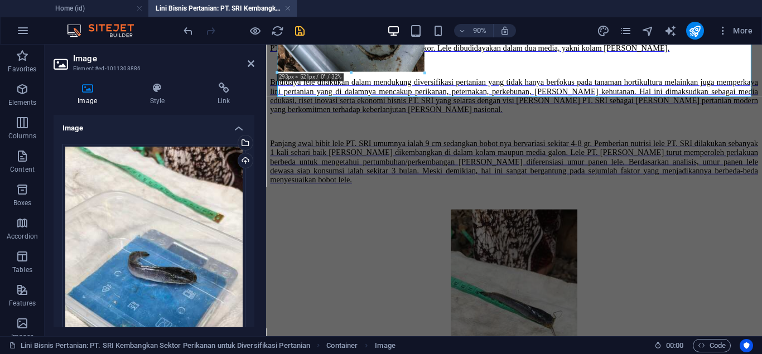
drag, startPoint x: 420, startPoint y: 318, endPoint x: 469, endPoint y: 144, distance: 180.9
click at [353, 45] on div "H2 Container Reference Reference Container Button Spacer Text H1 Image Image Sp…" at bounding box center [514, 191] width 496 height 292
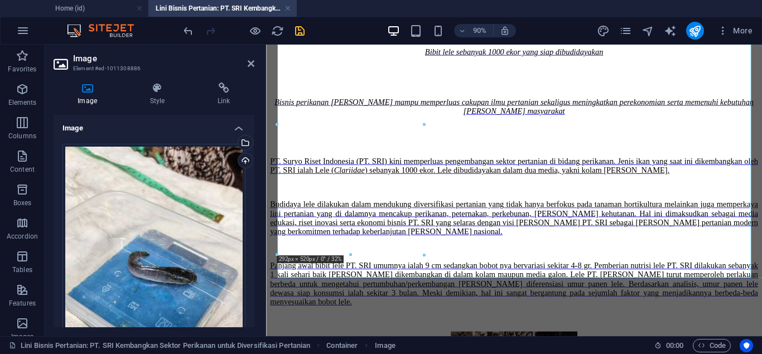
scroll to position [1138, 0]
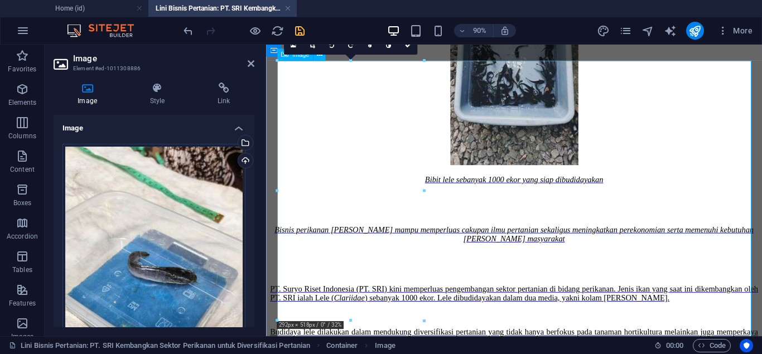
drag, startPoint x: 617, startPoint y: 364, endPoint x: 344, endPoint y: 271, distance: 289.0
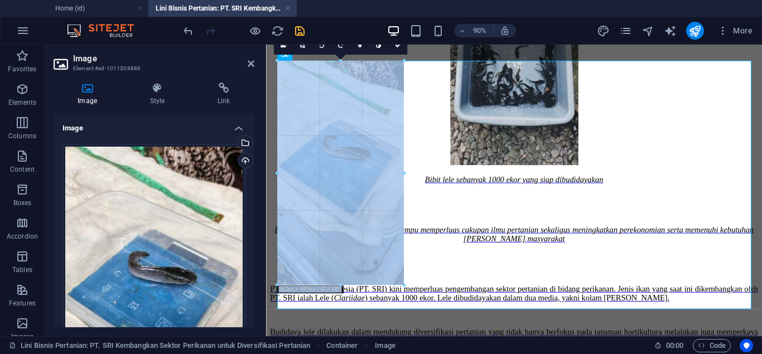
drag, startPoint x: 352, startPoint y: 320, endPoint x: 330, endPoint y: 280, distance: 46.5
type input "252"
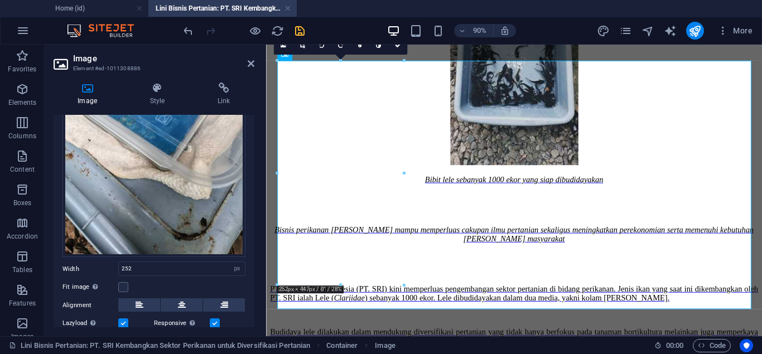
scroll to position [281, 0]
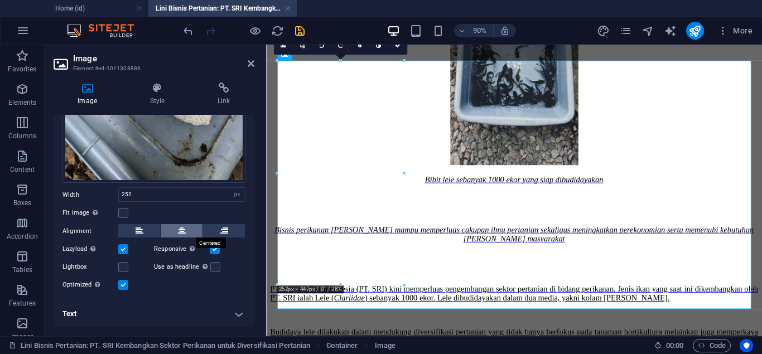
click at [188, 230] on button at bounding box center [182, 230] width 42 height 13
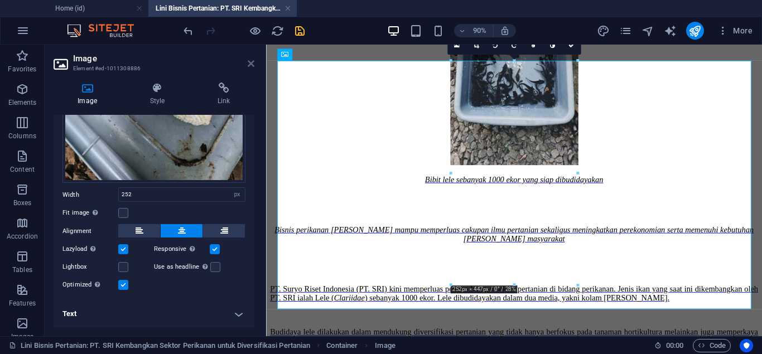
click at [250, 63] on icon at bounding box center [251, 63] width 7 height 9
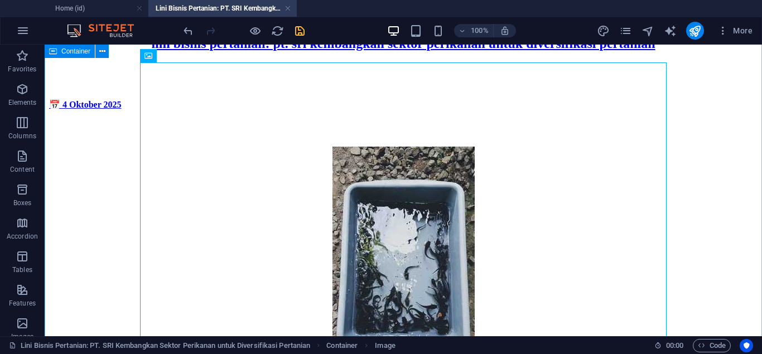
scroll to position [1137, 0]
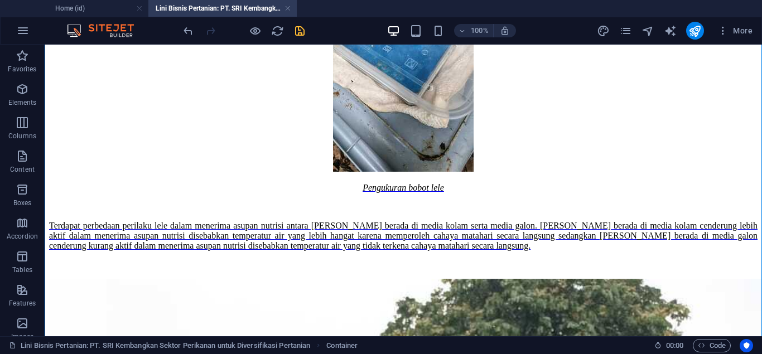
scroll to position [2217, 0]
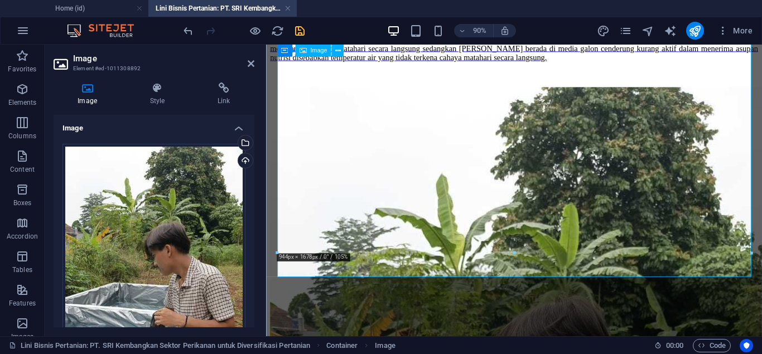
drag, startPoint x: 779, startPoint y: 298, endPoint x: 509, endPoint y: 184, distance: 293.7
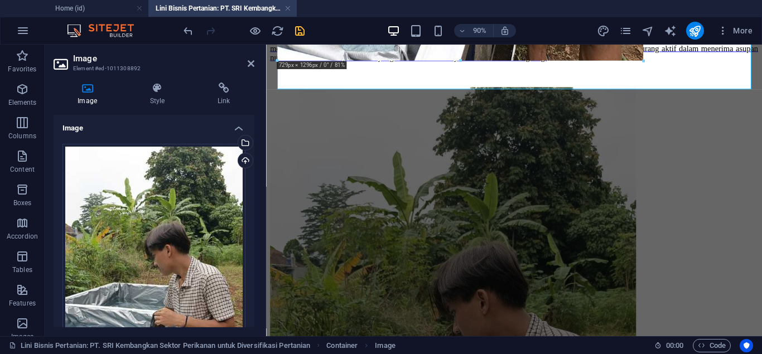
drag, startPoint x: 515, startPoint y: 256, endPoint x: 412, endPoint y: 37, distance: 242.5
click at [412, 45] on section "Favorites Elements Columns Content Boxes Accordion Tables Features Images Slide…" at bounding box center [381, 191] width 762 height 292
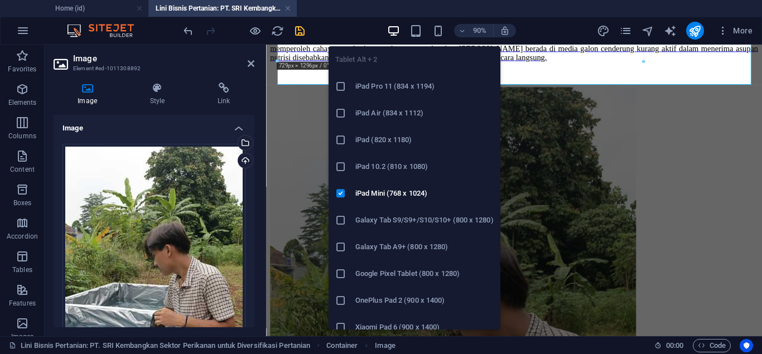
type input "729"
select select "px"
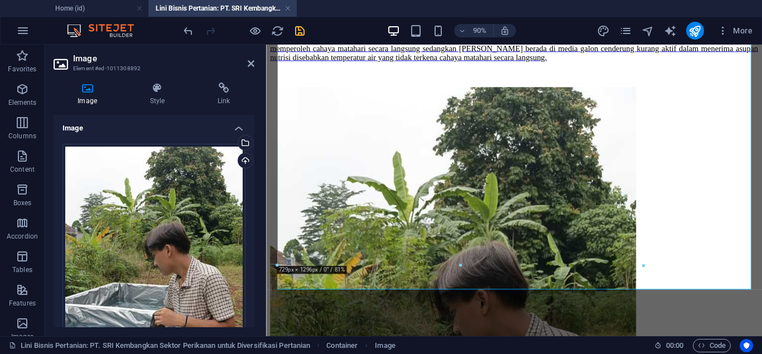
scroll to position [1965, 0]
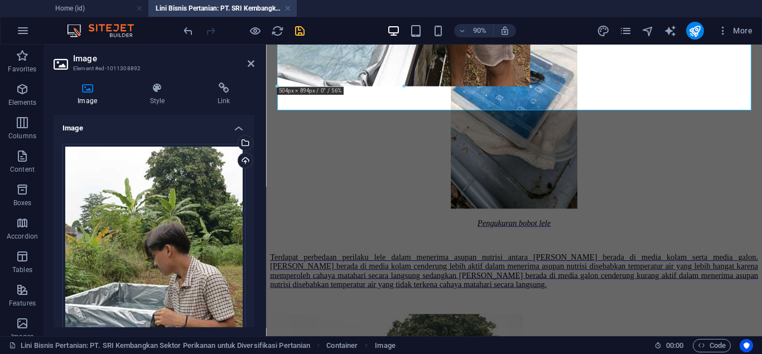
drag, startPoint x: 459, startPoint y: 289, endPoint x: 375, endPoint y: 63, distance: 241.1
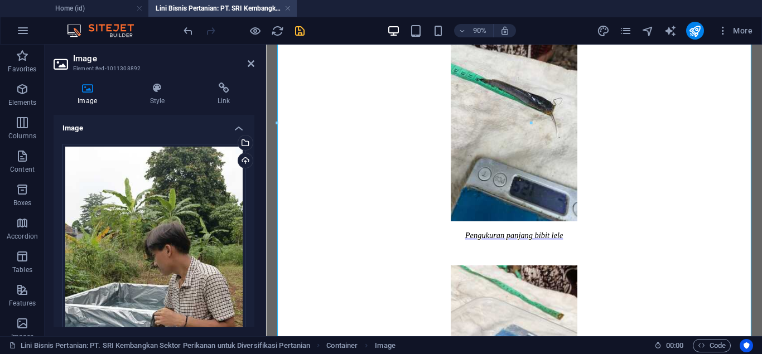
scroll to position [1750, 0]
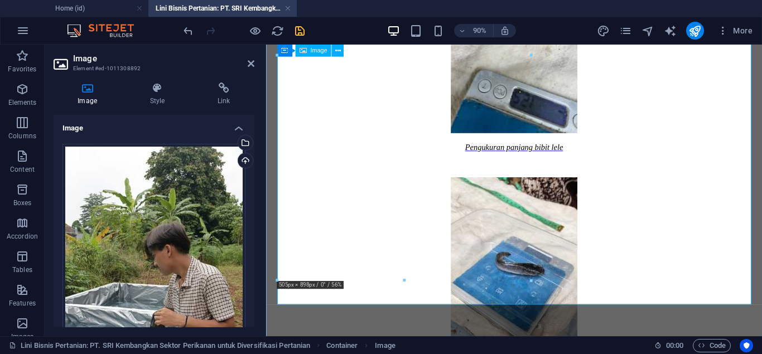
drag, startPoint x: 673, startPoint y: 324, endPoint x: 383, endPoint y: 203, distance: 314.2
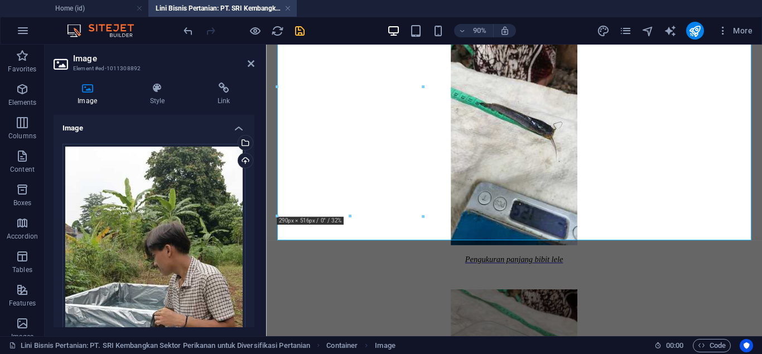
scroll to position [1523, 0]
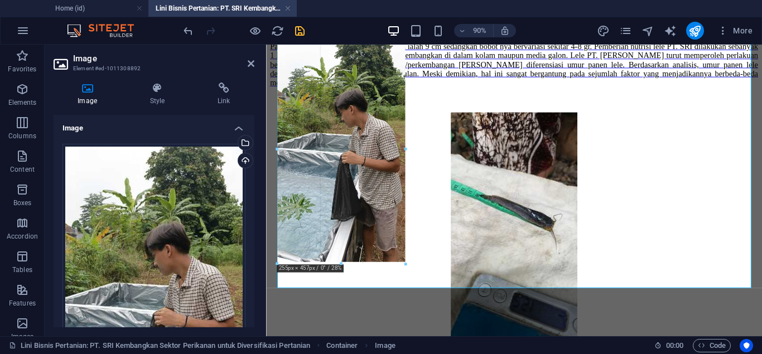
drag, startPoint x: 352, startPoint y: 293, endPoint x: 334, endPoint y: 260, distance: 37.5
type input "253"
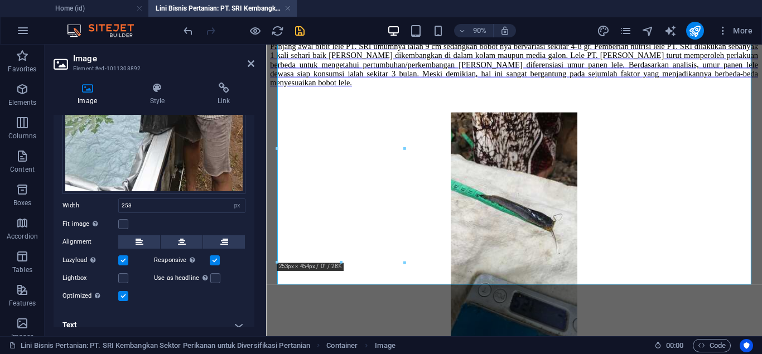
scroll to position [282, 0]
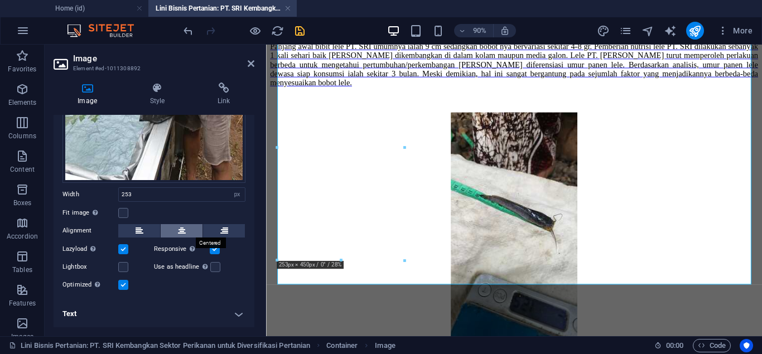
click at [194, 230] on button at bounding box center [182, 230] width 42 height 13
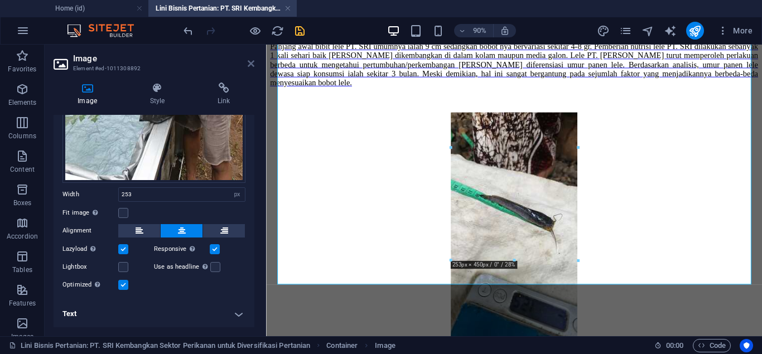
click at [249, 62] on icon at bounding box center [251, 63] width 7 height 9
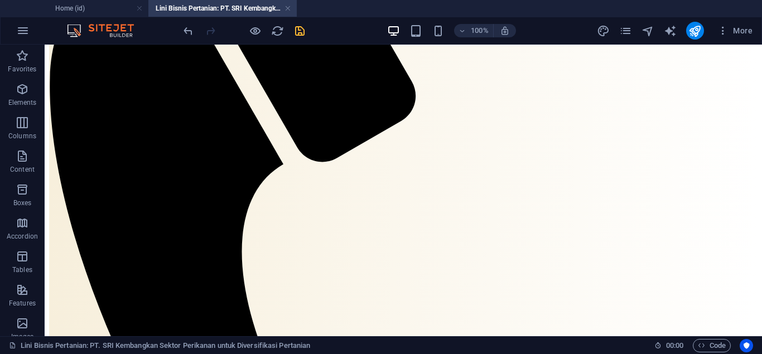
scroll to position [208, 0]
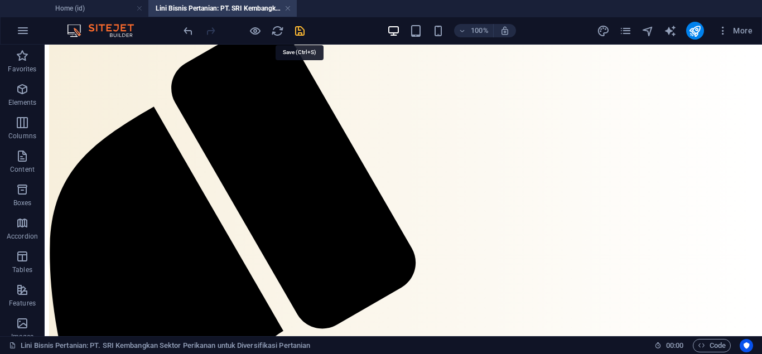
click at [304, 32] on icon "save" at bounding box center [300, 31] width 13 height 13
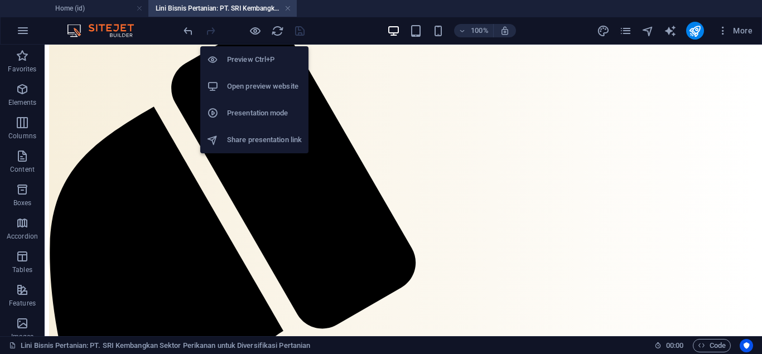
click at [248, 94] on li "Open preview website" at bounding box center [254, 86] width 108 height 27
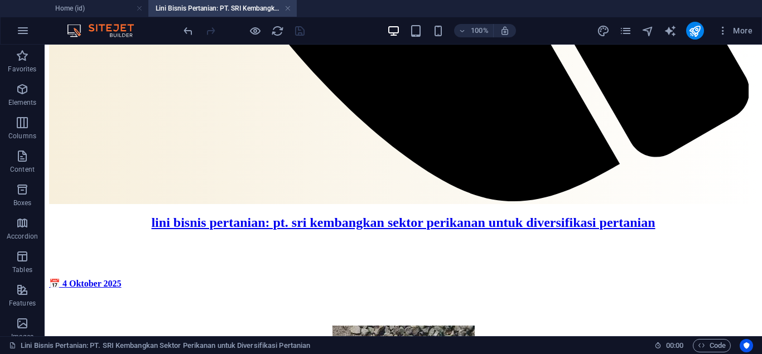
scroll to position [1178, 0]
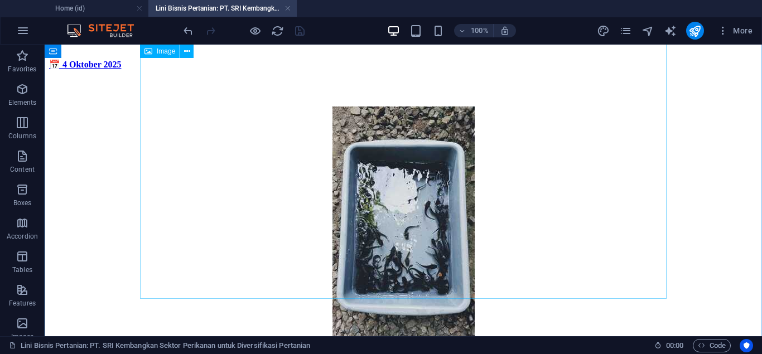
select select "px"
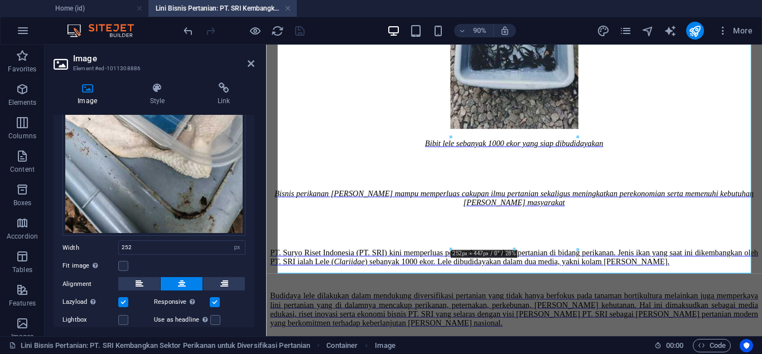
scroll to position [281, 0]
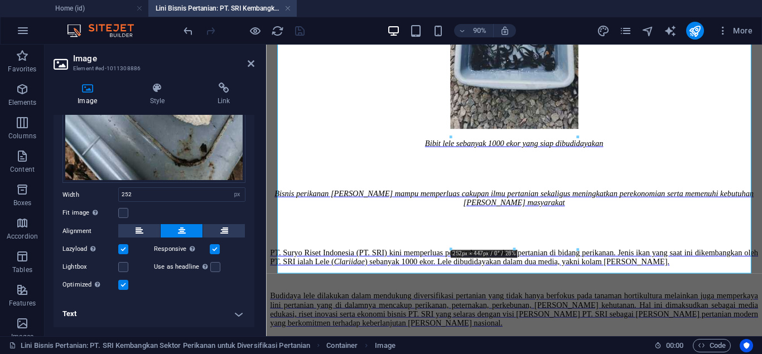
click at [237, 316] on h4 "Text" at bounding box center [154, 314] width 201 height 27
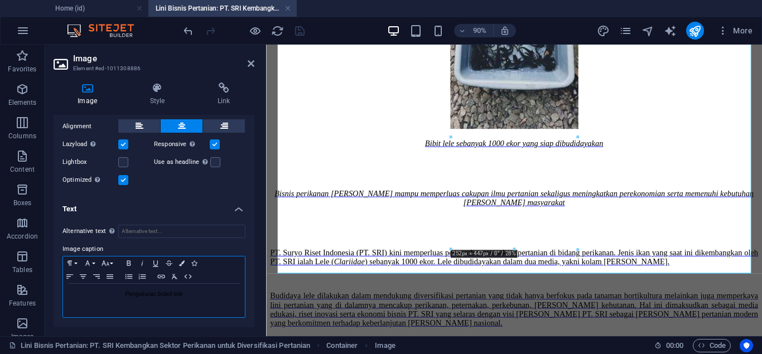
click at [173, 298] on span "Pengukuran bobot lele" at bounding box center [153, 294] width 57 height 6
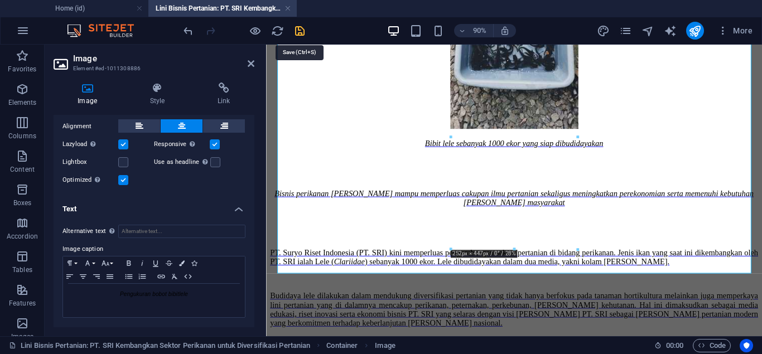
click at [297, 33] on icon "save" at bounding box center [300, 31] width 13 height 13
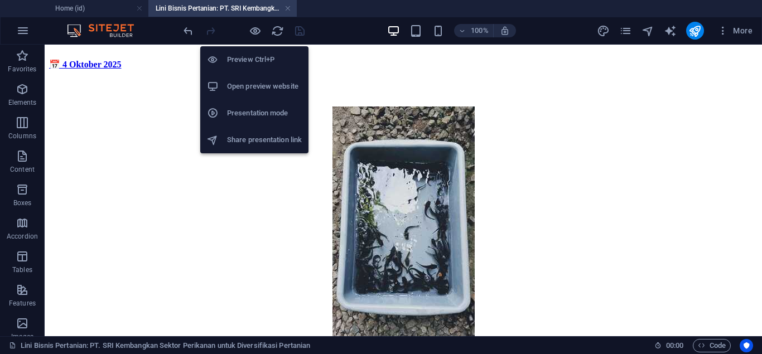
click at [253, 94] on li "Open preview website" at bounding box center [254, 86] width 108 height 27
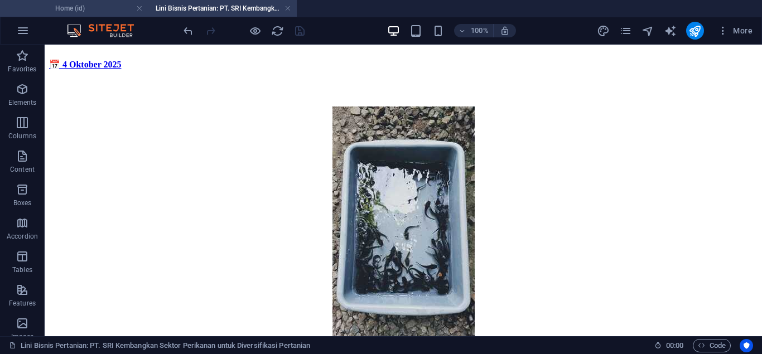
click at [97, 12] on h4 "Home (id)" at bounding box center [74, 8] width 148 height 12
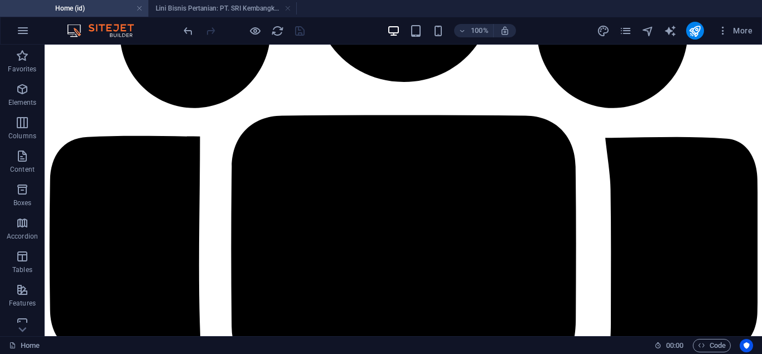
scroll to position [10269, 0]
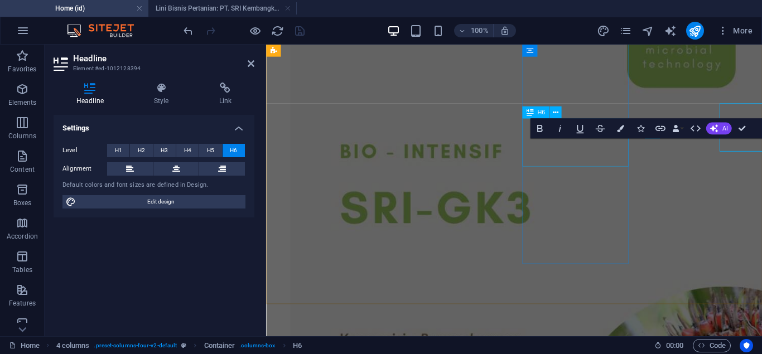
scroll to position [10308, 0]
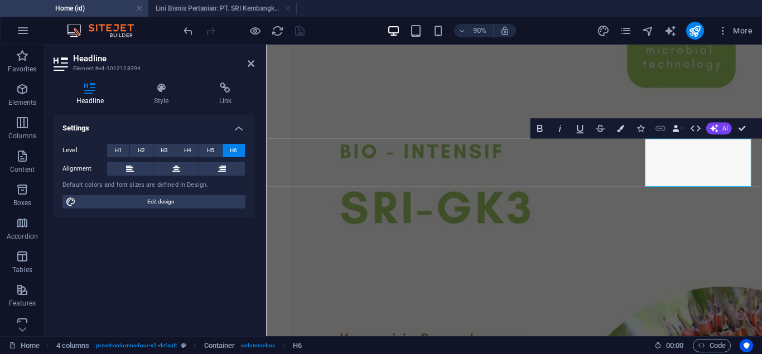
click at [661, 128] on icon "button" at bounding box center [661, 129] width 12 height 12
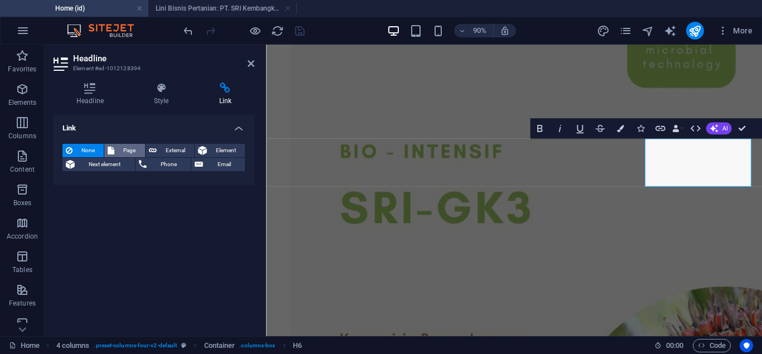
click at [122, 147] on span "Page" at bounding box center [129, 150] width 23 height 13
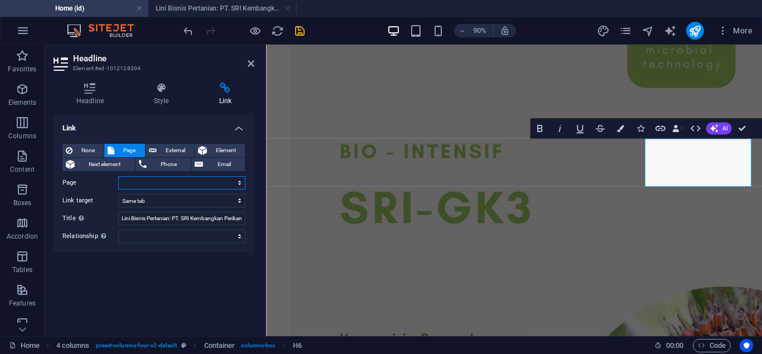
select select "27"
click at [166, 146] on span "External" at bounding box center [175, 150] width 31 height 13
select select "blank"
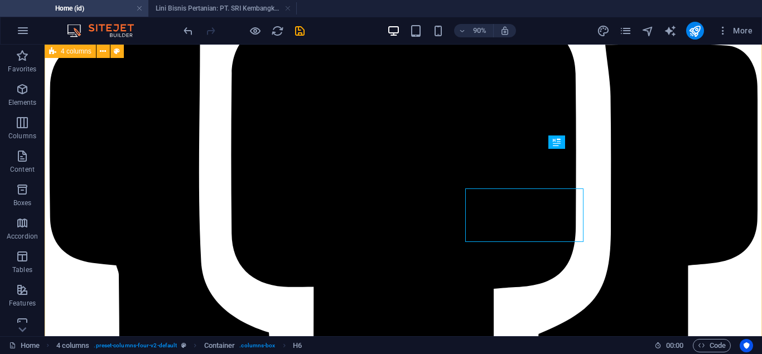
scroll to position [10269, 0]
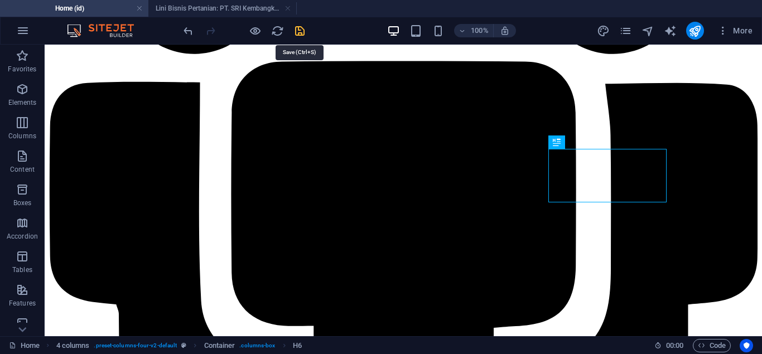
click at [295, 31] on icon "save" at bounding box center [300, 31] width 13 height 13
select select "Content 3"
checkbox input "false"
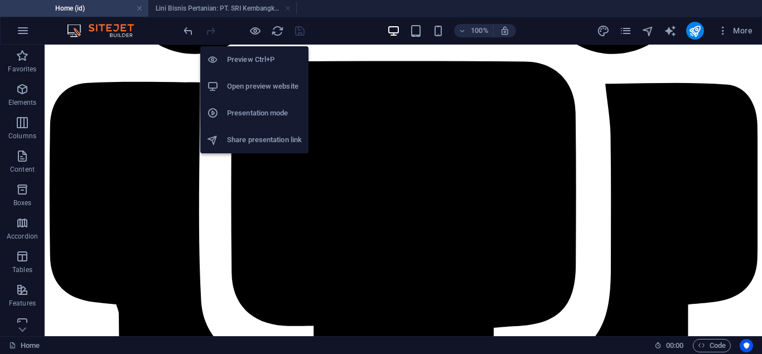
click at [258, 82] on h6 "Open preview website" at bounding box center [264, 86] width 75 height 13
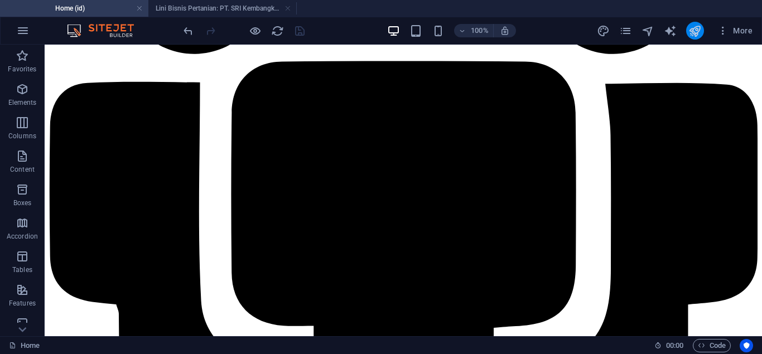
click at [703, 33] on button "publish" at bounding box center [696, 31] width 18 height 18
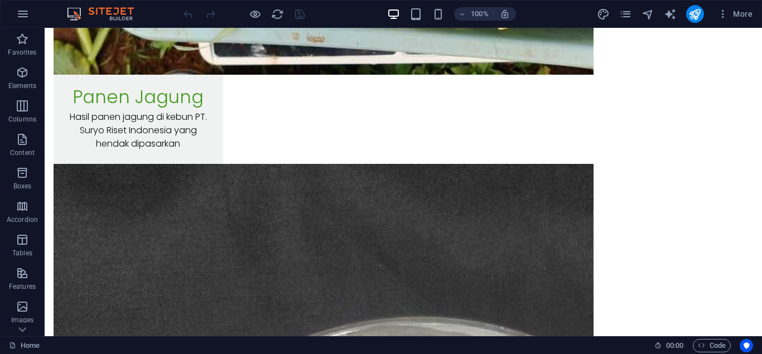
scroll to position [10272, 0]
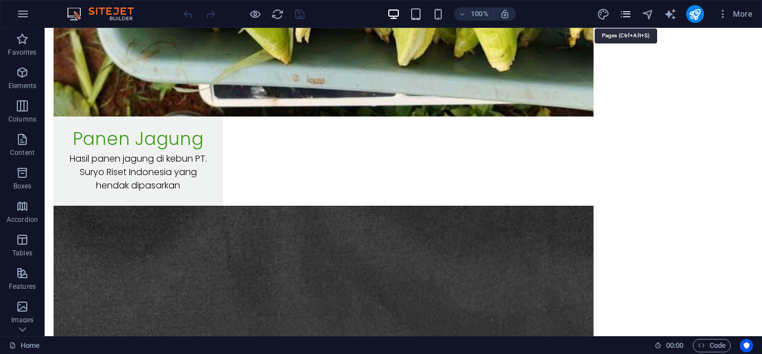
click at [627, 16] on icon "pages" at bounding box center [626, 14] width 13 height 13
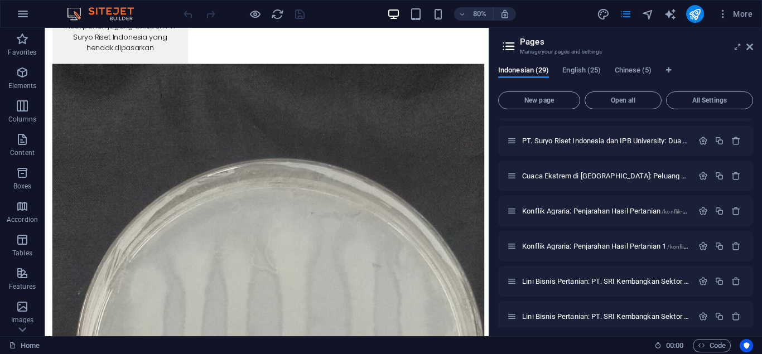
scroll to position [846, 0]
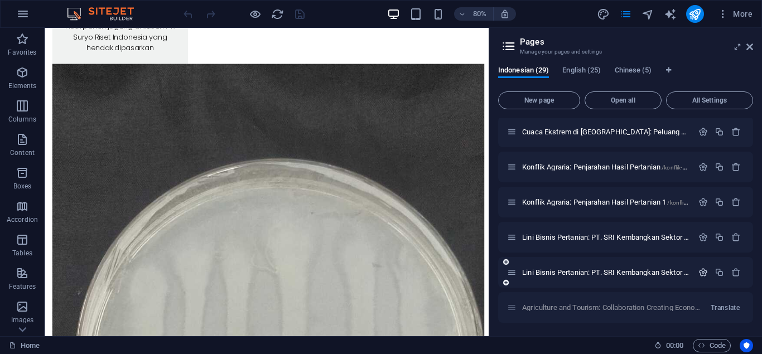
click at [703, 268] on icon "button" at bounding box center [703, 272] width 9 height 9
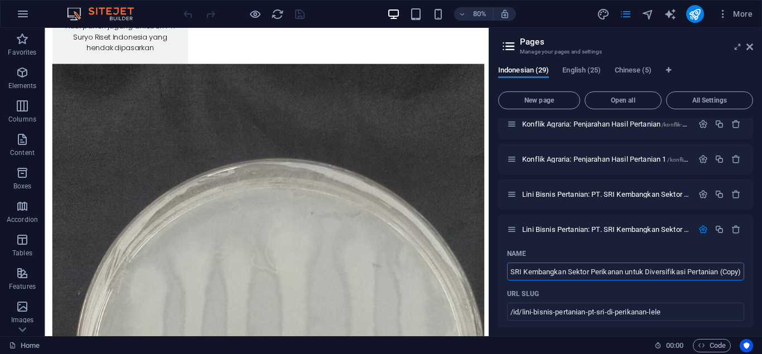
scroll to position [880, 0]
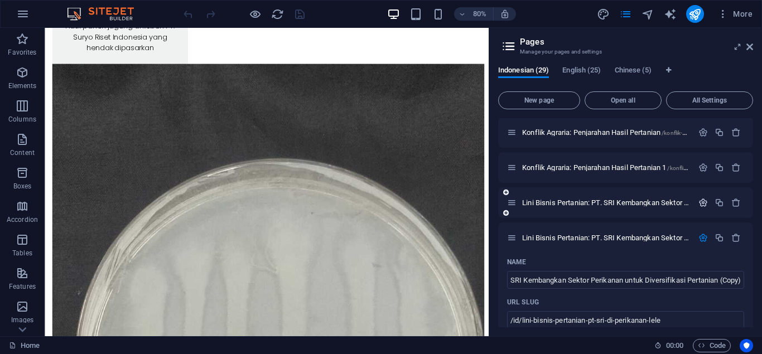
click at [705, 202] on icon "button" at bounding box center [703, 202] width 9 height 9
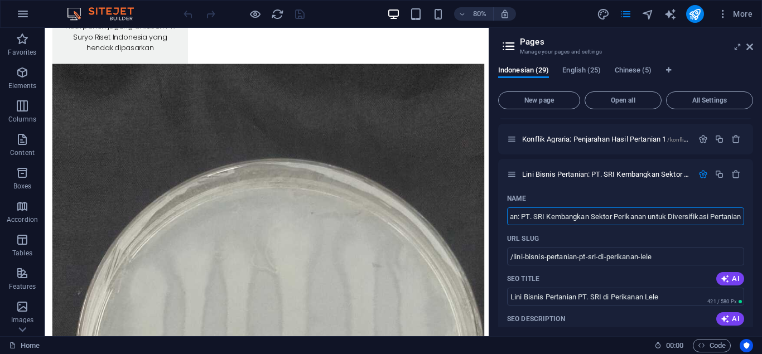
scroll to position [898, 0]
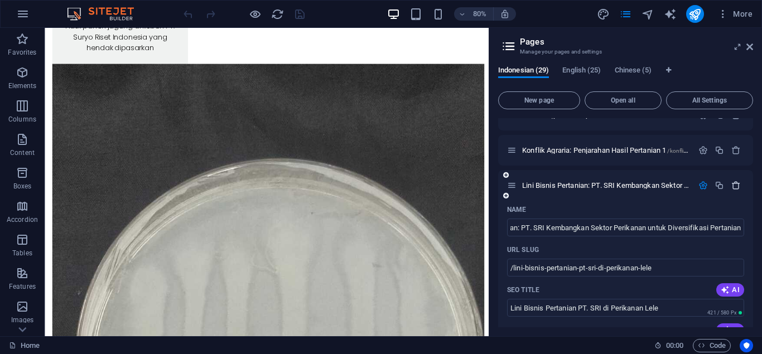
click at [729, 184] on button "button" at bounding box center [736, 185] width 16 height 9
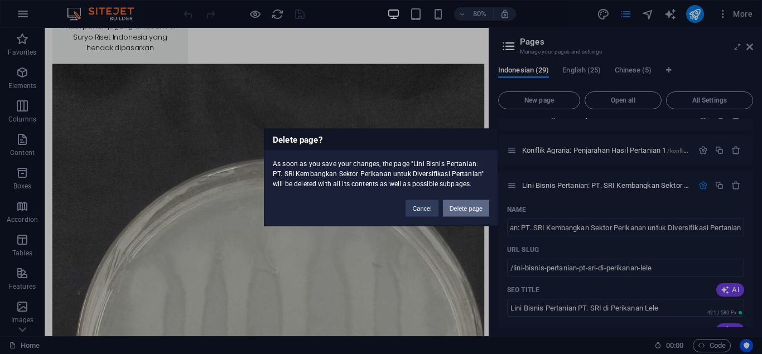
click at [464, 205] on button "Delete page" at bounding box center [466, 208] width 46 height 17
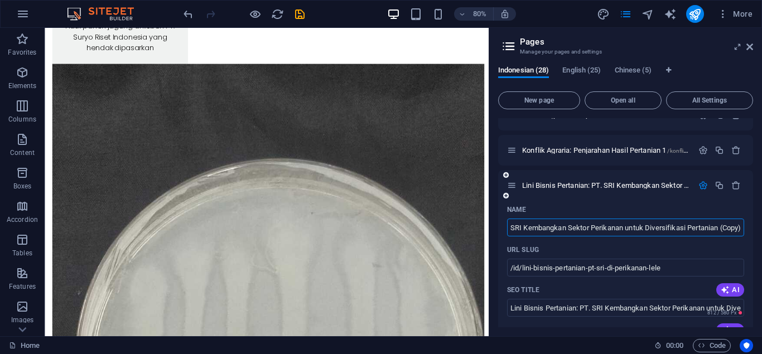
click at [732, 226] on input "Lini Bisnis Pertanian: PT. SRI Kembangkan Sektor Perikanan untuk Diversifikasi …" at bounding box center [625, 228] width 237 height 18
type input "Lini Bisnis Pertanian: PT. SRI Kembangkan Sektor Perikanan untuk Diversifikasi …"
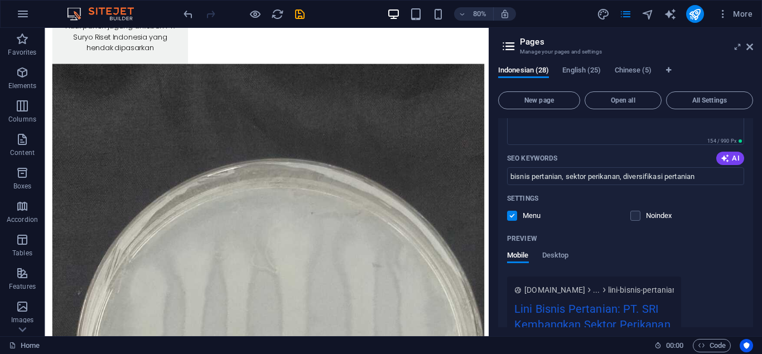
scroll to position [1273, 0]
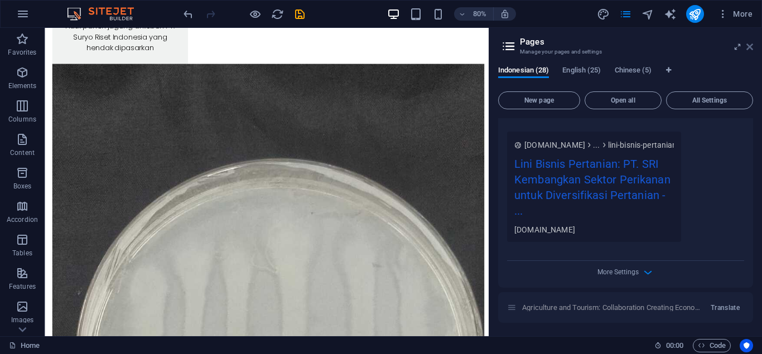
click at [749, 44] on icon at bounding box center [750, 46] width 7 height 9
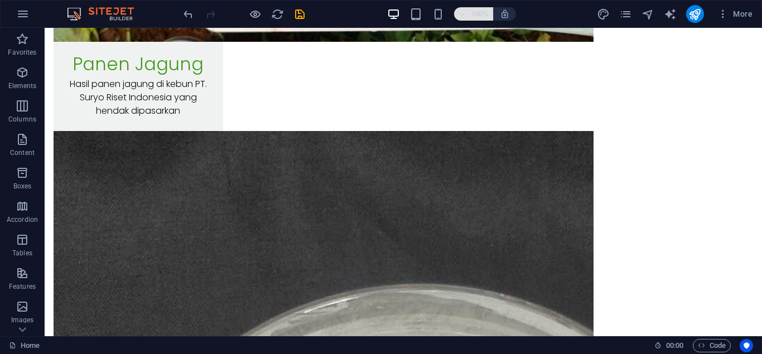
scroll to position [10272, 0]
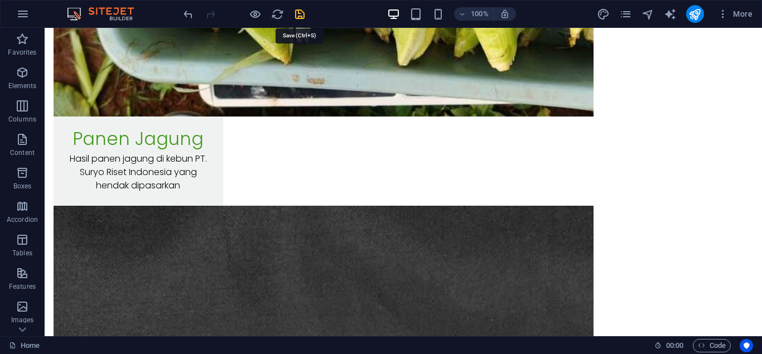
click at [299, 17] on icon "save" at bounding box center [300, 14] width 13 height 13
select select
checkbox input "false"
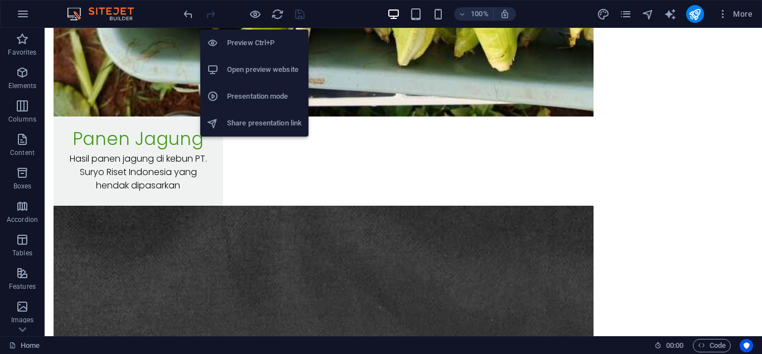
click at [255, 70] on h6 "Open preview website" at bounding box center [264, 69] width 75 height 13
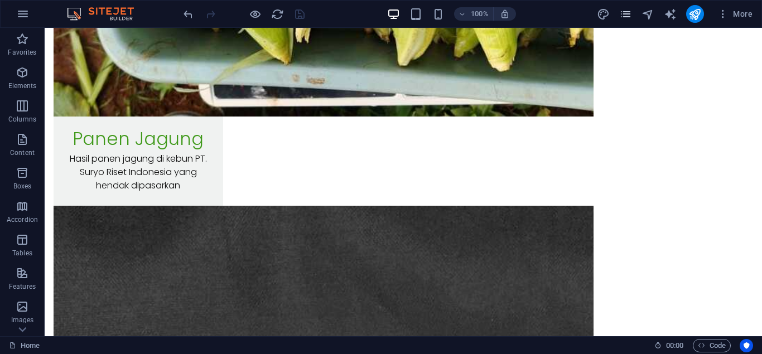
click at [626, 9] on icon "pages" at bounding box center [626, 14] width 13 height 13
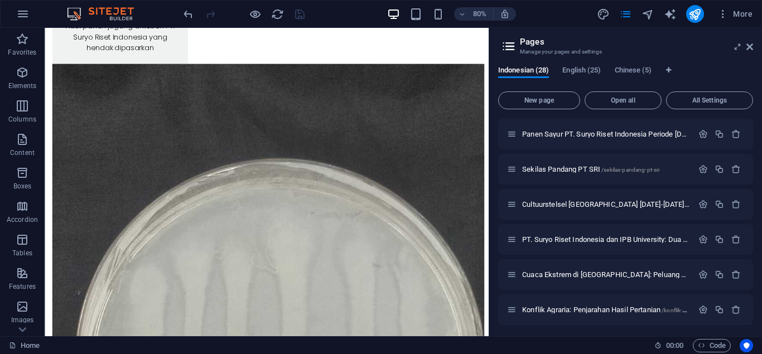
scroll to position [810, 0]
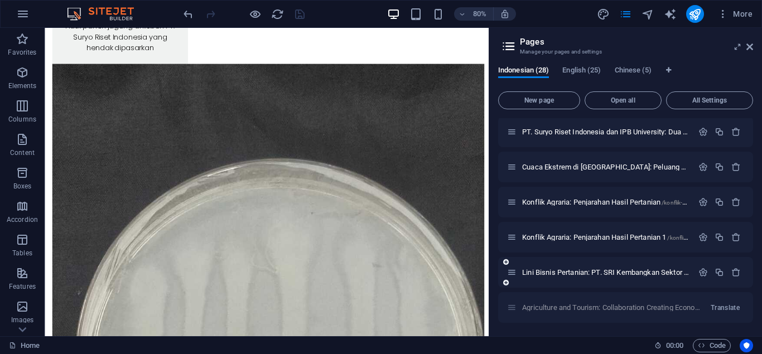
click at [515, 275] on icon at bounding box center [511, 272] width 9 height 9
click at [697, 274] on button "button" at bounding box center [703, 272] width 16 height 9
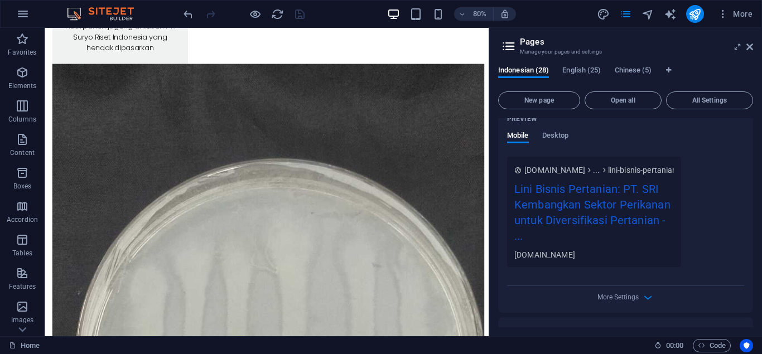
scroll to position [1261, 0]
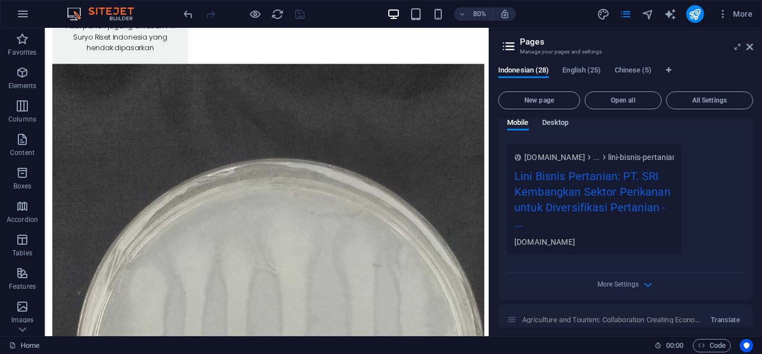
click at [557, 123] on span "Desktop" at bounding box center [556, 124] width 27 height 16
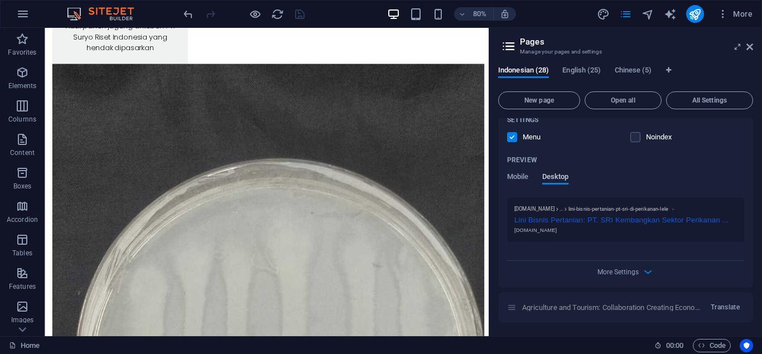
scroll to position [1207, 0]
click at [510, 175] on span "Mobile" at bounding box center [518, 178] width 22 height 16
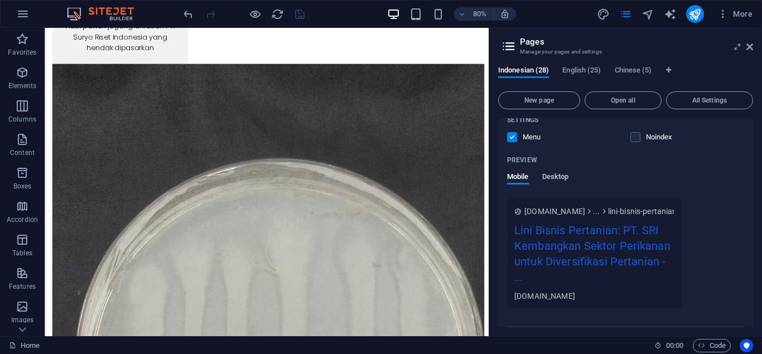
click at [548, 175] on span "Desktop" at bounding box center [556, 178] width 27 height 16
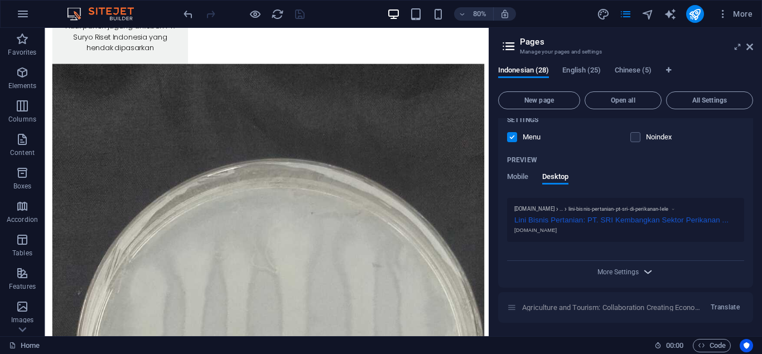
click at [647, 268] on icon "button" at bounding box center [648, 272] width 13 height 13
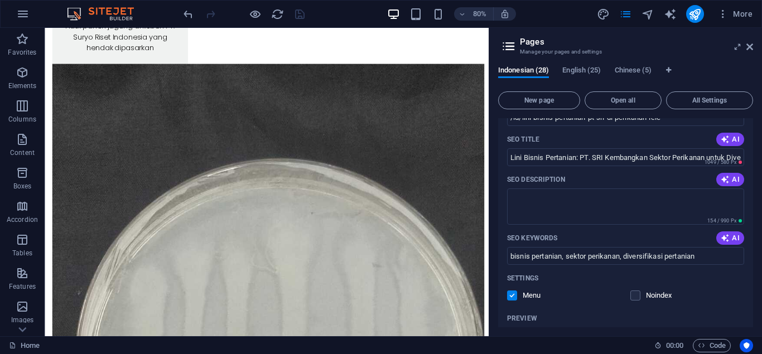
scroll to position [876, 0]
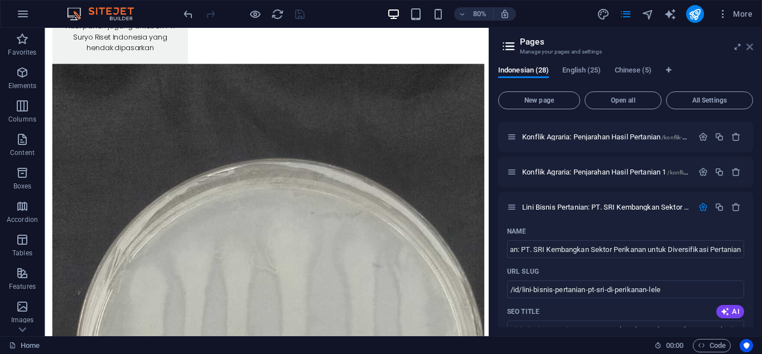
click at [749, 44] on icon at bounding box center [750, 46] width 7 height 9
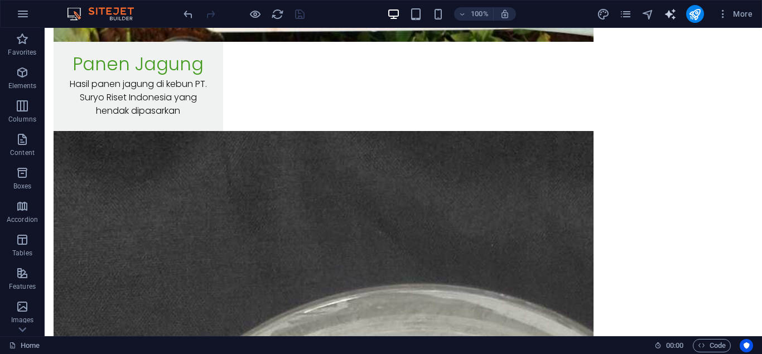
scroll to position [10272, 0]
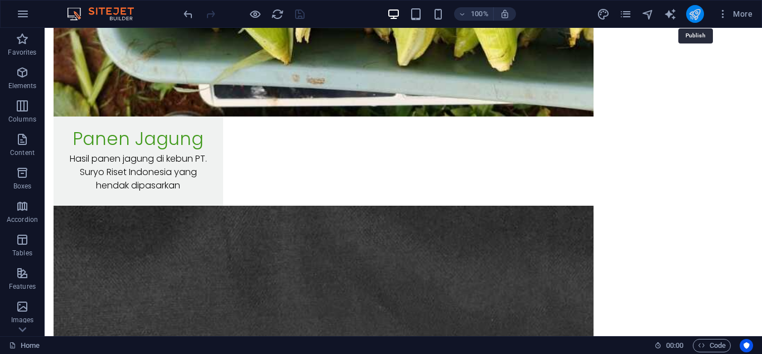
click at [691, 18] on icon "publish" at bounding box center [695, 14] width 13 height 13
